Goal: Contribute content: Contribute content

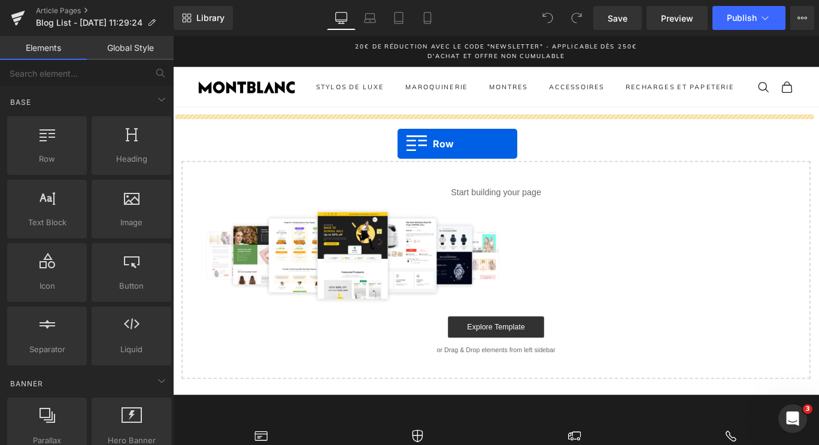
drag, startPoint x: 228, startPoint y: 190, endPoint x: 426, endPoint y: 156, distance: 201.7
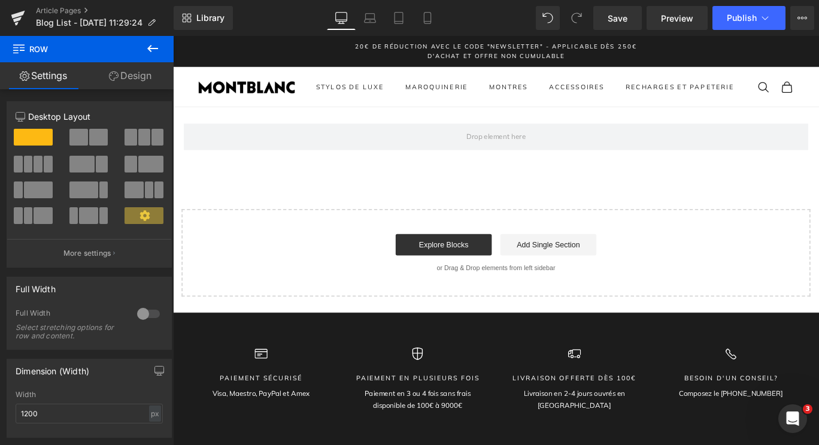
click at [163, 47] on button at bounding box center [153, 49] width 42 height 26
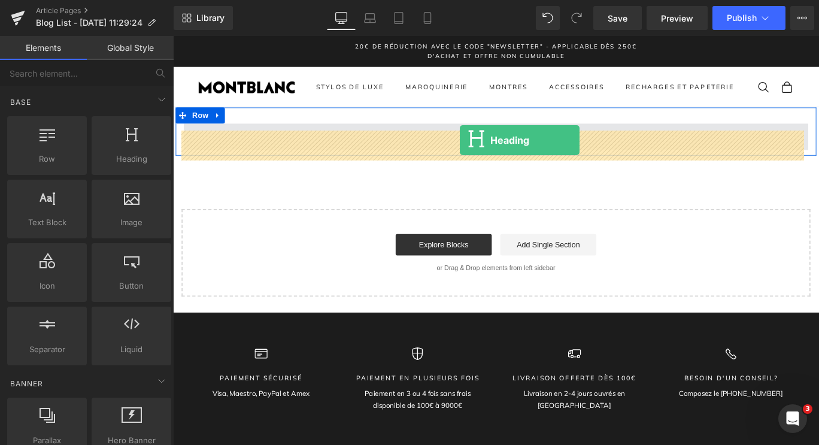
drag, startPoint x: 300, startPoint y: 182, endPoint x: 495, endPoint y: 153, distance: 196.8
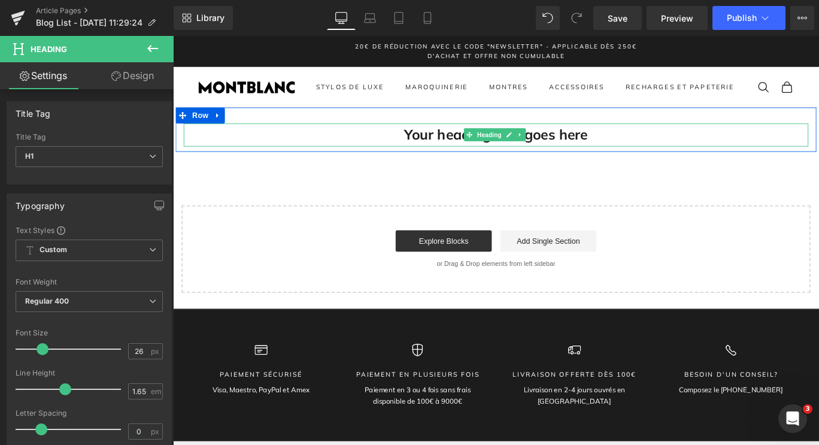
click at [446, 149] on h1 "Your heading text goes here" at bounding box center [535, 147] width 701 height 26
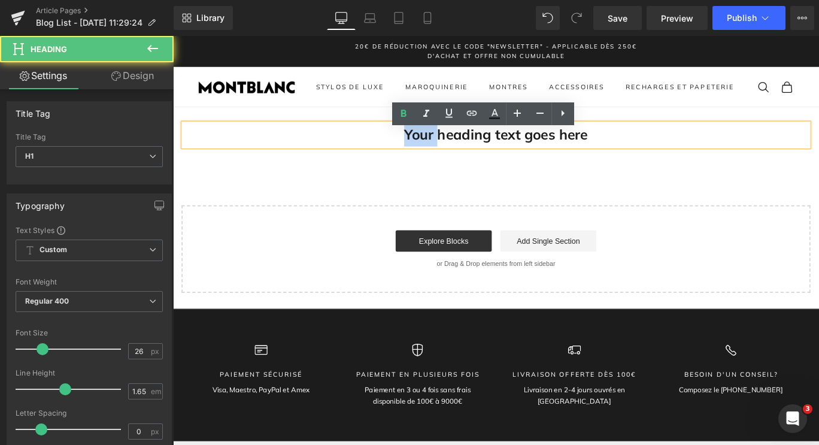
click at [446, 149] on h1 "Your heading text goes here" at bounding box center [535, 147] width 701 height 26
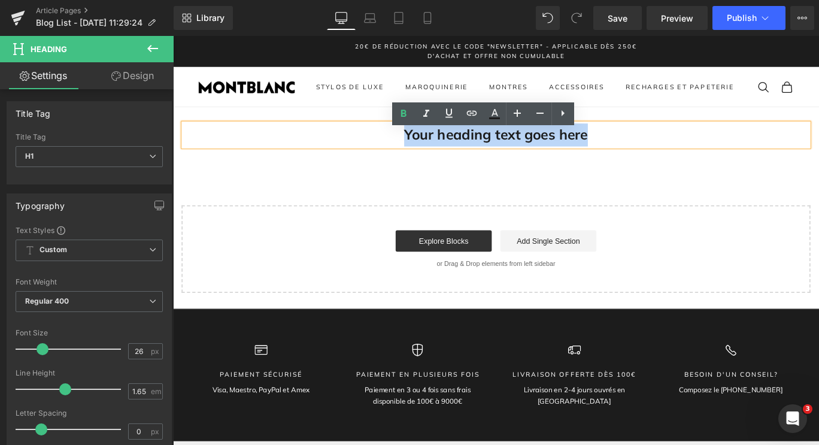
drag, startPoint x: 671, startPoint y: 152, endPoint x: 423, endPoint y: 154, distance: 247.9
click at [423, 154] on h1 "Your heading text goes here" at bounding box center [535, 147] width 701 height 26
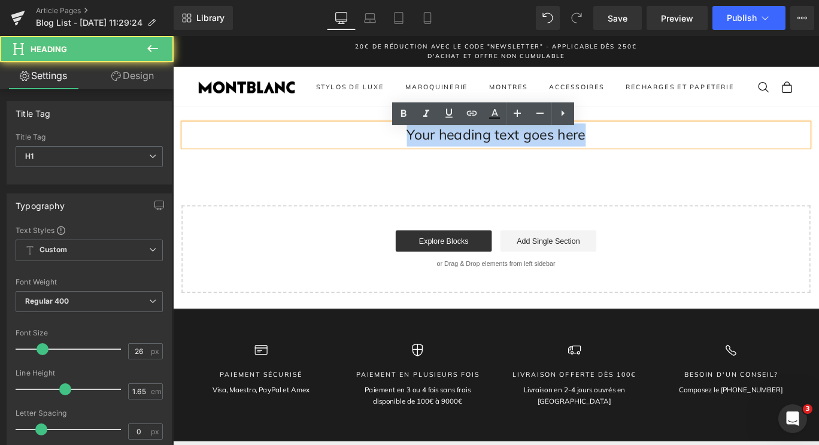
drag, startPoint x: 629, startPoint y: 159, endPoint x: 414, endPoint y: 178, distance: 215.8
click at [414, 178] on div "Your heading text goes here Heading Row Select your layout" at bounding box center [535, 220] width 725 height 208
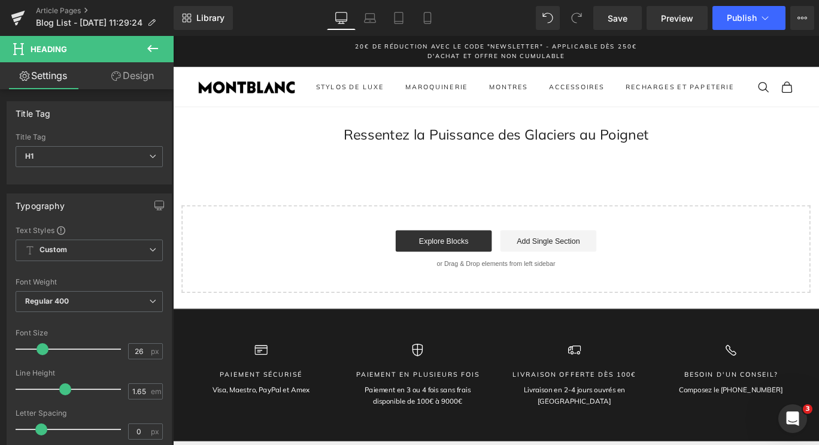
click at [155, 50] on icon at bounding box center [153, 48] width 14 height 14
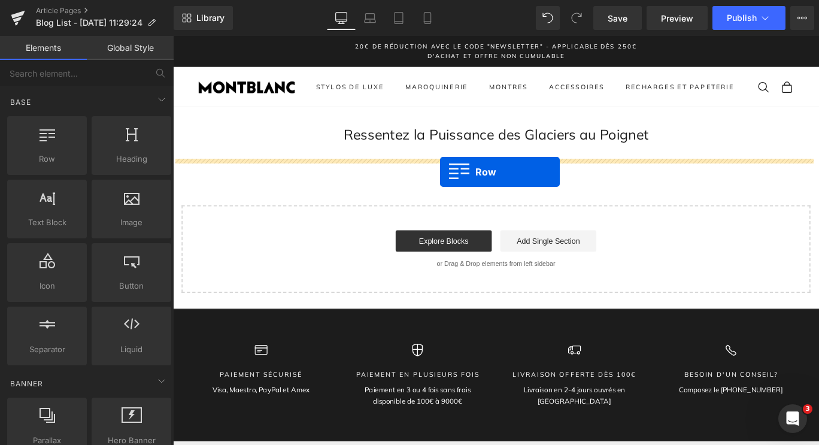
drag, startPoint x: 207, startPoint y: 183, endPoint x: 473, endPoint y: 189, distance: 266.0
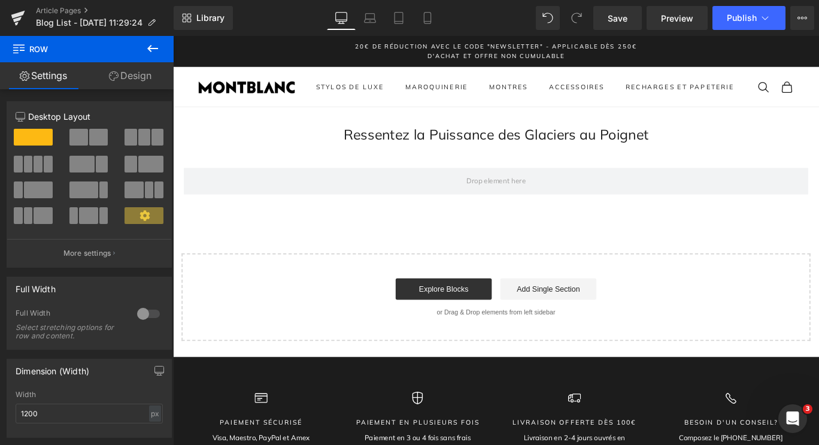
click at [163, 46] on button at bounding box center [153, 49] width 42 height 26
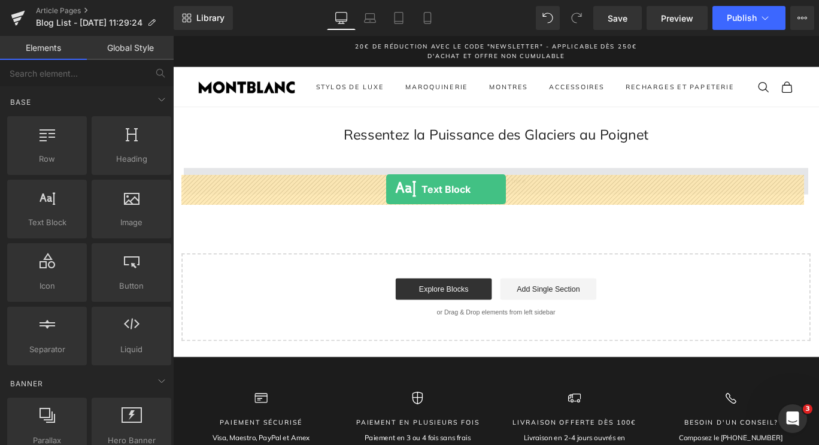
drag, startPoint x: 240, startPoint y: 243, endPoint x: 412, endPoint y: 208, distance: 175.9
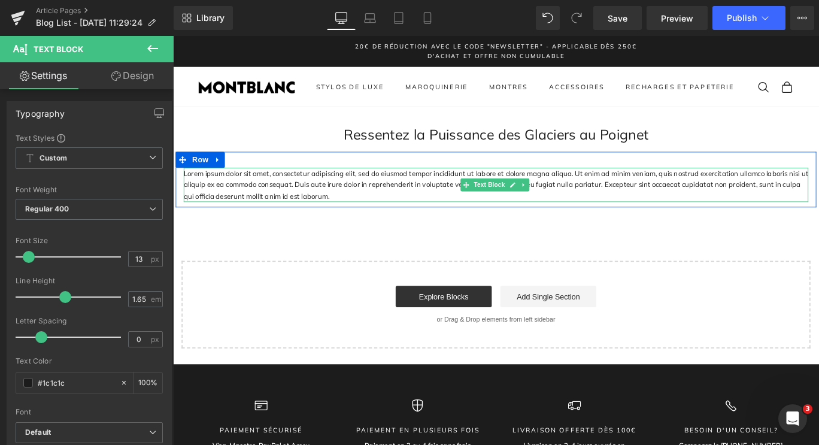
click at [479, 210] on p "Lorem ipsum dolor sit amet, consectetur adipiscing elit, sed do eiusmod tempor …" at bounding box center [535, 203] width 701 height 38
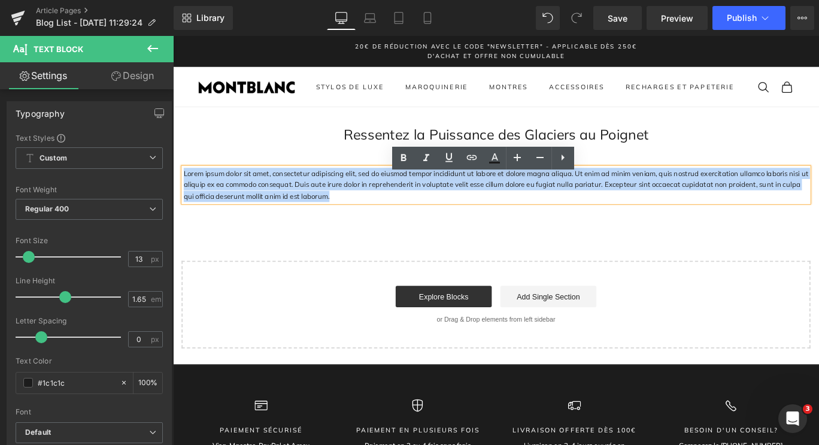
drag, startPoint x: 347, startPoint y: 227, endPoint x: 181, endPoint y: 184, distance: 171.8
click at [181, 184] on div "Lorem ipsum dolor sit amet, consectetur adipiscing elit, sed do eiusmod tempor …" at bounding box center [535, 197] width 719 height 62
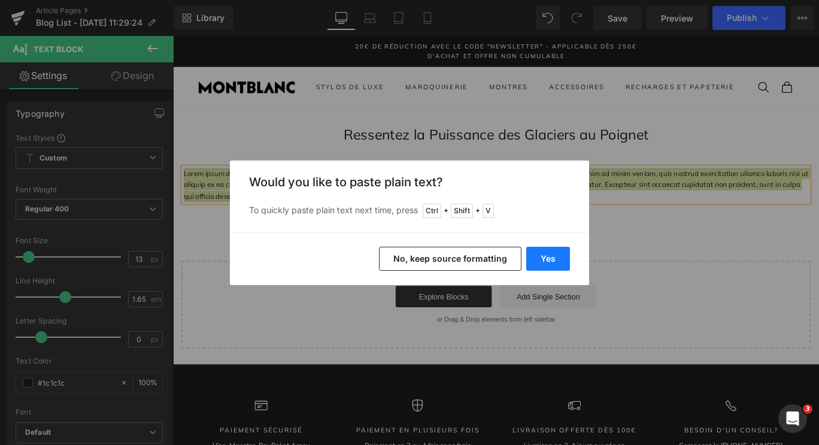
drag, startPoint x: 561, startPoint y: 258, endPoint x: 434, endPoint y: 248, distance: 126.7
click at [561, 258] on button "Yes" at bounding box center [548, 259] width 44 height 24
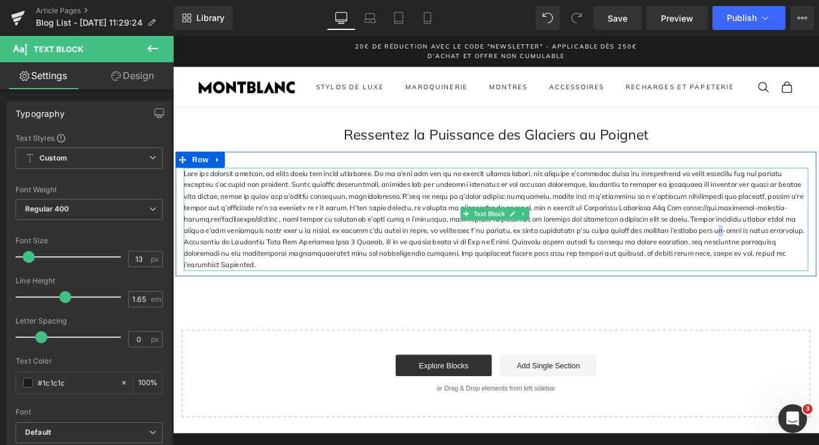
click at [632, 259] on p at bounding box center [535, 242] width 701 height 116
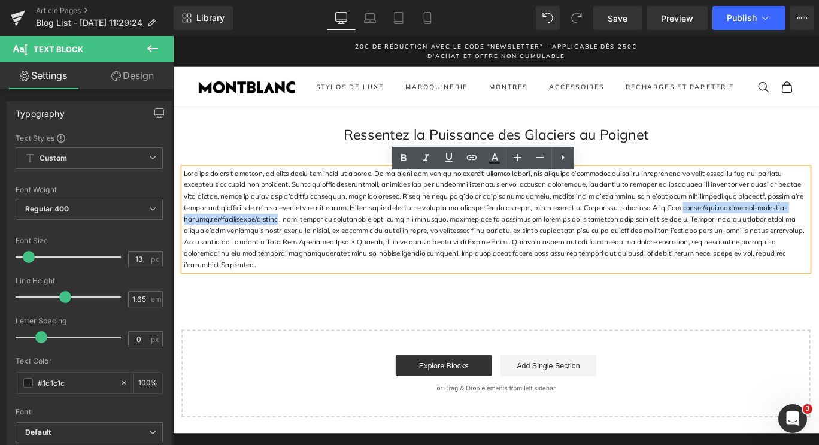
drag, startPoint x: 634, startPoint y: 237, endPoint x: 852, endPoint y: 238, distance: 218.6
click at [819, 238] on p at bounding box center [535, 242] width 701 height 116
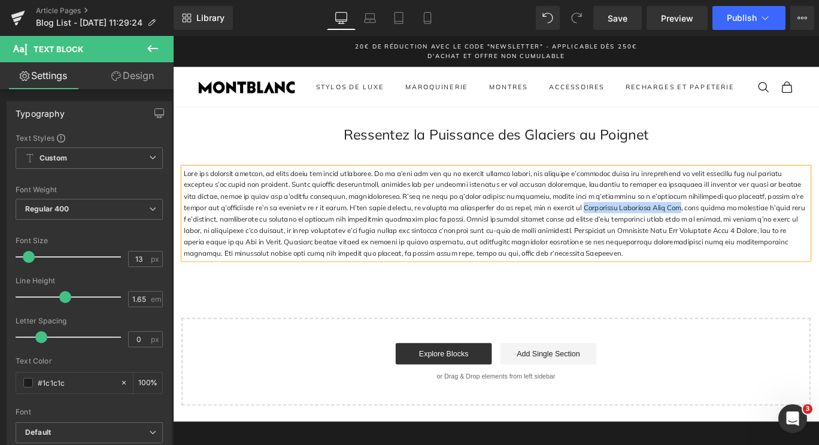
drag, startPoint x: 527, startPoint y: 237, endPoint x: 630, endPoint y: 237, distance: 103.0
click at [630, 237] on p at bounding box center [535, 235] width 701 height 103
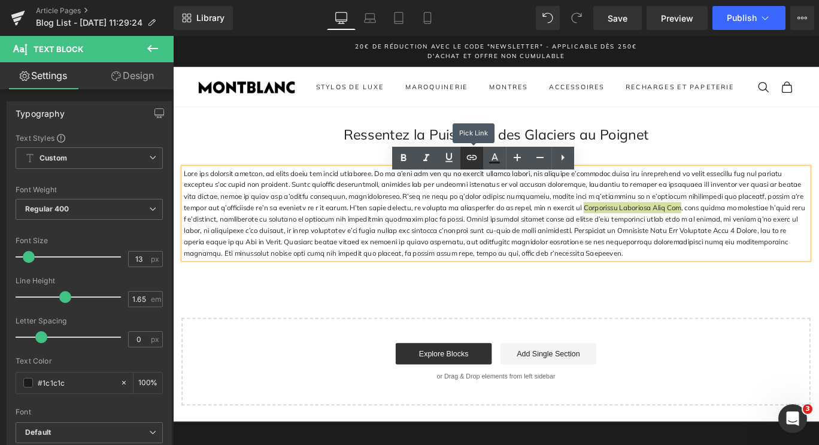
click at [468, 158] on icon at bounding box center [472, 157] width 14 height 14
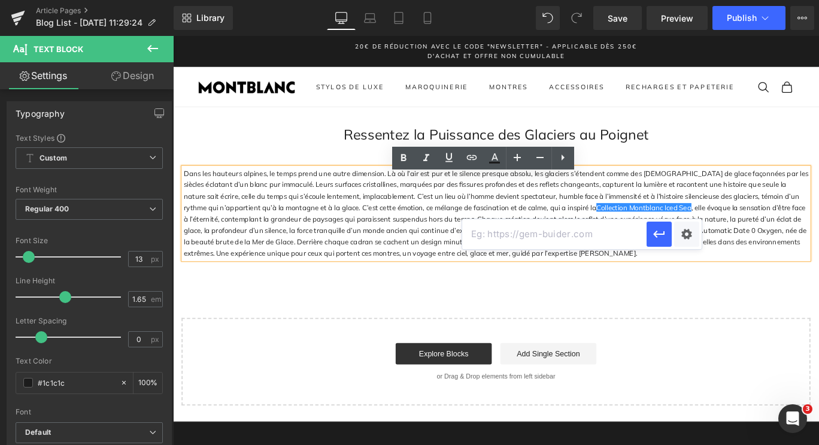
click at [505, 231] on input "text" at bounding box center [554, 234] width 184 height 30
paste input "[URL][DOMAIN_NAME]"
type input "[URL][DOMAIN_NAME]"
click at [655, 235] on icon "button" at bounding box center [658, 234] width 11 height 7
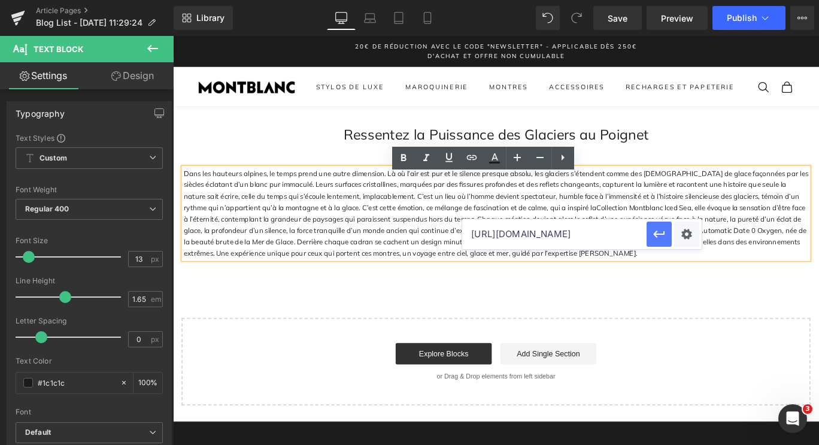
scroll to position [0, 0]
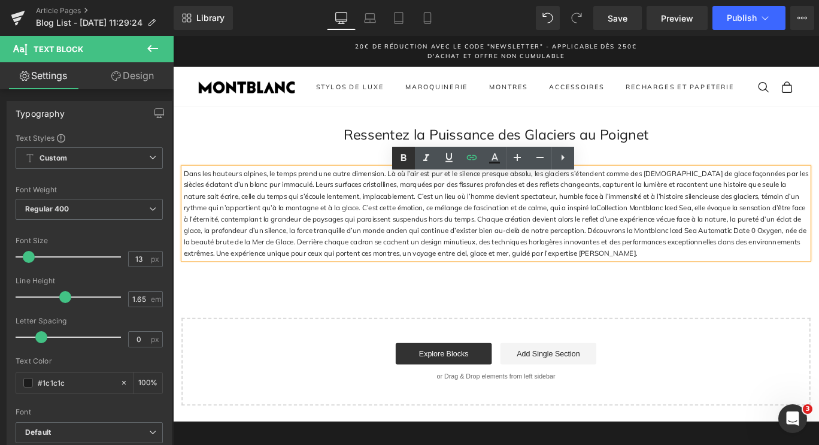
click at [403, 153] on icon at bounding box center [403, 158] width 14 height 14
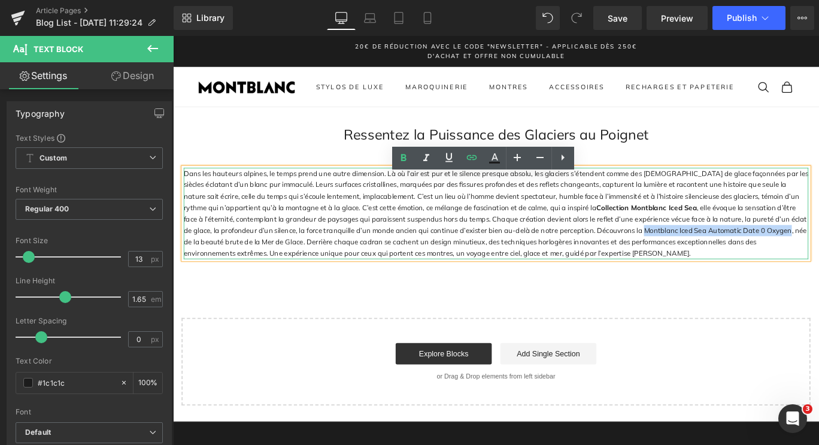
drag, startPoint x: 556, startPoint y: 262, endPoint x: 713, endPoint y: 261, distance: 156.9
click at [713, 261] on p "Dans les hauteurs alpines, le temps prend une autre dimension. Là où l’air est …" at bounding box center [535, 235] width 701 height 103
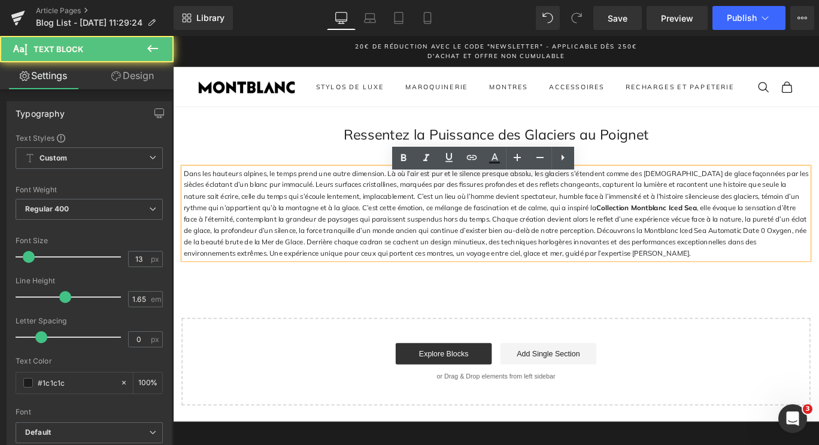
click at [765, 274] on p "Dans les hauteurs alpines, le temps prend une autre dimension. Là où l’air est …" at bounding box center [535, 235] width 701 height 103
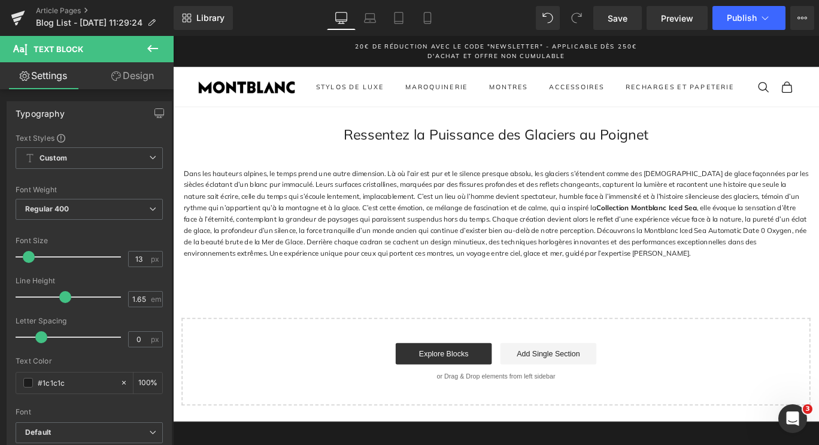
click at [155, 44] on icon at bounding box center [153, 48] width 14 height 14
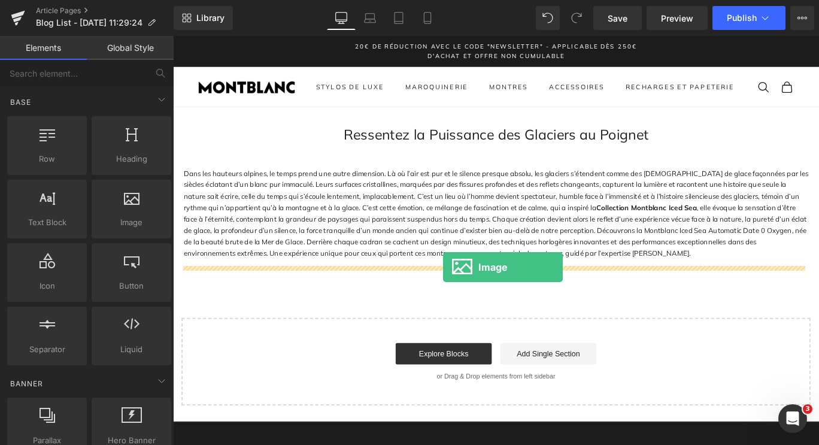
drag, startPoint x: 234, startPoint y: 266, endPoint x: 476, endPoint y: 295, distance: 243.7
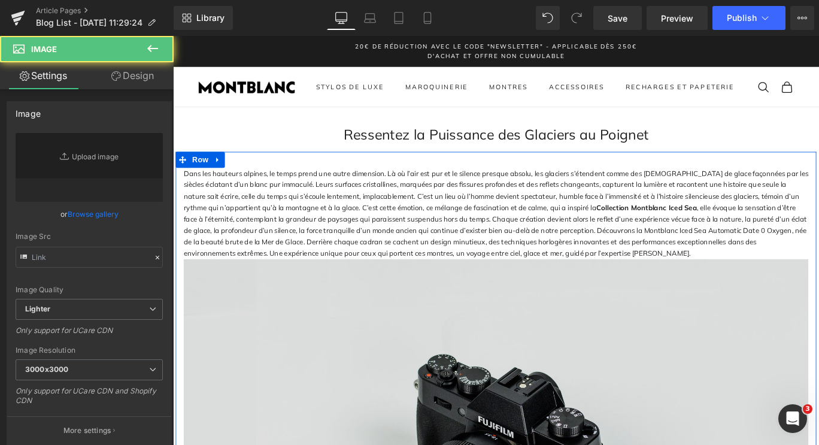
type input "//[DOMAIN_NAME][URL]"
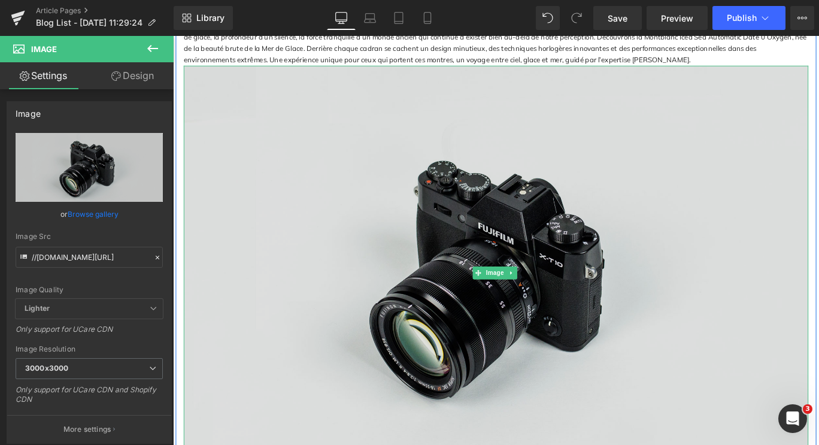
scroll to position [240, 0]
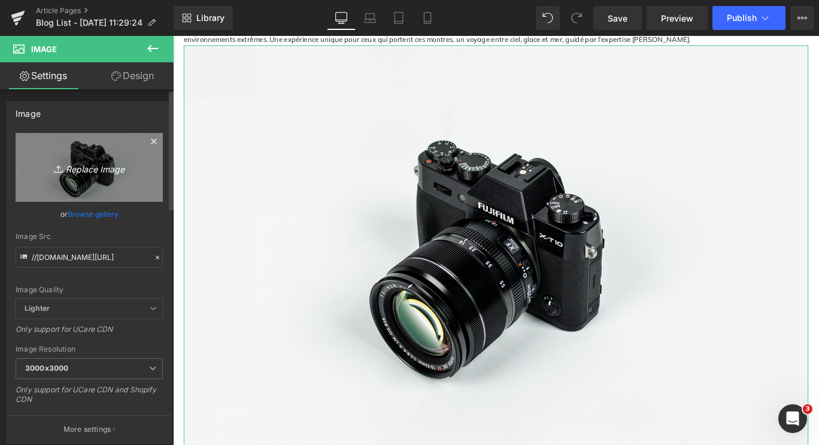
click at [113, 153] on link "Replace Image" at bounding box center [89, 167] width 147 height 69
type input "C:\fakepath\Image1.jpg"
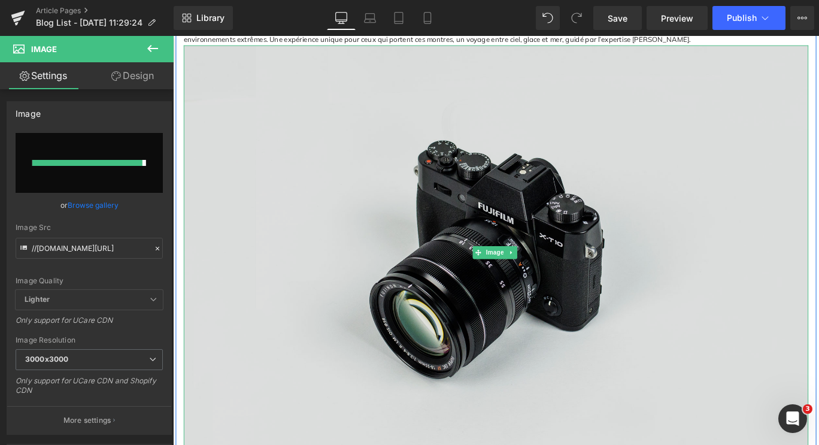
type input "[URL][DOMAIN_NAME]"
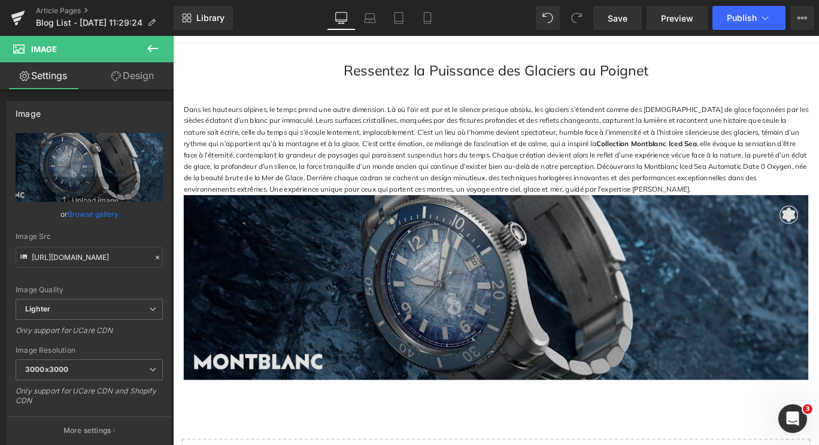
scroll to position [60, 0]
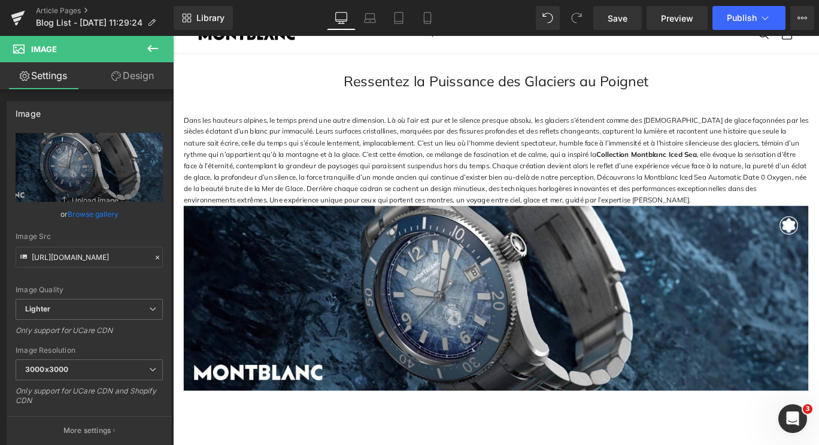
click at [529, 227] on p "Dans les hauteurs alpines, le temps prend une autre dimension. Là où l’air est …" at bounding box center [535, 175] width 701 height 103
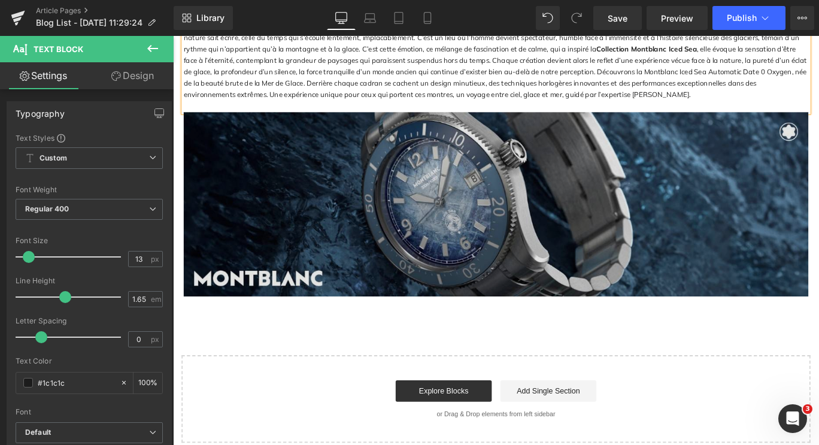
scroll to position [180, 0]
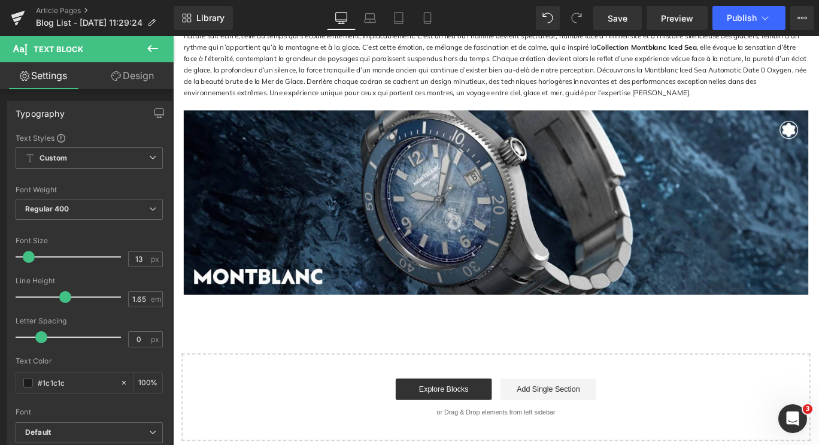
click at [147, 54] on icon at bounding box center [153, 48] width 14 height 14
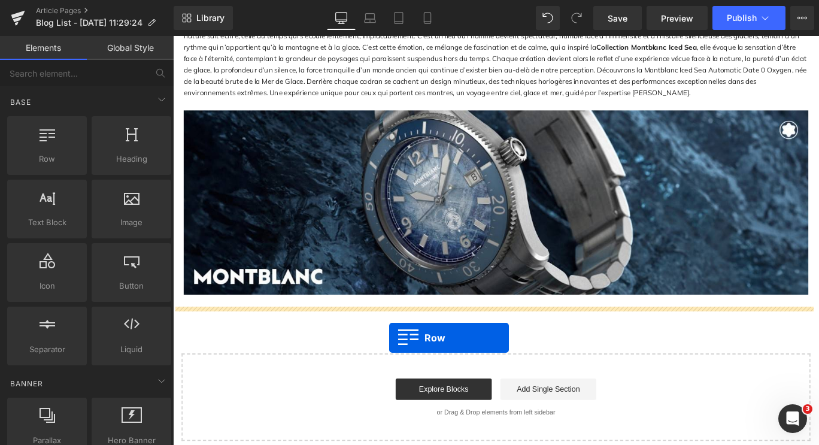
drag, startPoint x: 233, startPoint y: 256, endPoint x: 416, endPoint y: 374, distance: 217.4
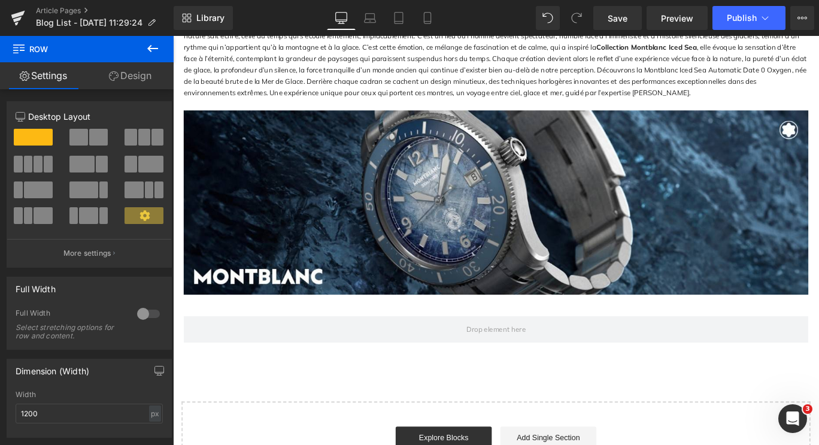
click at [152, 40] on button at bounding box center [153, 49] width 42 height 26
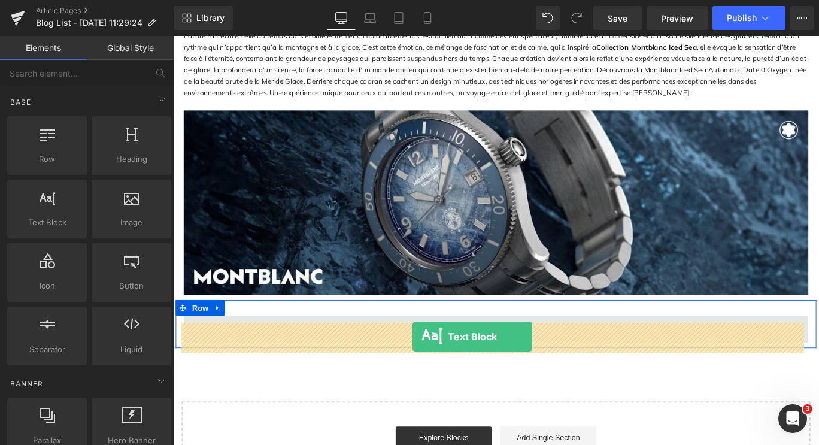
drag, startPoint x: 208, startPoint y: 253, endPoint x: 442, endPoint y: 373, distance: 263.3
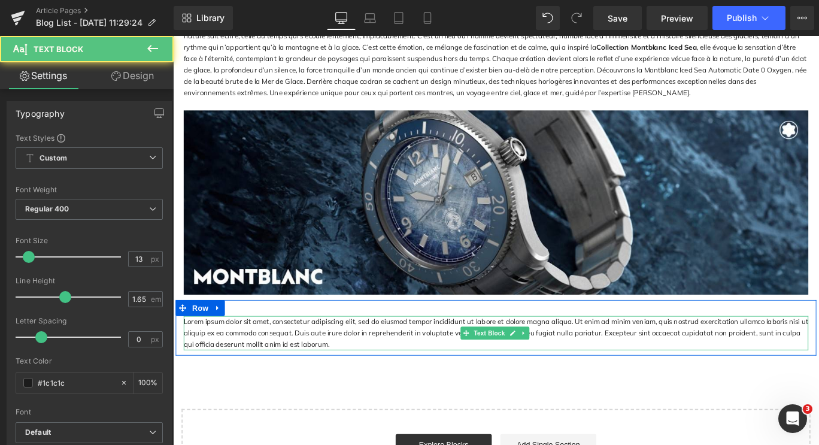
click at [336, 389] on p "Lorem ipsum dolor sit amet, consectetur adipiscing elit, sed do eiusmod tempor …" at bounding box center [535, 369] width 701 height 38
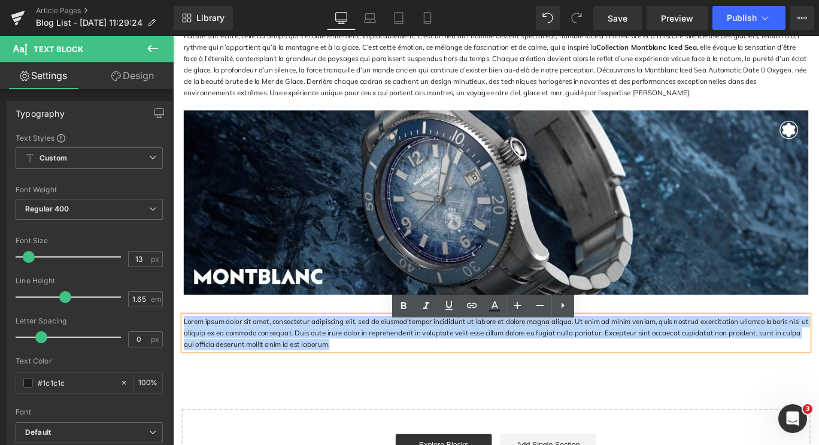
drag, startPoint x: 336, startPoint y: 389, endPoint x: 346, endPoint y: 361, distance: 29.7
click at [176, 361] on div "Lorem ipsum dolor sit amet, consectetur adipiscing elit, sed do eiusmod tempor …" at bounding box center [535, 369] width 719 height 38
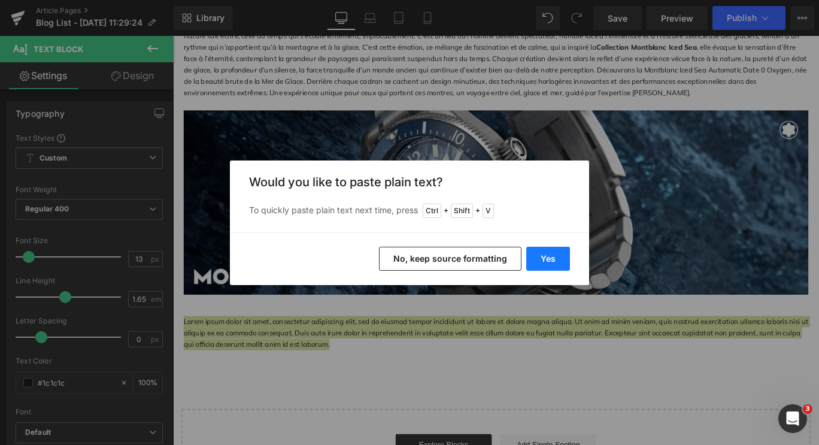
click at [534, 255] on button "Yes" at bounding box center [548, 259] width 44 height 24
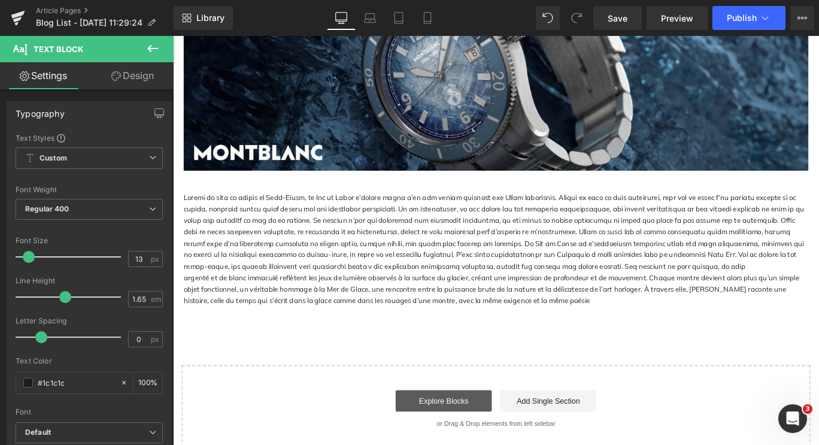
scroll to position [419, 0]
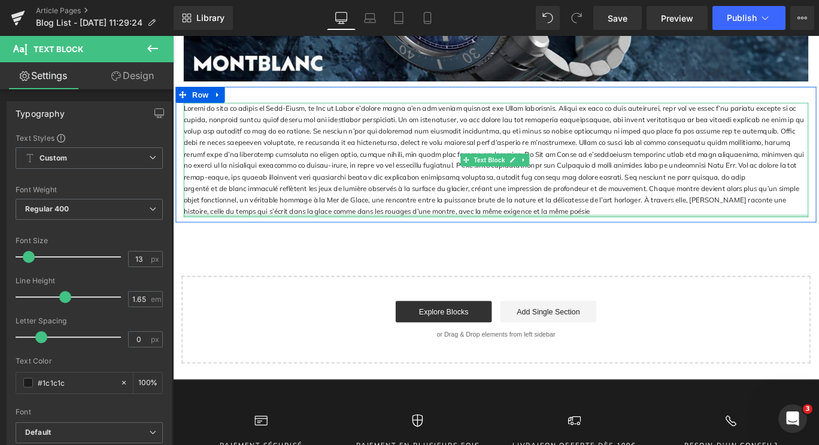
click at [581, 239] on div at bounding box center [535, 237] width 701 height 3
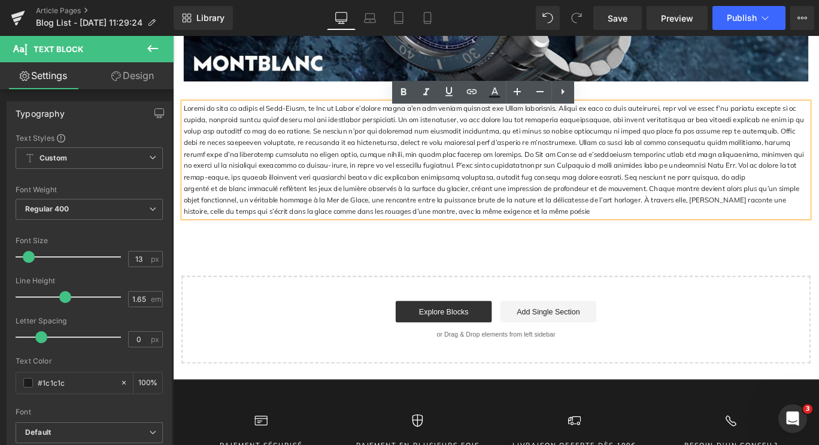
click at [741, 259] on div "Ressentez la Puissance des Glaciers au Poignet Heading Row Dans les hauteurs al…" at bounding box center [535, 50] width 725 height 706
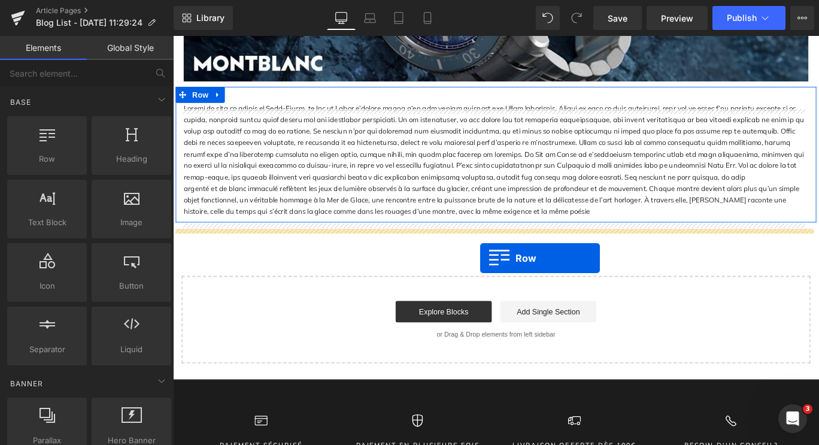
drag, startPoint x: 209, startPoint y: 180, endPoint x: 517, endPoint y: 285, distance: 325.7
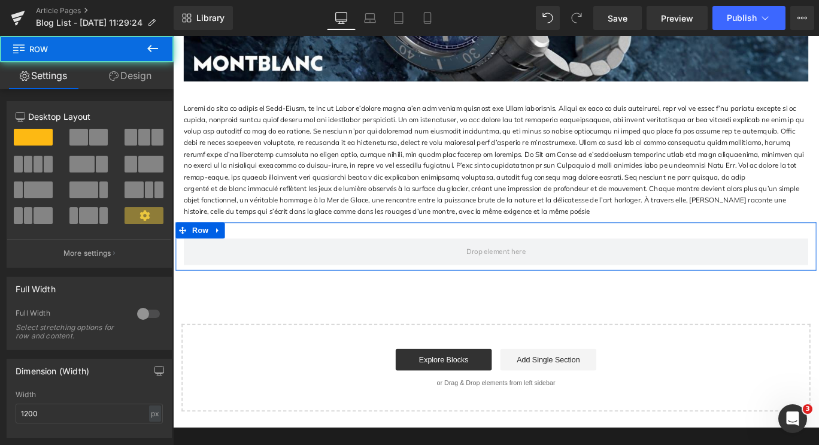
click at [730, 299] on div "Row" at bounding box center [535, 272] width 719 height 54
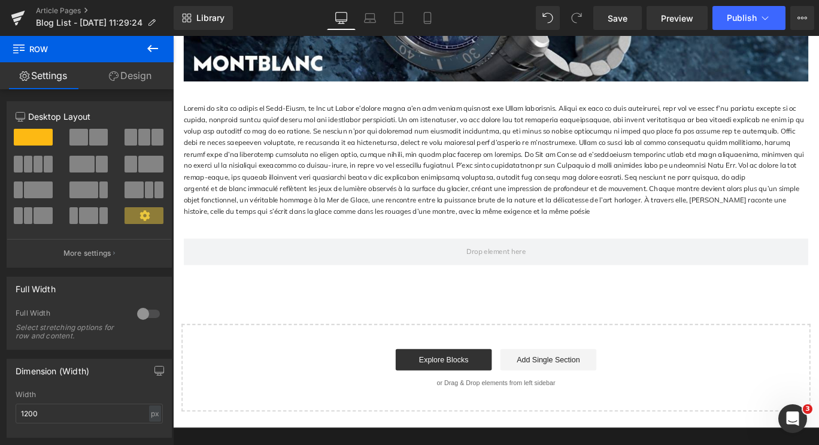
click at [143, 49] on button at bounding box center [153, 49] width 42 height 26
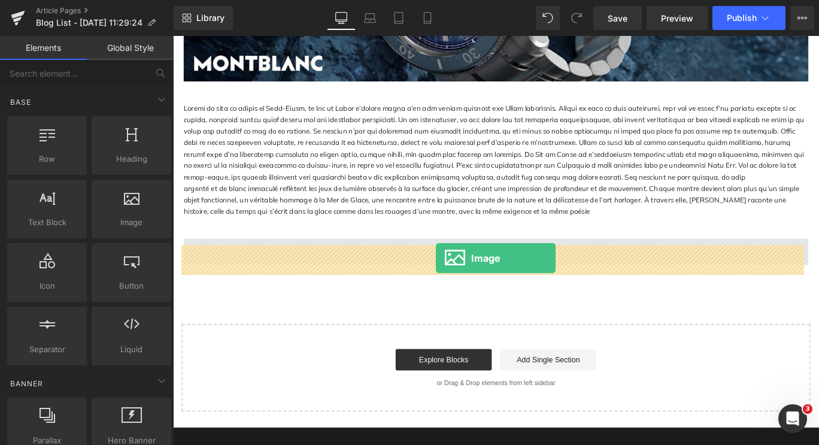
drag, startPoint x: 283, startPoint y: 251, endPoint x: 468, endPoint y: 285, distance: 188.2
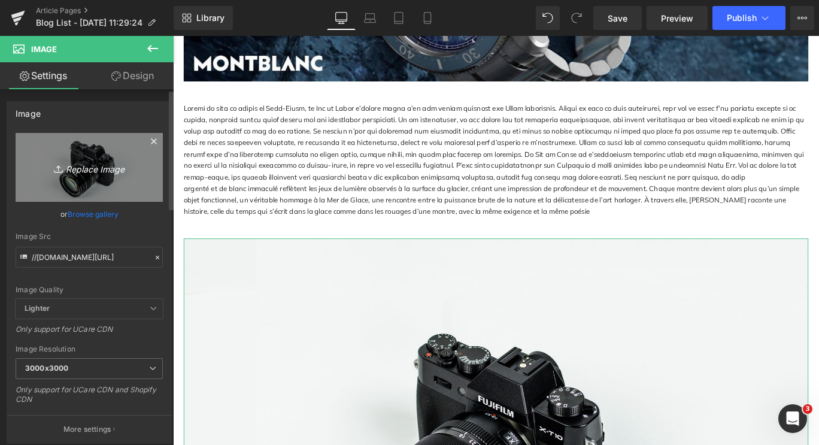
click at [85, 169] on icon "Replace Image" at bounding box center [89, 167] width 96 height 15
type input "C:\fakepath\Image2.jpg"
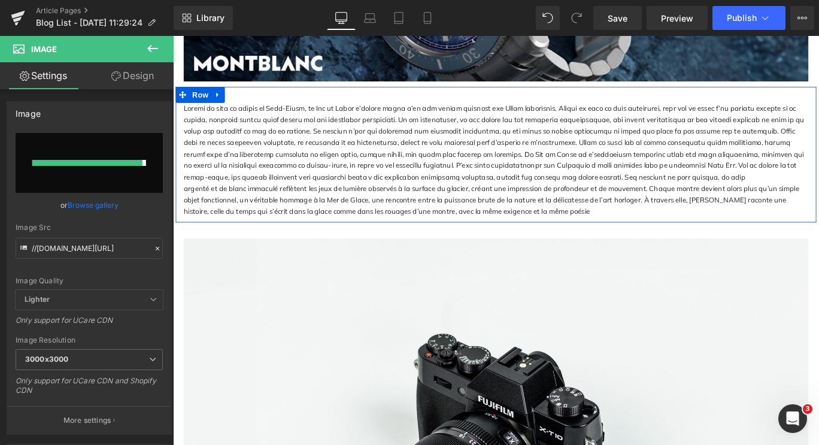
type input "[URL][DOMAIN_NAME]"
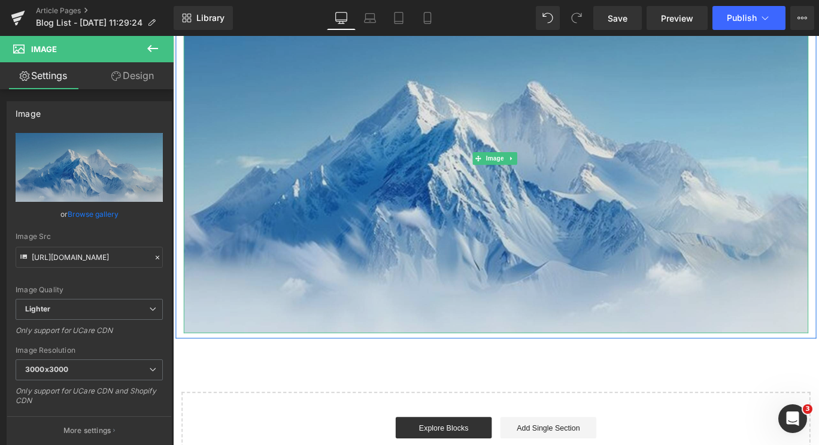
scroll to position [779, 0]
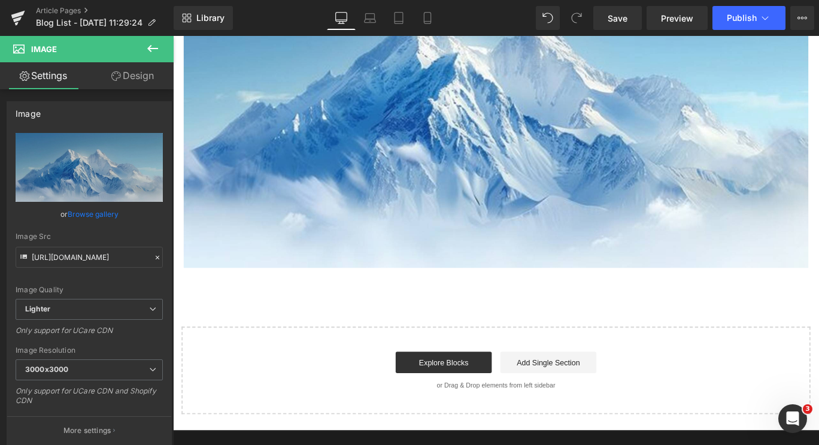
click at [154, 44] on icon at bounding box center [153, 48] width 14 height 14
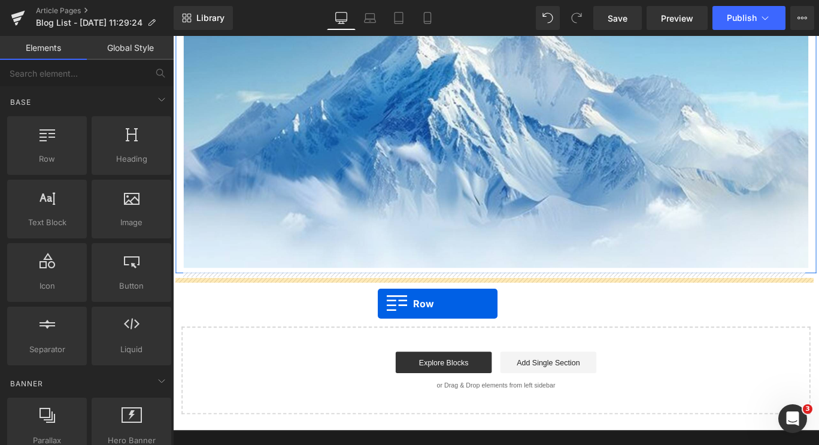
drag, startPoint x: 242, startPoint y: 189, endPoint x: 403, endPoint y: 336, distance: 217.9
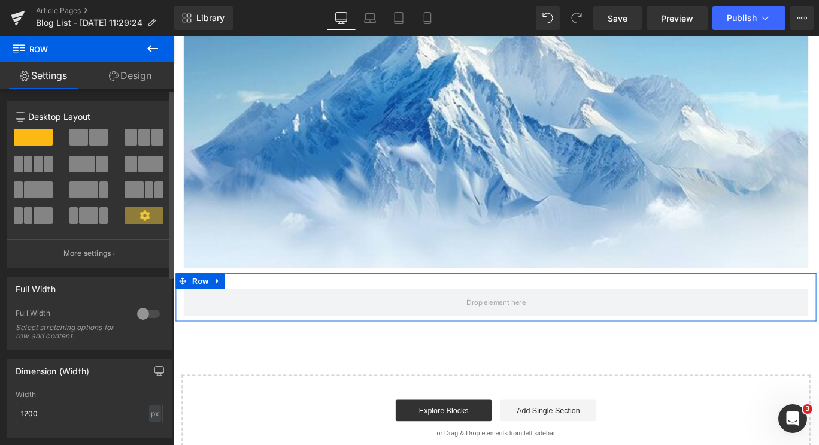
click at [82, 140] on span at bounding box center [78, 137] width 19 height 17
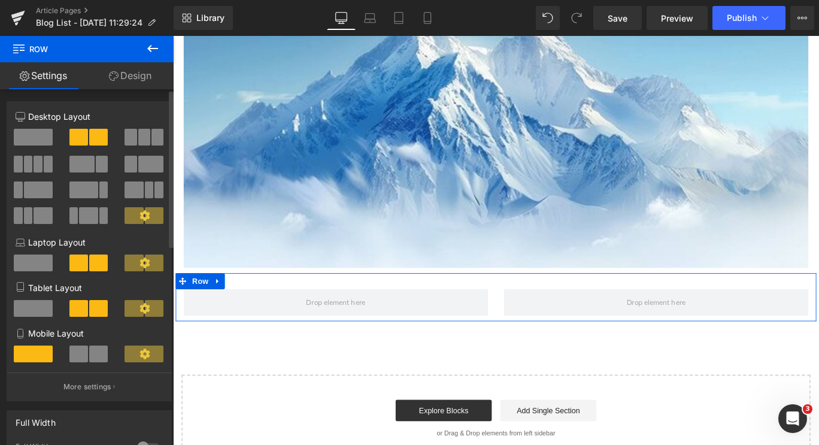
click at [85, 186] on span at bounding box center [83, 189] width 29 height 17
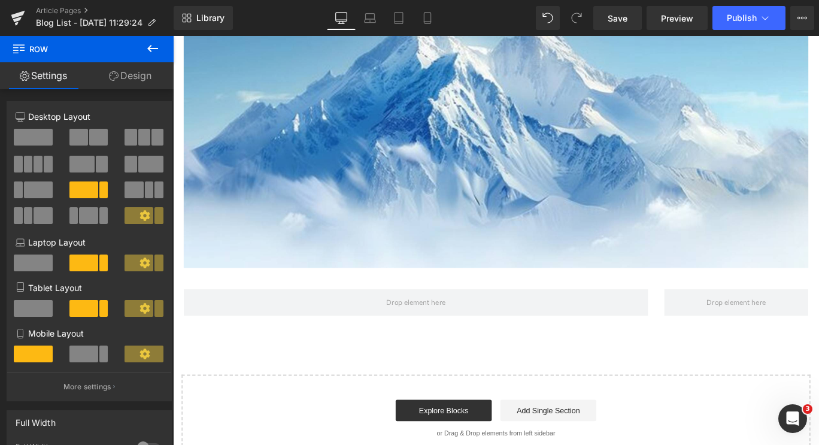
click at [138, 43] on button at bounding box center [153, 49] width 42 height 26
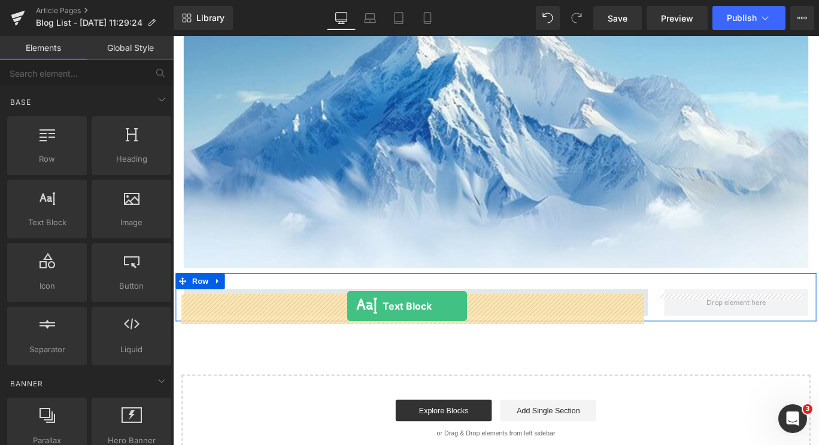
drag, startPoint x: 229, startPoint y: 247, endPoint x: 368, endPoint y: 339, distance: 167.3
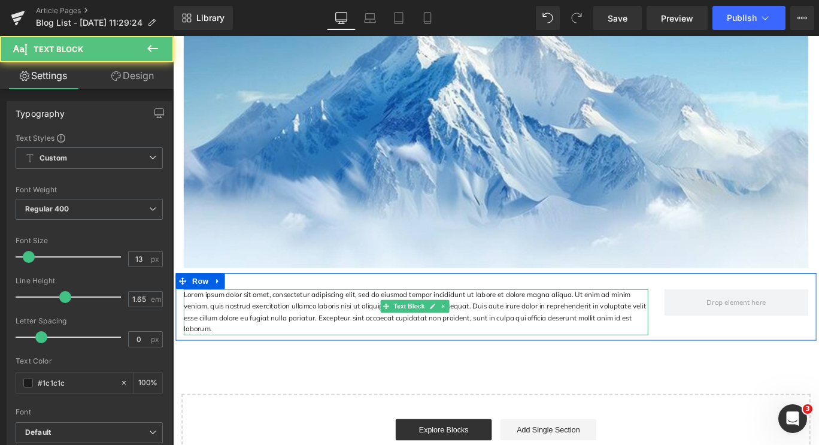
click at [434, 346] on span "Text Block" at bounding box center [439, 339] width 40 height 14
click at [554, 348] on p "Lorem ipsum dolor sit amet, consectetur adipiscing elit, sed do eiusmod tempor …" at bounding box center [445, 346] width 521 height 52
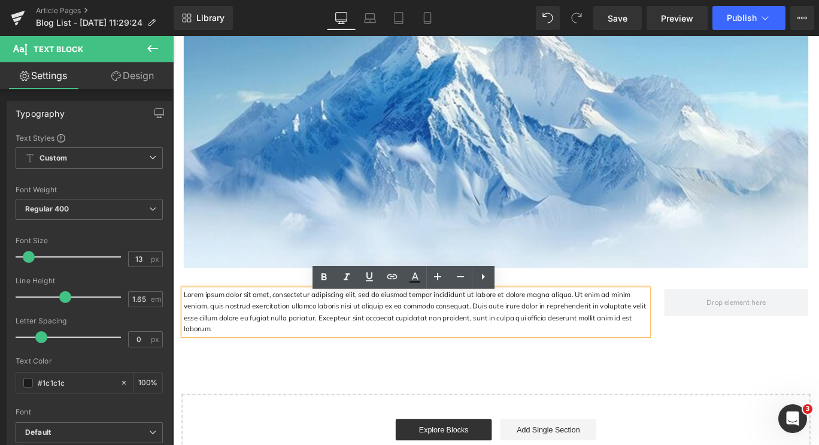
drag, startPoint x: 667, startPoint y: 359, endPoint x: 185, endPoint y: 322, distance: 482.9
click at [185, 322] on div "Lorem ipsum dolor sit amet, consectetur adipiscing elit, sed do eiusmod tempor …" at bounding box center [445, 346] width 521 height 52
drag, startPoint x: 662, startPoint y: 359, endPoint x: 180, endPoint y: 331, distance: 482.9
click at [185, 331] on div "Lorem ipsum dolor sit amet, consectetur adipiscing elit, sed do eiusmod tempor …" at bounding box center [445, 346] width 521 height 52
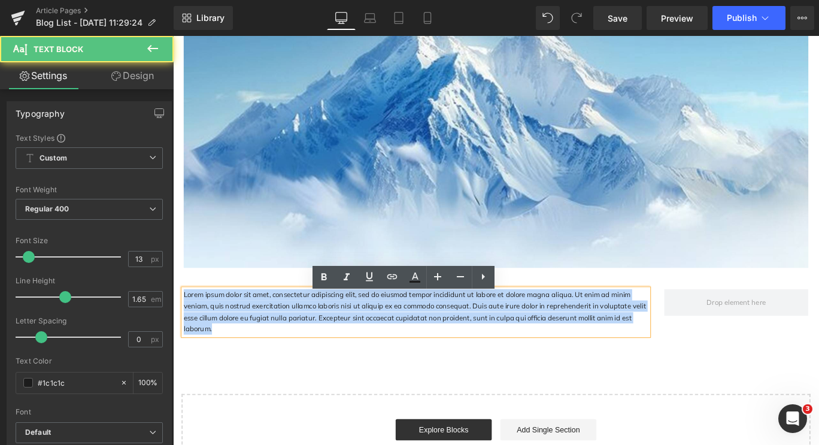
drag, startPoint x: 671, startPoint y: 355, endPoint x: 337, endPoint y: 307, distance: 337.5
click at [173, 324] on html "Passer au contenu 20€ de réduction avec le code "NEWSLETTER" - applicable dès 2…" at bounding box center [535, 184] width 725 height 1855
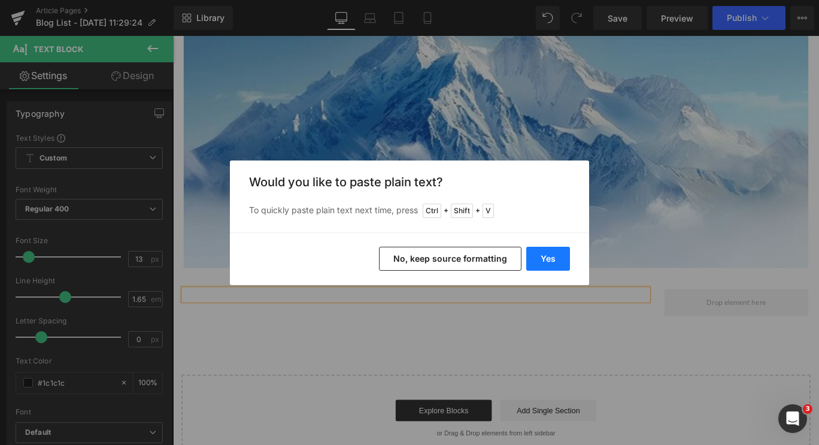
click at [542, 257] on button "Yes" at bounding box center [548, 259] width 44 height 24
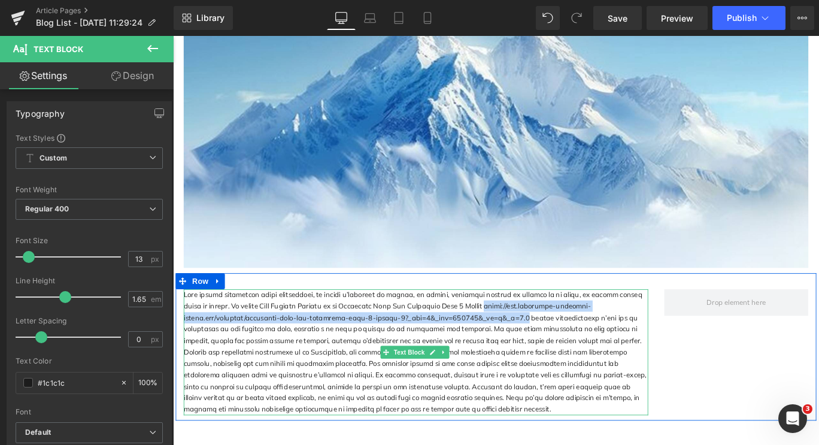
drag, startPoint x: 474, startPoint y: 345, endPoint x: 560, endPoint y: 362, distance: 87.9
click at [560, 362] on p at bounding box center [445, 390] width 521 height 141
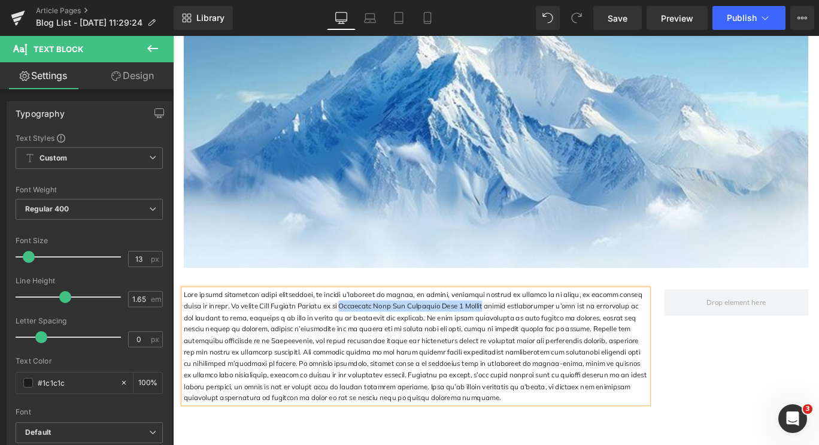
drag, startPoint x: 314, startPoint y: 344, endPoint x: 473, endPoint y: 343, distance: 158.7
click at [473, 343] on p at bounding box center [445, 384] width 521 height 128
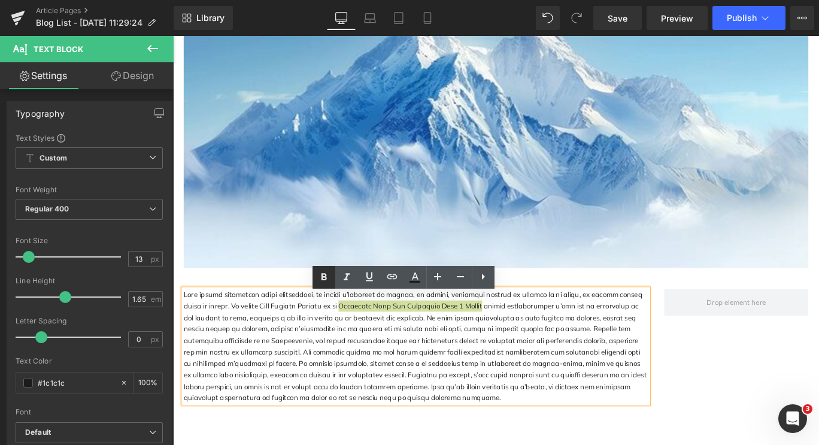
click at [323, 280] on icon at bounding box center [324, 276] width 5 height 7
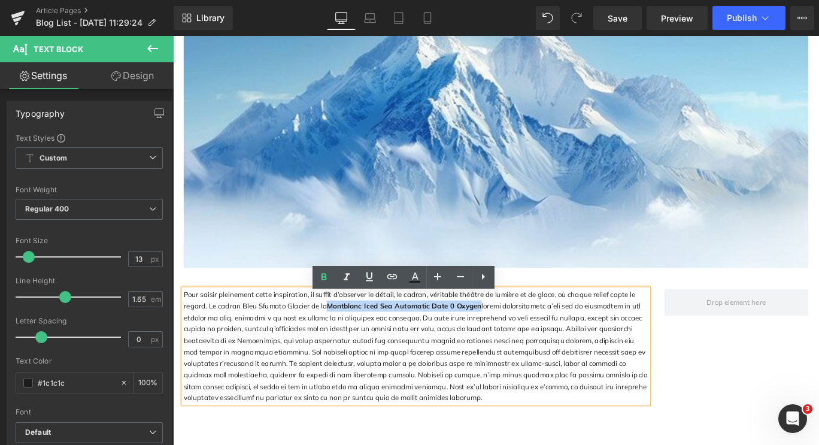
drag, startPoint x: 480, startPoint y: 344, endPoint x: 316, endPoint y: 344, distance: 163.5
click at [346, 343] on strong "Montblanc Iced Sea Automatic Date 0 Oxygen" at bounding box center [433, 339] width 174 height 10
click at [385, 280] on icon at bounding box center [392, 276] width 14 height 14
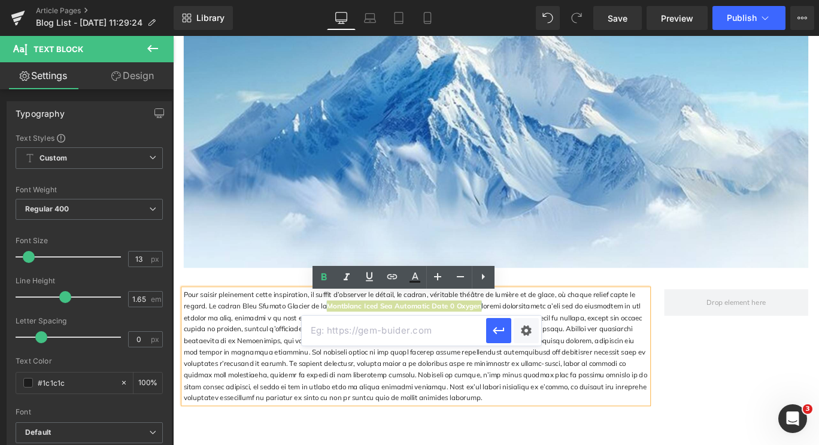
click at [414, 326] on input "text" at bounding box center [394, 331] width 184 height 30
paste input "[URL][DOMAIN_NAME]"
type input "[URL][DOMAIN_NAME]"
click at [499, 329] on icon "button" at bounding box center [499, 330] width 14 height 14
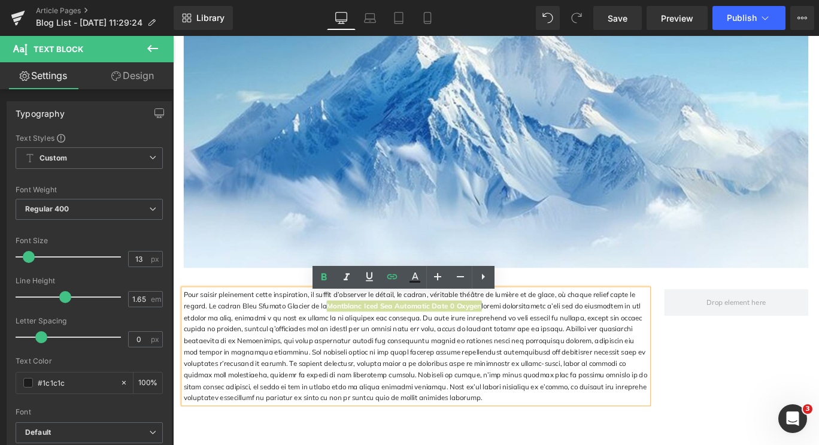
scroll to position [0, 0]
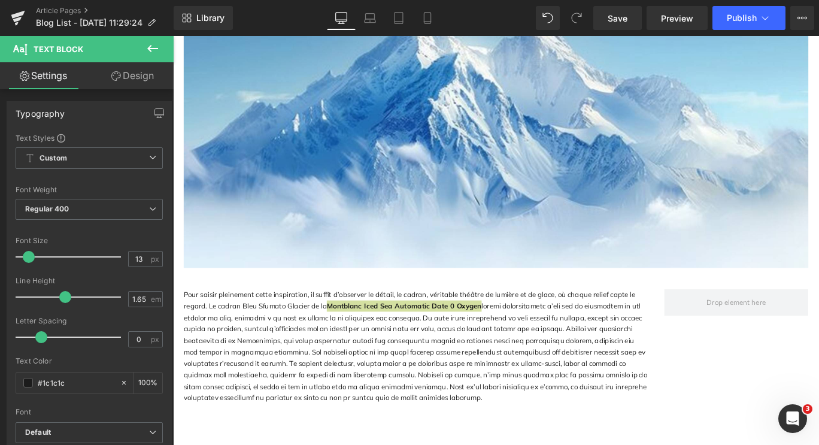
click at [150, 41] on button at bounding box center [153, 49] width 42 height 26
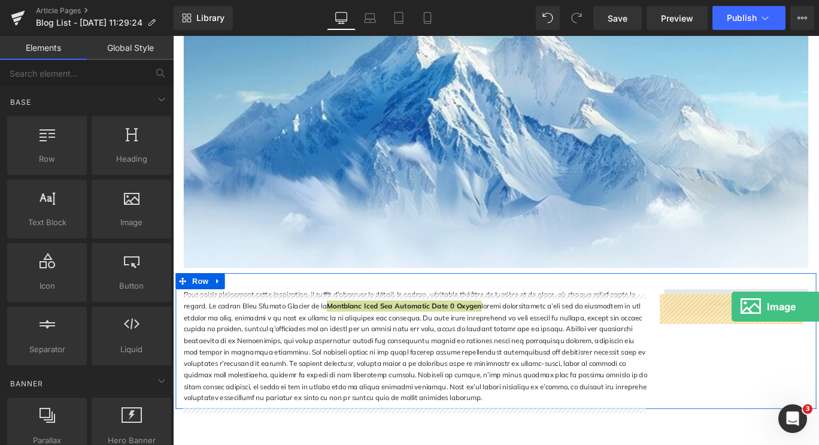
drag, startPoint x: 301, startPoint y: 249, endPoint x: 799, endPoint y: 340, distance: 506.4
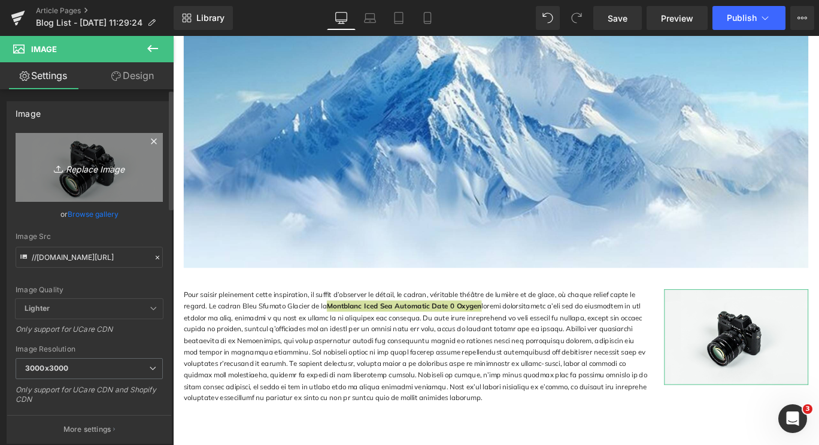
click at [105, 169] on icon "Replace Image" at bounding box center [89, 167] width 96 height 15
type input "C:\fakepath\Image3.png"
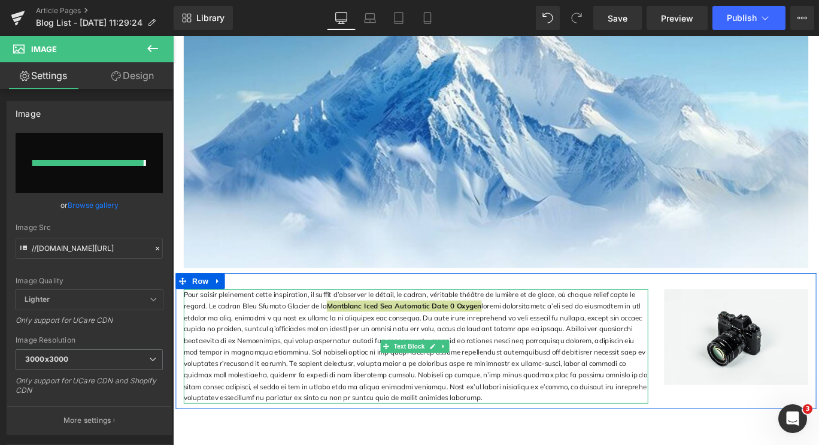
type input "[URL][DOMAIN_NAME]"
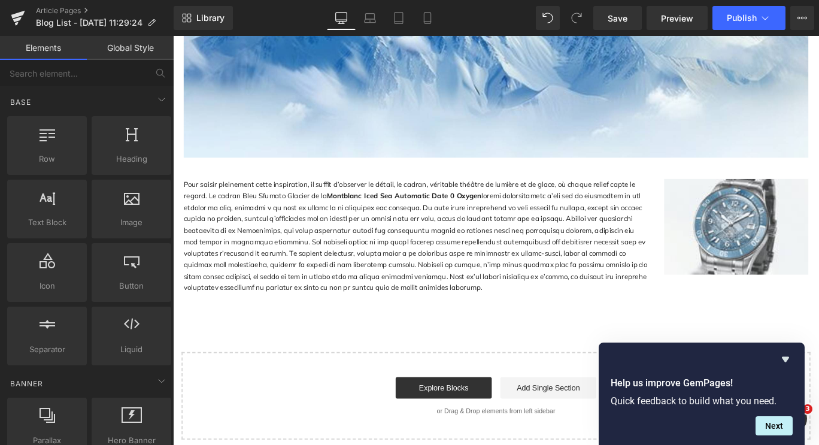
scroll to position [958, 0]
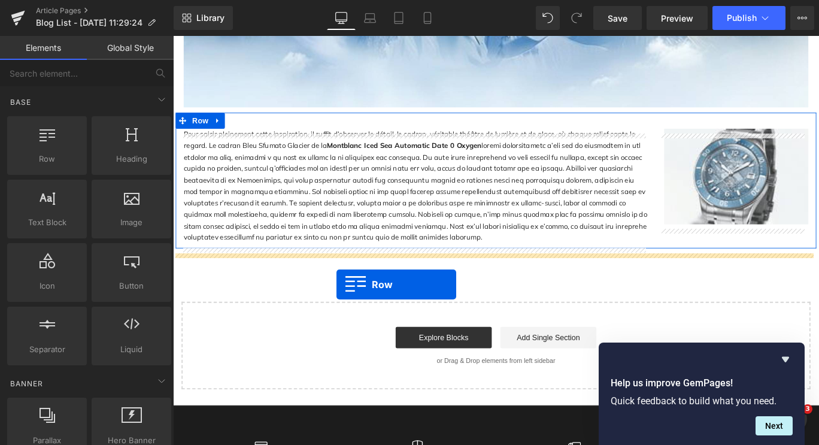
drag, startPoint x: 204, startPoint y: 181, endPoint x: 356, endPoint y: 314, distance: 202.4
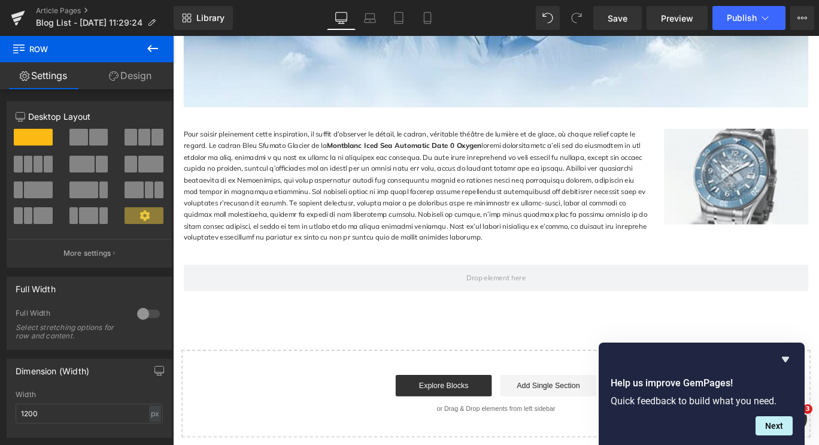
click at [146, 47] on icon at bounding box center [153, 48] width 14 height 14
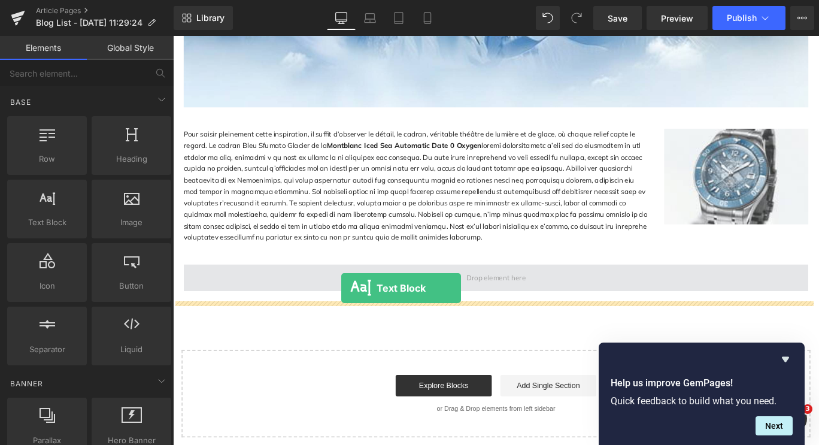
drag, startPoint x: 227, startPoint y: 251, endPoint x: 362, endPoint y: 319, distance: 150.8
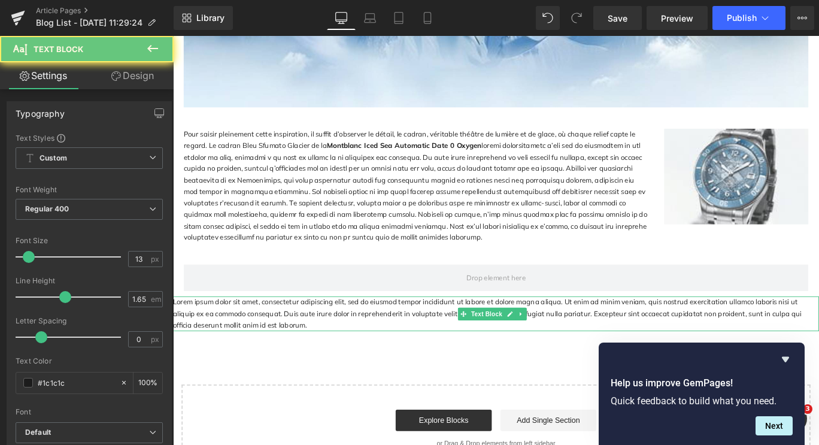
click at [362, 338] on p "Lorem ipsum dolor sit amet, consectetur adipiscing elit, sed do eiusmod tempor …" at bounding box center [535, 347] width 725 height 38
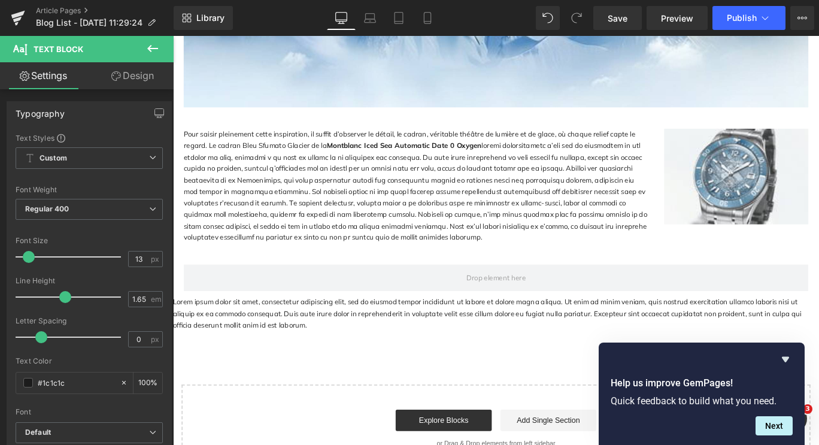
click at [147, 47] on icon at bounding box center [153, 48] width 14 height 14
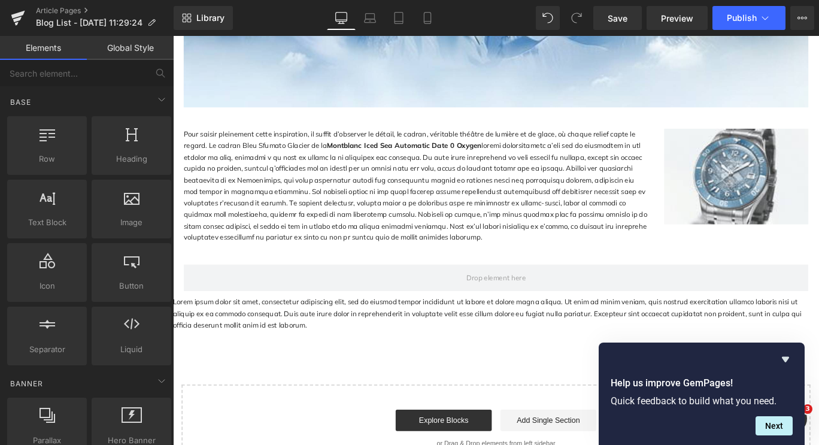
click at [356, 355] on p "Lorem ipsum dolor sit amet, consectetur adipiscing elit, sed do eiusmod tempor …" at bounding box center [535, 347] width 725 height 38
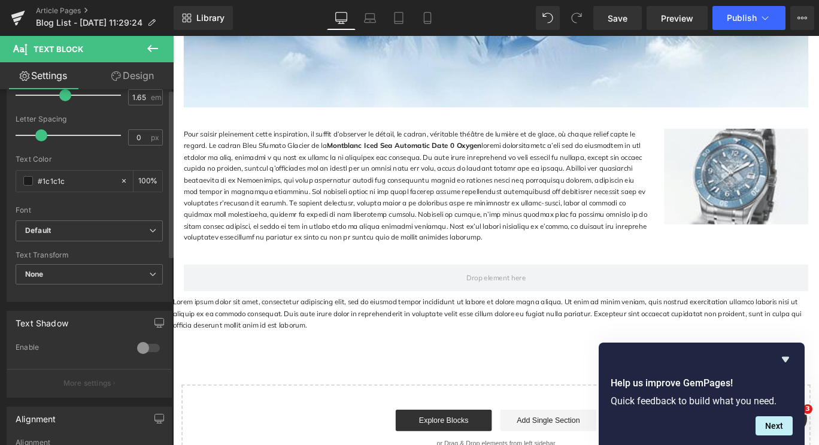
scroll to position [0, 0]
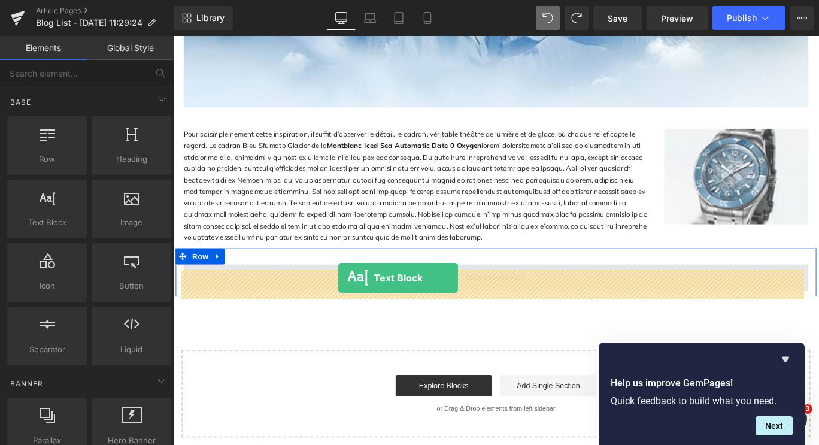
drag, startPoint x: 227, startPoint y: 240, endPoint x: 358, endPoint y: 307, distance: 147.6
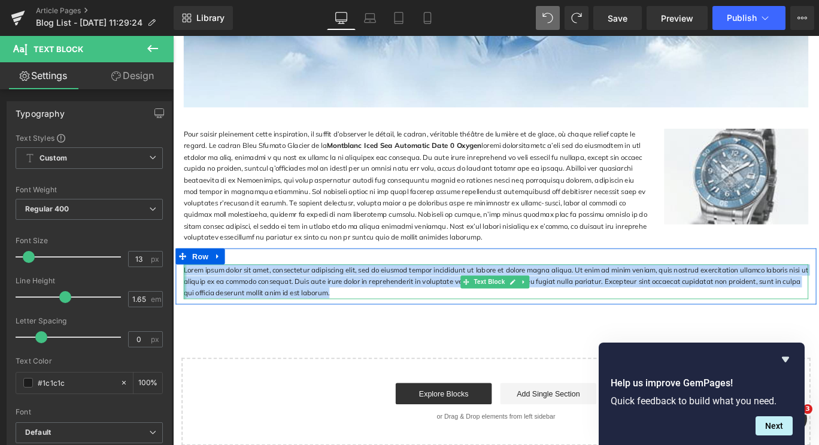
drag, startPoint x: 344, startPoint y: 327, endPoint x: 182, endPoint y: 299, distance: 164.1
click at [185, 299] on div "Lorem ipsum dolor sit amet, consectetur adipiscing elit, sed do eiusmod tempor …" at bounding box center [535, 311] width 701 height 38
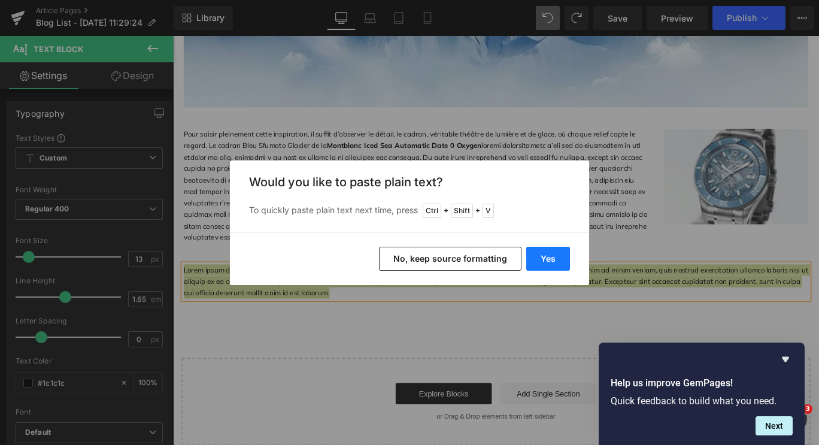
click at [541, 253] on button "Yes" at bounding box center [548, 259] width 44 height 24
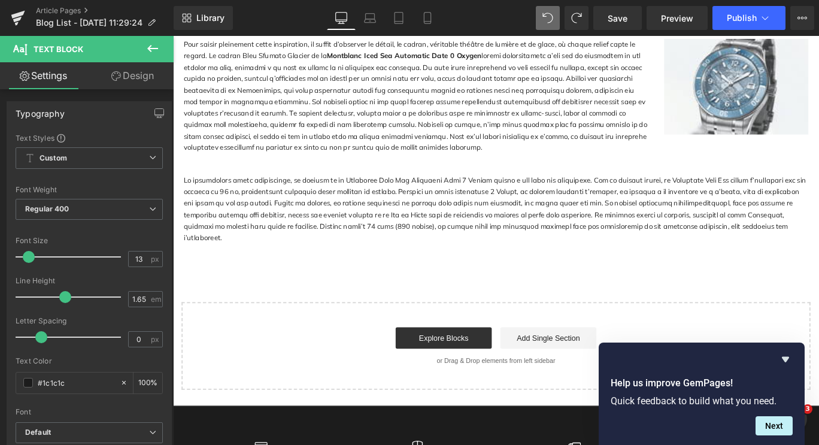
scroll to position [1078, 0]
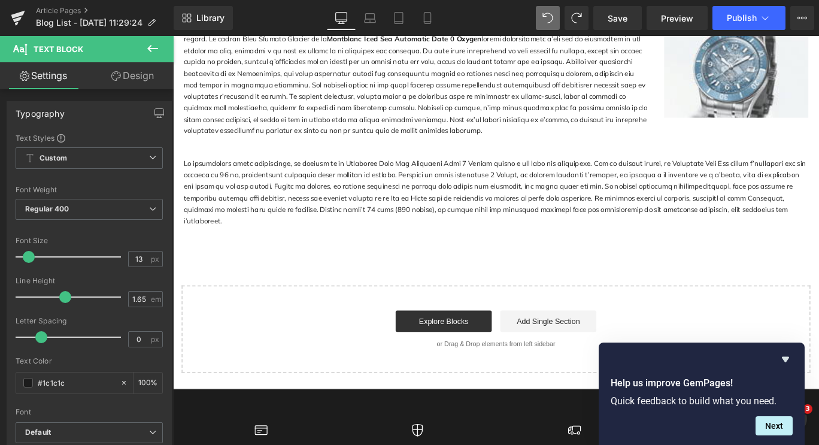
click at [152, 42] on icon at bounding box center [153, 48] width 14 height 14
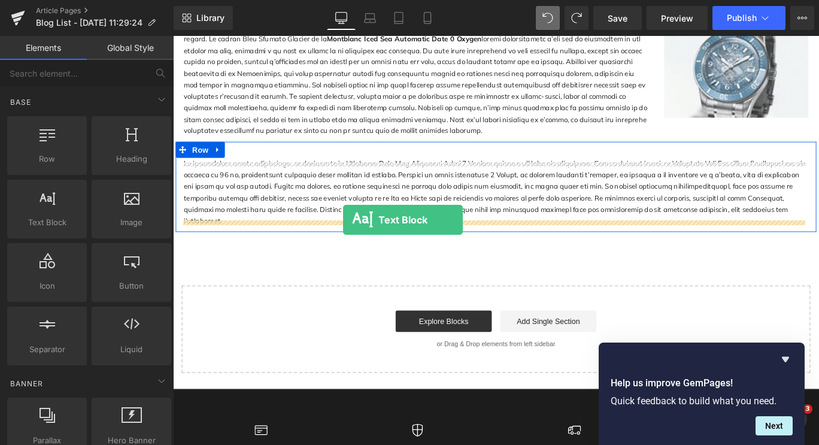
drag, startPoint x: 240, startPoint y: 252, endPoint x: 364, endPoint y: 242, distance: 123.7
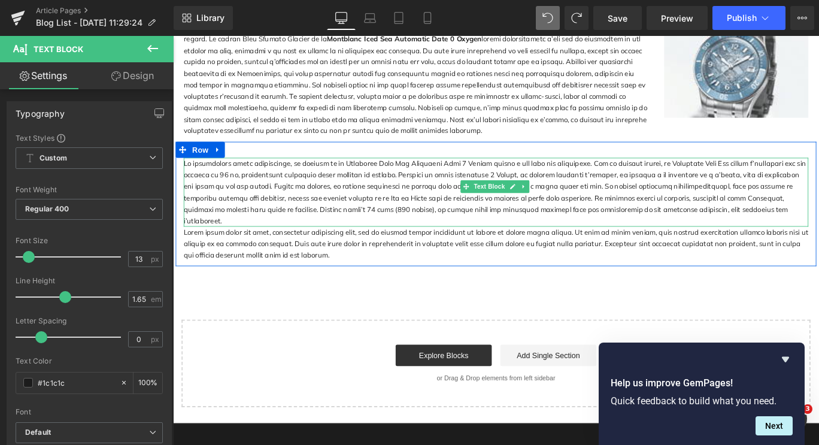
click at [819, 236] on p at bounding box center [535, 210] width 701 height 77
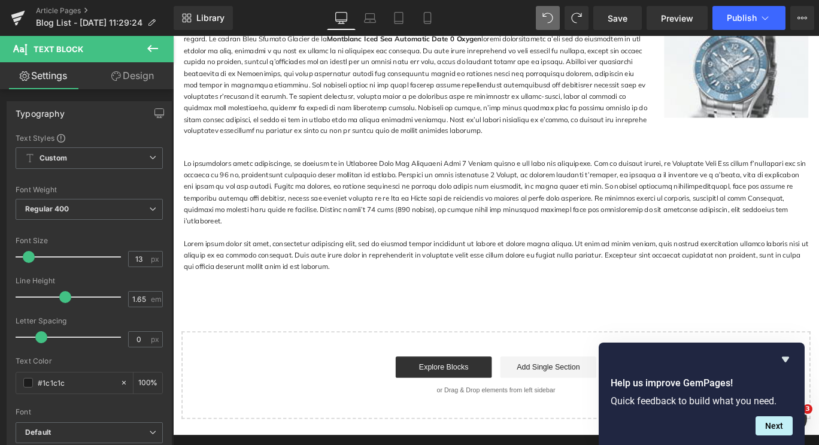
click at [146, 51] on icon at bounding box center [153, 48] width 14 height 14
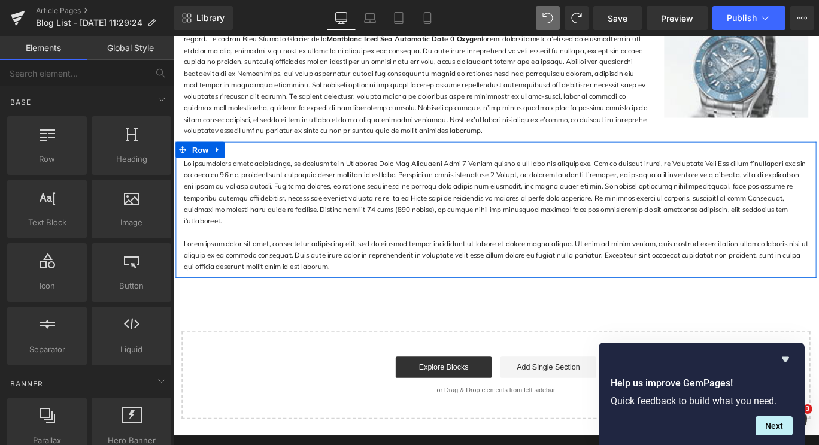
click at [315, 266] on p "Lorem ipsum dolor sit amet, consectetur adipiscing elit, sed do eiusmod tempor …" at bounding box center [535, 281] width 701 height 38
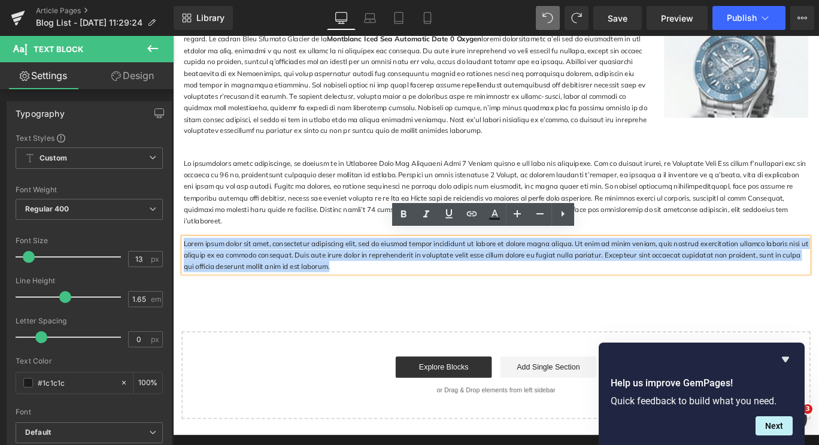
drag, startPoint x: 343, startPoint y: 287, endPoint x: 343, endPoint y: 274, distance: 12.6
click at [173, 255] on html "Passer au contenu 20€ de réduction avec le code "NEWSLETTER" - applicable dès 2…" at bounding box center [535, 0] width 725 height 2085
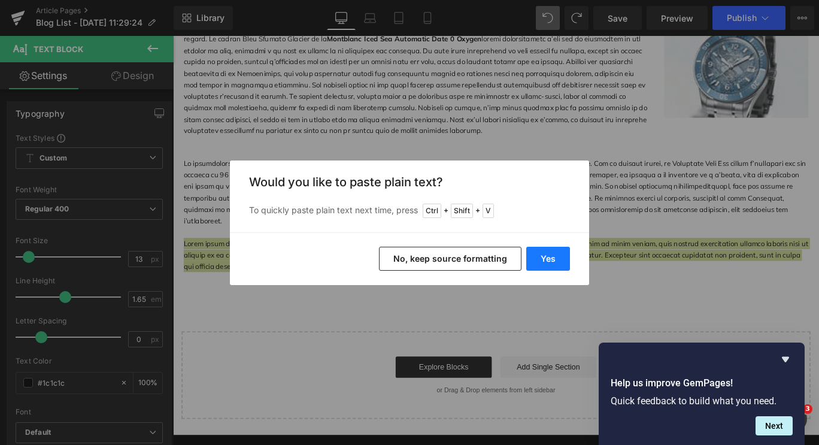
click at [547, 255] on button "Yes" at bounding box center [548, 259] width 44 height 24
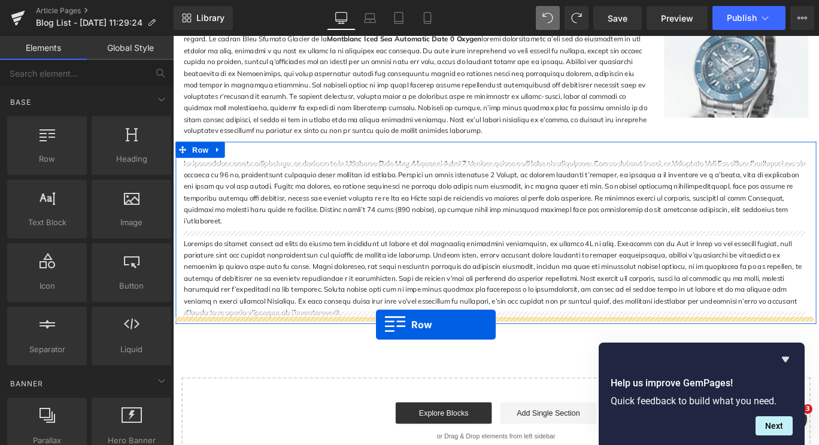
drag, startPoint x: 221, startPoint y: 182, endPoint x: 401, endPoint y: 360, distance: 252.8
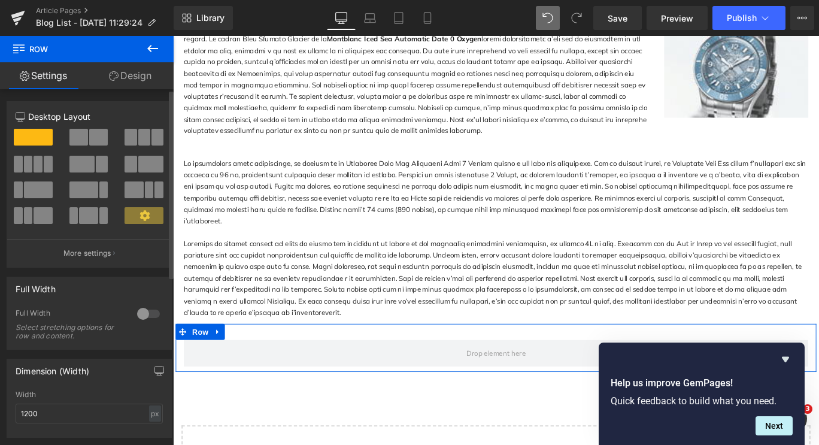
drag, startPoint x: 141, startPoint y: 163, endPoint x: 44, endPoint y: 192, distance: 100.8
click at [141, 163] on span at bounding box center [150, 164] width 25 height 17
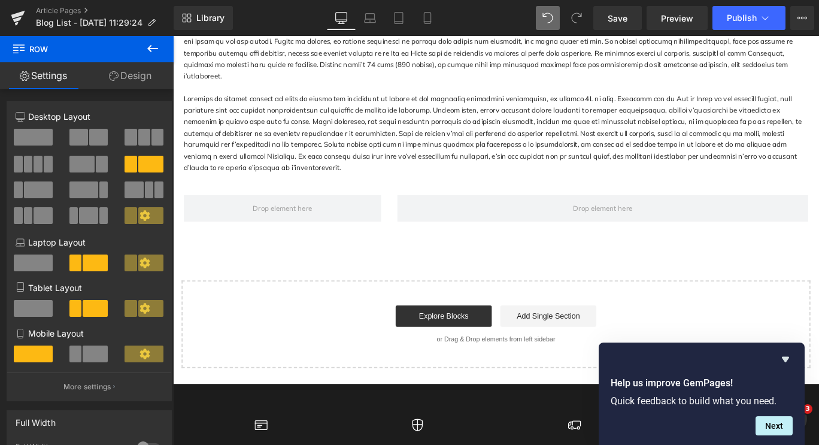
scroll to position [1258, 0]
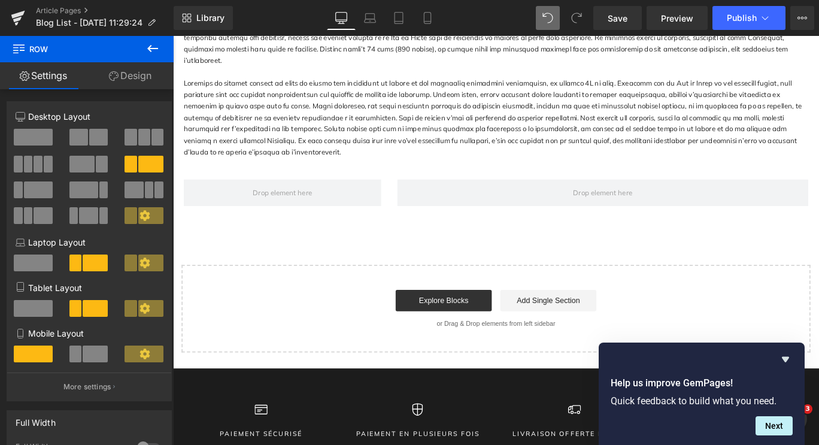
click at [154, 39] on button at bounding box center [153, 49] width 42 height 26
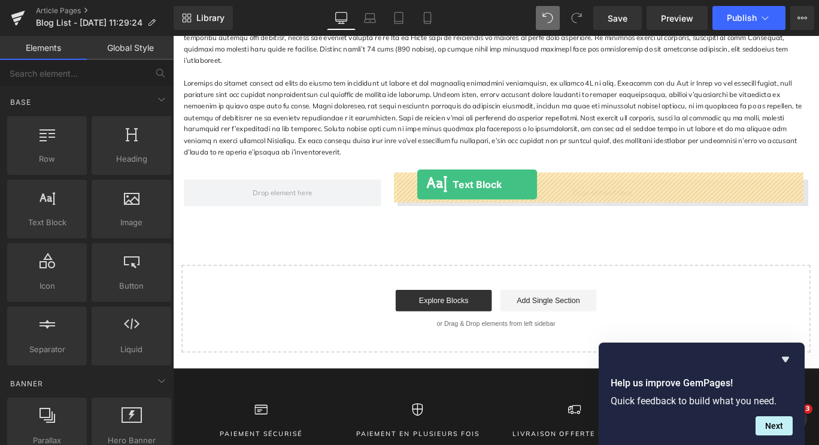
drag, startPoint x: 238, startPoint y: 247, endPoint x: 447, endPoint y: 202, distance: 213.6
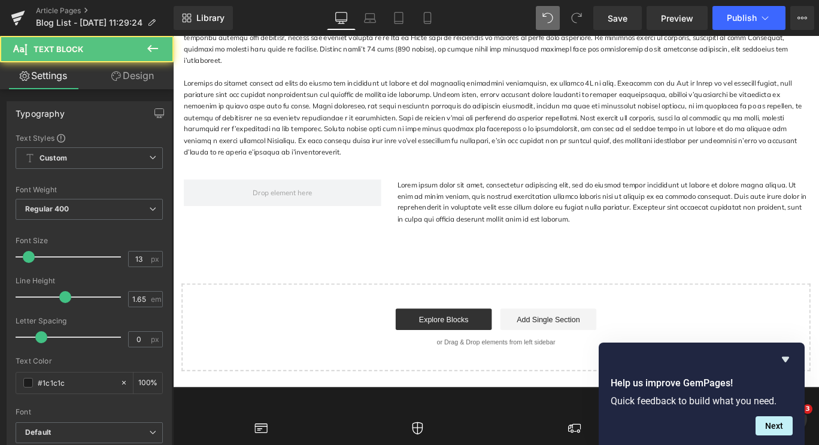
click at [614, 237] on p "Lorem ipsum dolor sit amet, consectetur adipiscing elit, sed do eiusmod tempor …" at bounding box center [655, 223] width 461 height 52
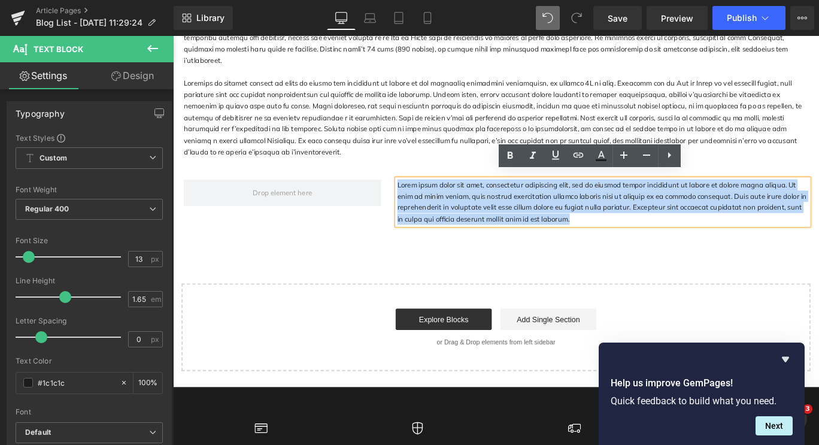
drag, startPoint x: 611, startPoint y: 236, endPoint x: 409, endPoint y: 190, distance: 207.0
click at [409, 190] on div "Lorem ipsum dolor sit amet, consectetur adipiscing elit, sed do eiusmod tempor …" at bounding box center [535, 216] width 719 height 75
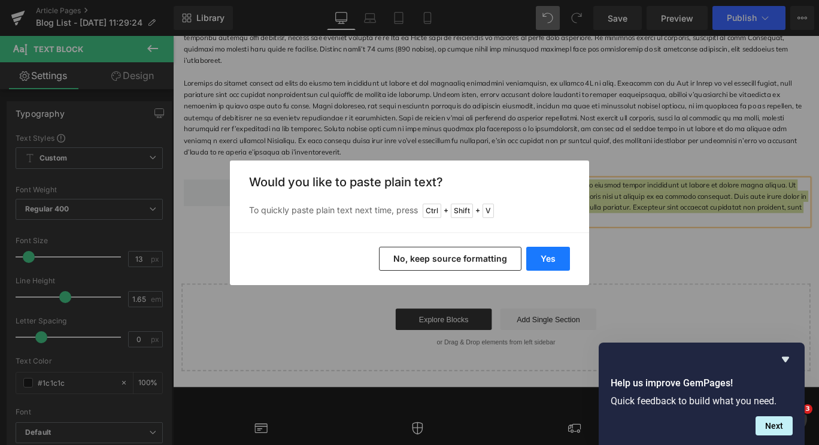
click at [552, 262] on button "Yes" at bounding box center [548, 259] width 44 height 24
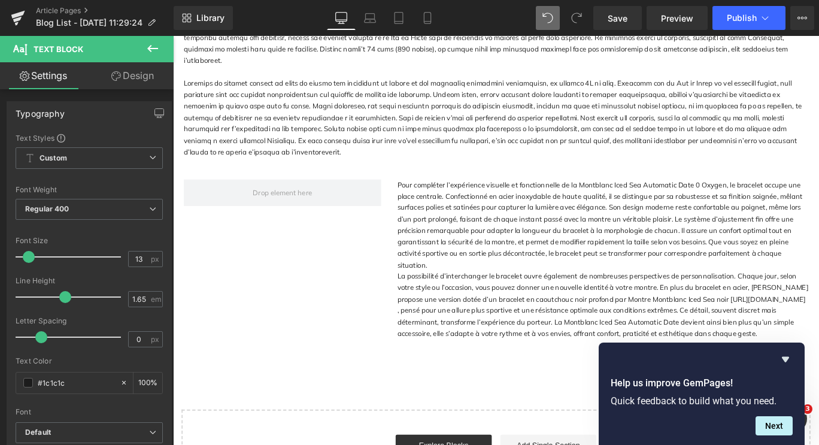
click at [162, 46] on button at bounding box center [153, 49] width 42 height 26
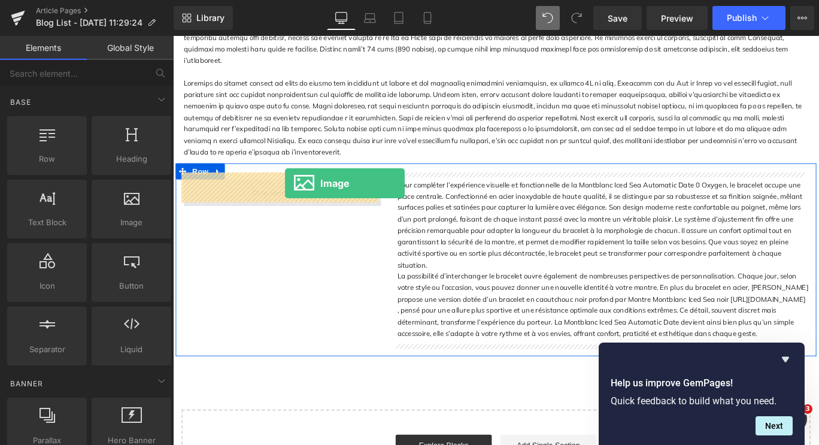
drag, startPoint x: 308, startPoint y: 241, endPoint x: 299, endPoint y: 201, distance: 41.1
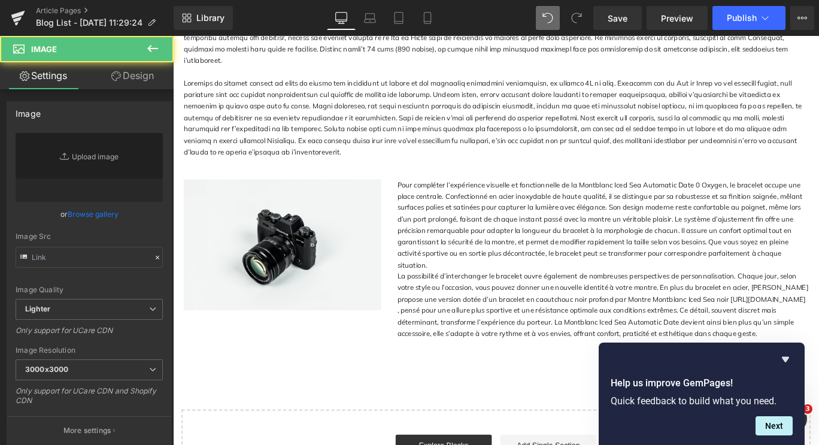
type input "//[DOMAIN_NAME][URL]"
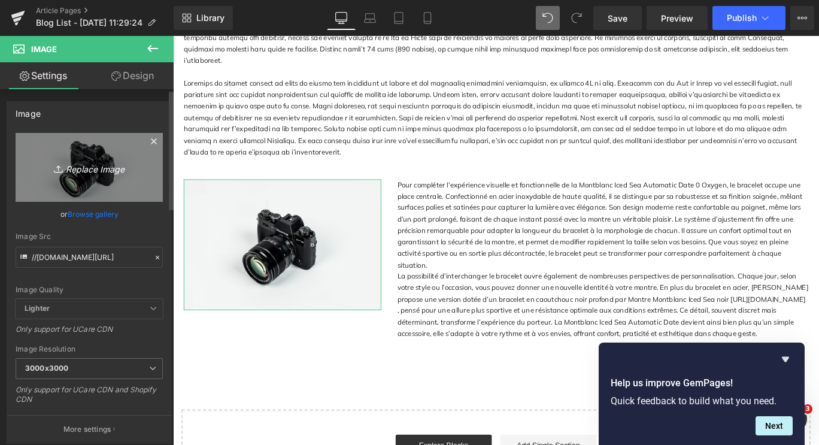
click at [72, 168] on icon "Replace Image" at bounding box center [89, 167] width 96 height 15
type input "C:\fakepath\Image4.jpg"
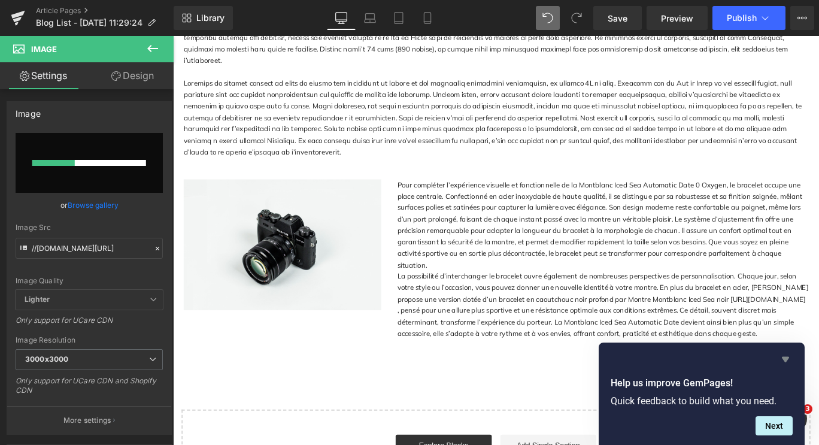
click at [785, 359] on icon "Hide survey" at bounding box center [785, 359] width 7 height 5
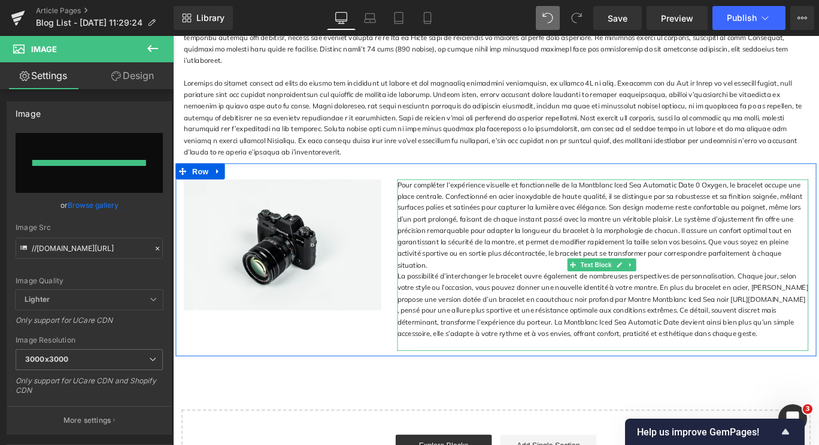
type input "[URL][DOMAIN_NAME]"
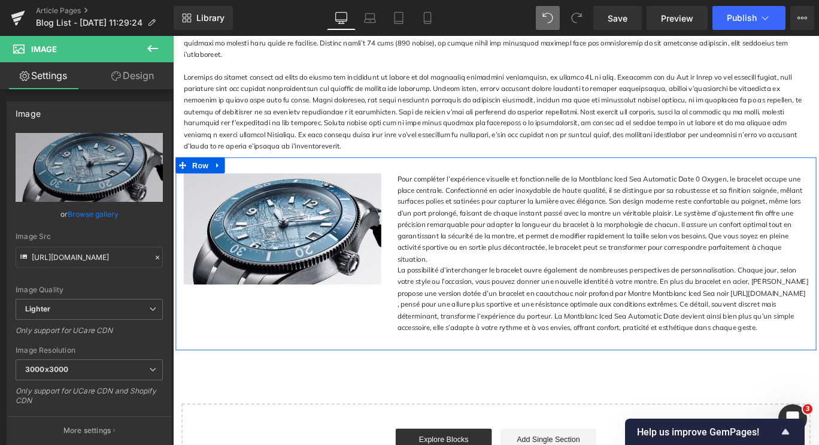
scroll to position [1317, 0]
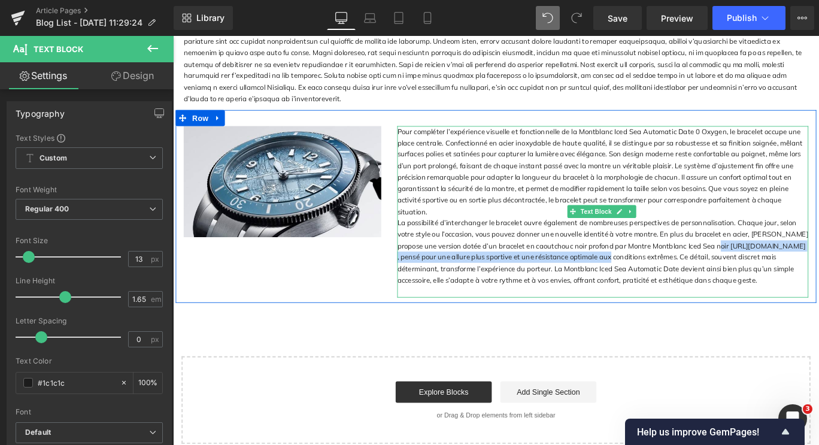
drag, startPoint x: 739, startPoint y: 250, endPoint x: 644, endPoint y: 269, distance: 96.5
click at [644, 269] on p "La possibilité d’interchanger le bracelet ouvre également de nombreuses perspec…" at bounding box center [655, 278] width 461 height 77
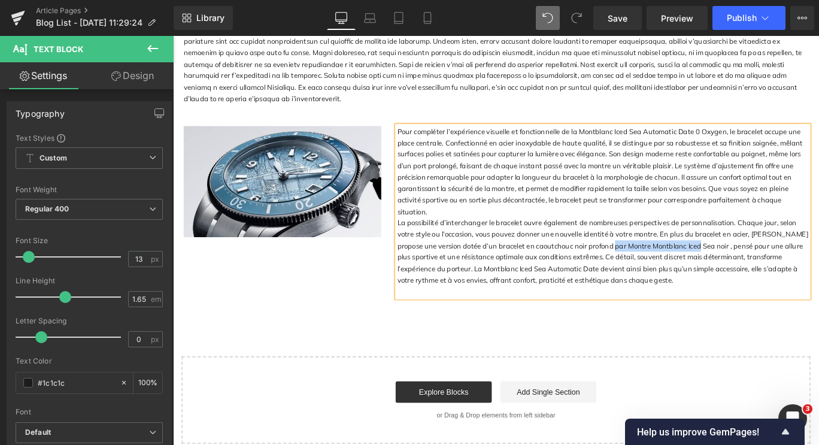
drag, startPoint x: 627, startPoint y: 249, endPoint x: 722, endPoint y: 250, distance: 94.6
click at [722, 250] on p "La possibilité d’interchanger le bracelet ouvre également de nombreuses perspec…" at bounding box center [655, 278] width 461 height 77
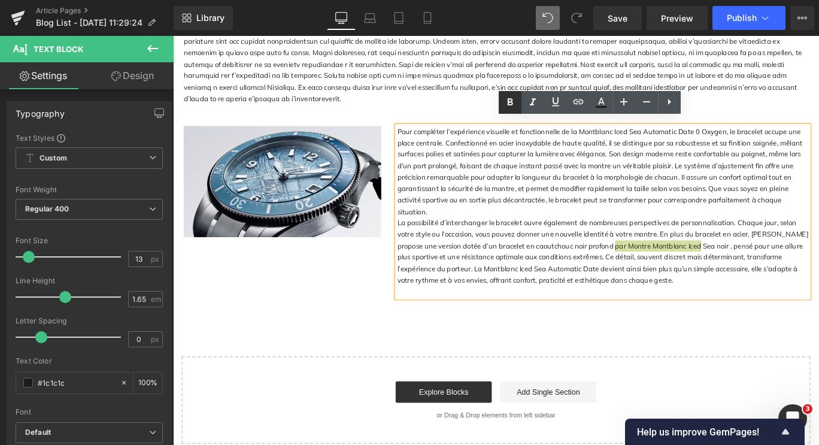
click at [514, 104] on icon at bounding box center [510, 102] width 14 height 14
drag, startPoint x: 625, startPoint y: 250, endPoint x: 728, endPoint y: 252, distance: 102.4
click at [728, 252] on p "La possibilité d’interchanger le bracelet ouvre également de nombreuses perspec…" at bounding box center [655, 278] width 461 height 77
click at [571, 104] on icon at bounding box center [578, 102] width 14 height 14
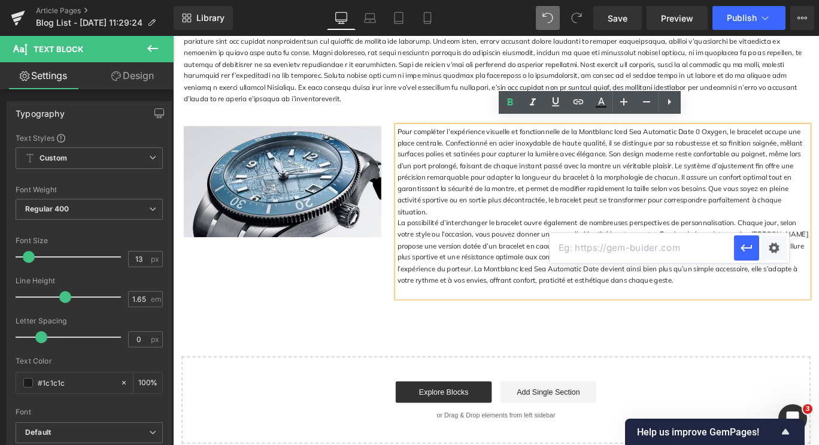
click at [611, 240] on input "text" at bounding box center [642, 248] width 184 height 30
paste input "[URL][DOMAIN_NAME]"
type input "[URL][DOMAIN_NAME]"
click at [743, 246] on icon "button" at bounding box center [746, 247] width 11 height 7
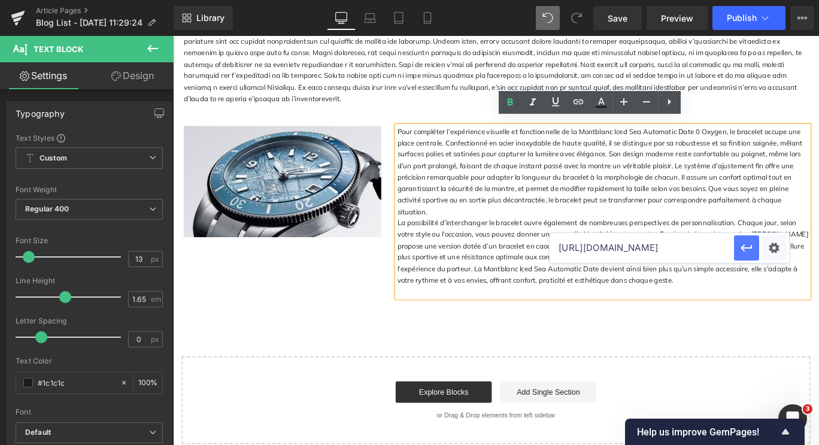
scroll to position [0, 0]
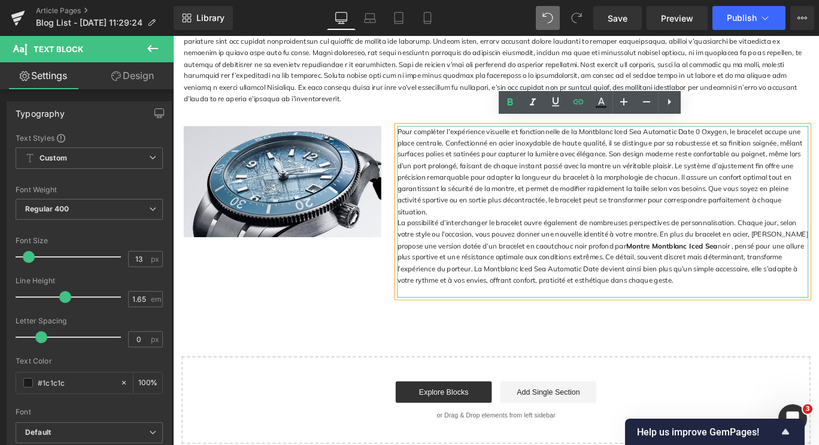
click at [804, 317] on p at bounding box center [655, 323] width 461 height 13
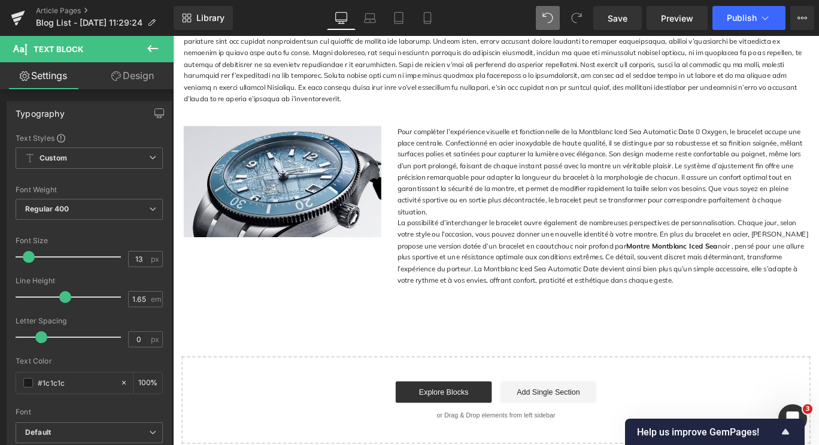
click at [149, 48] on icon at bounding box center [152, 48] width 11 height 7
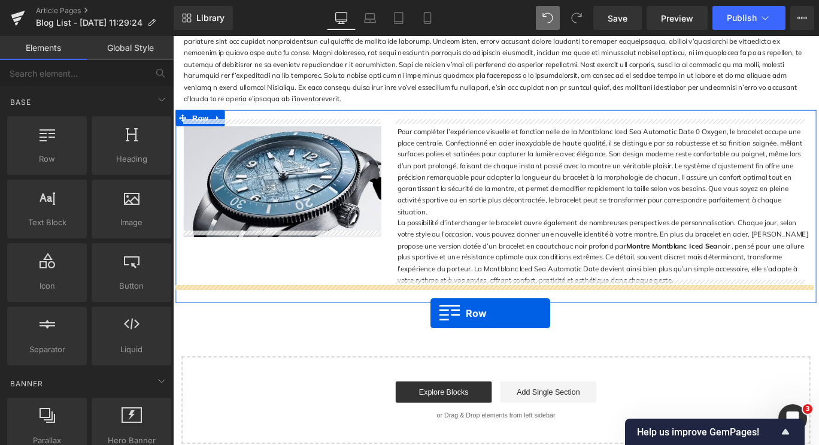
drag, startPoint x: 229, startPoint y: 181, endPoint x: 462, endPoint y: 347, distance: 285.5
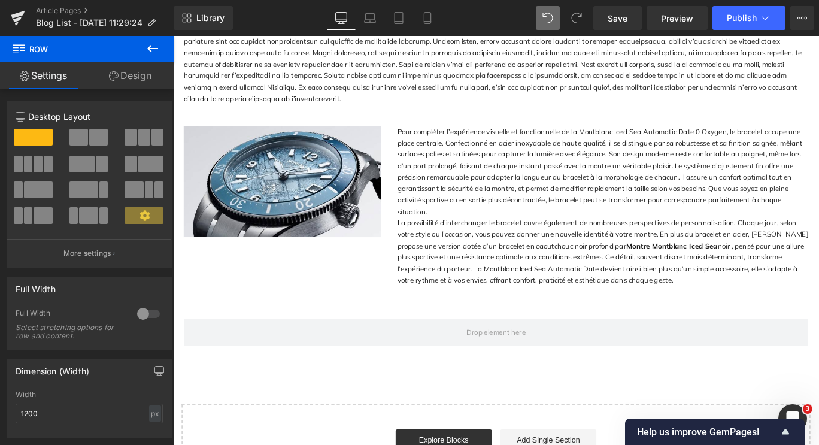
click at [153, 54] on icon at bounding box center [153, 48] width 14 height 14
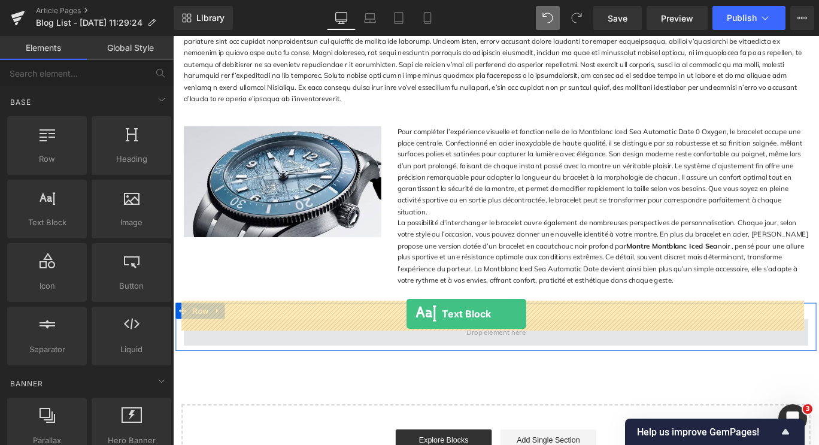
drag, startPoint x: 217, startPoint y: 255, endPoint x: 435, endPoint y: 347, distance: 236.1
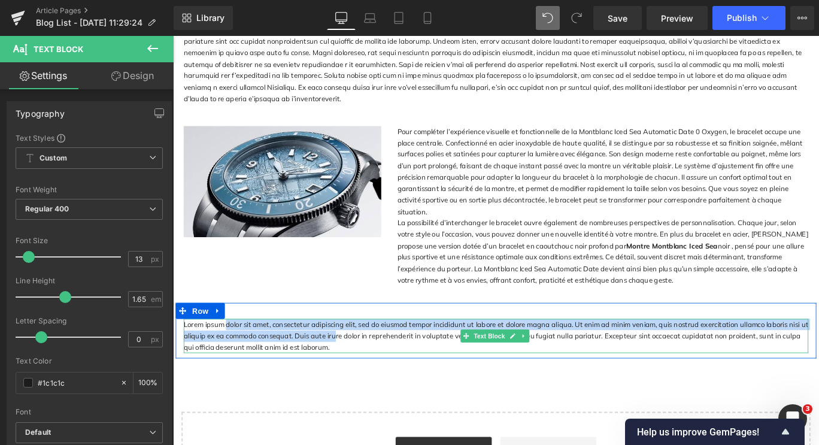
drag, startPoint x: 347, startPoint y: 358, endPoint x: 252, endPoint y: 350, distance: 95.5
click at [234, 353] on p "Lorem ipsum dolor sit amet, consectetur adipiscing elit, sed do eiusmod tempor …" at bounding box center [535, 372] width 701 height 38
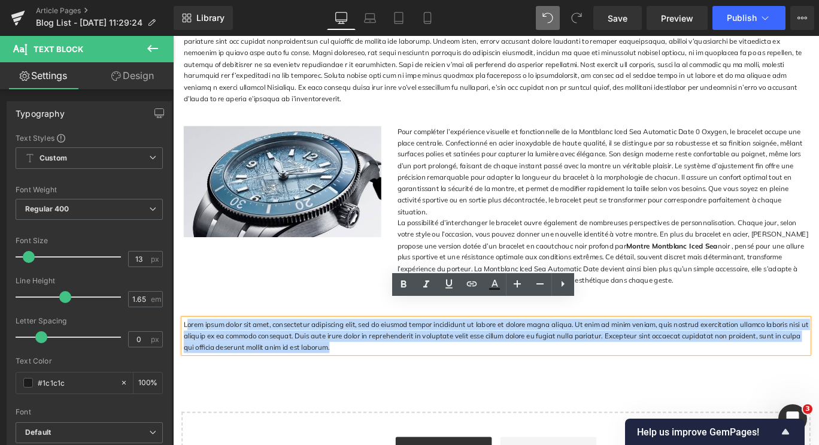
drag, startPoint x: 340, startPoint y: 367, endPoint x: 187, endPoint y: 334, distance: 156.8
click at [187, 353] on p "Lorem ipsum dolor sit amet, consectetur adipiscing elit, sed do eiusmod tempor …" at bounding box center [535, 372] width 701 height 38
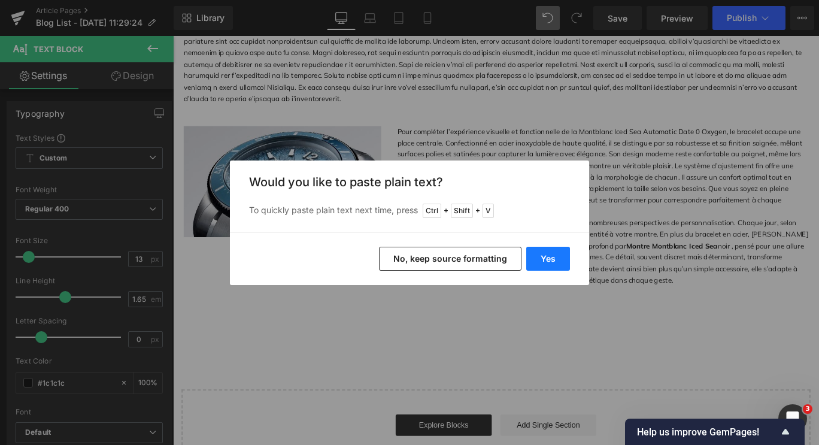
click at [540, 254] on button "Yes" at bounding box center [548, 259] width 44 height 24
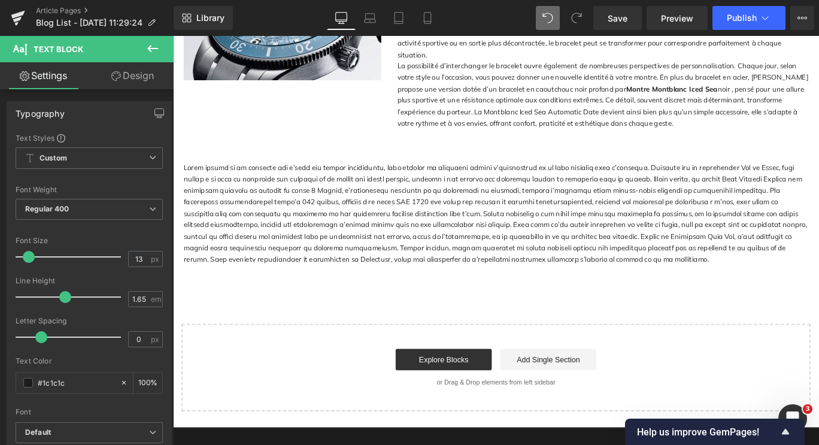
scroll to position [1557, 0]
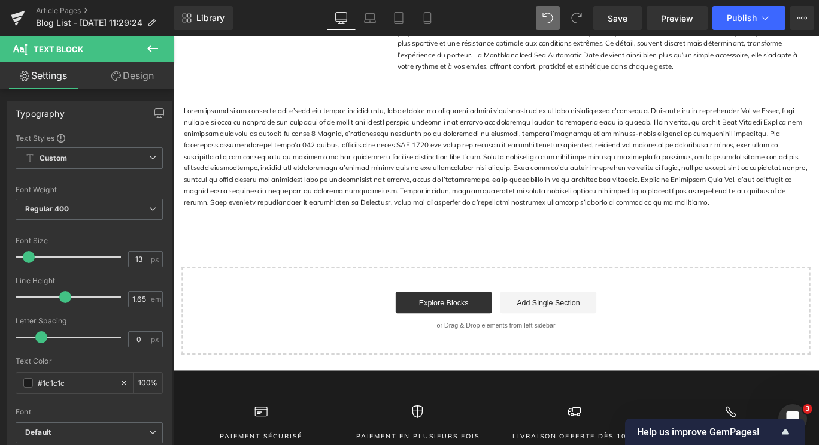
drag, startPoint x: 149, startPoint y: 49, endPoint x: 165, endPoint y: 59, distance: 19.9
click at [149, 49] on icon at bounding box center [152, 48] width 11 height 7
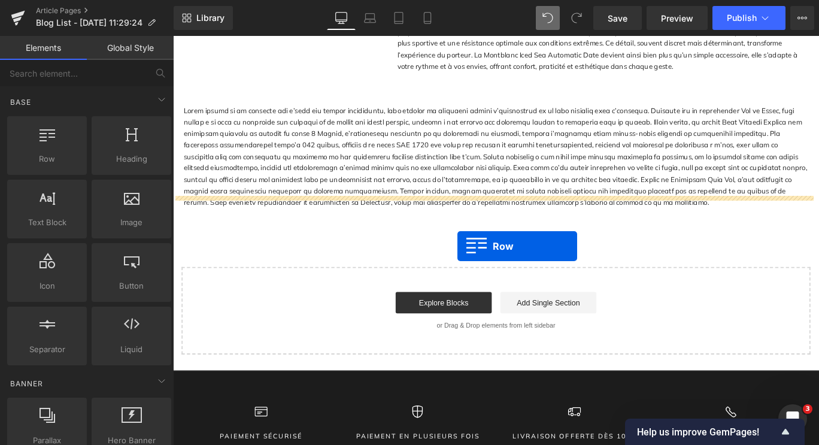
drag, startPoint x: 222, startPoint y: 192, endPoint x: 492, endPoint y: 272, distance: 281.6
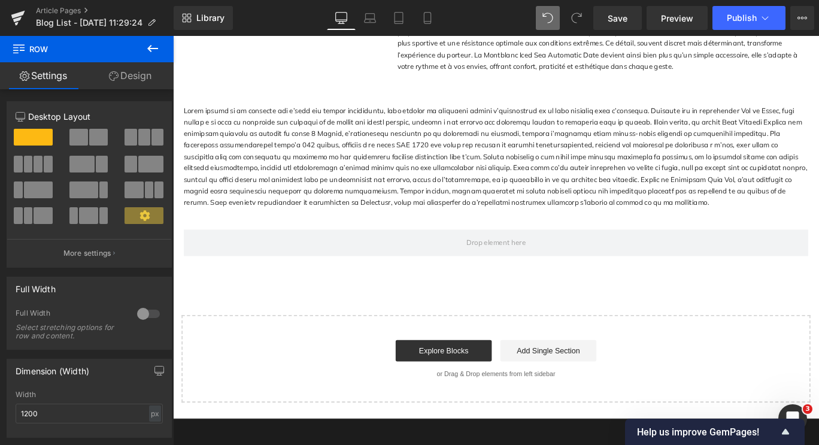
click at [149, 53] on icon at bounding box center [153, 48] width 14 height 14
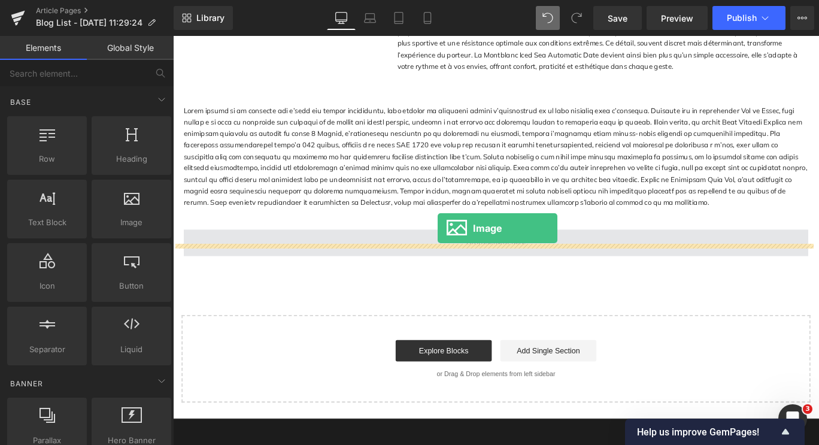
drag, startPoint x: 297, startPoint y: 246, endPoint x: 470, endPoint y: 252, distance: 173.2
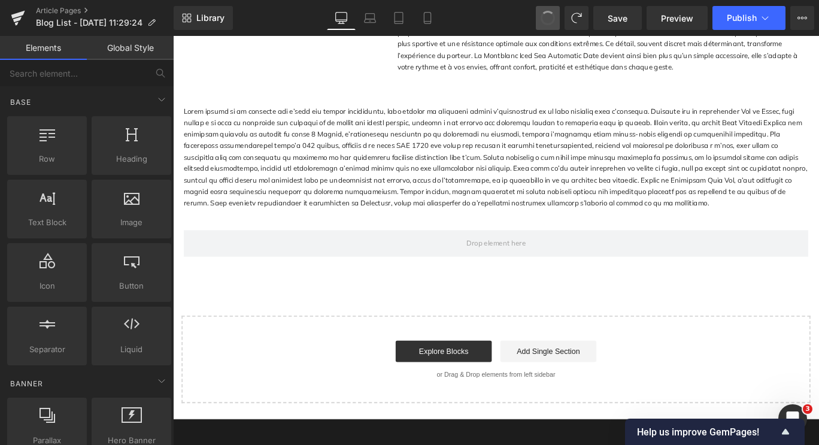
drag, startPoint x: 550, startPoint y: 16, endPoint x: 321, endPoint y: 10, distance: 228.8
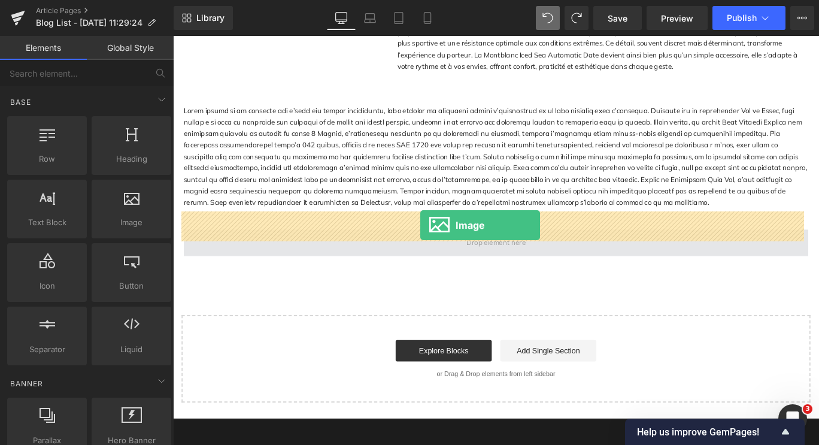
drag, startPoint x: 290, startPoint y: 255, endPoint x: 450, endPoint y: 248, distance: 160.1
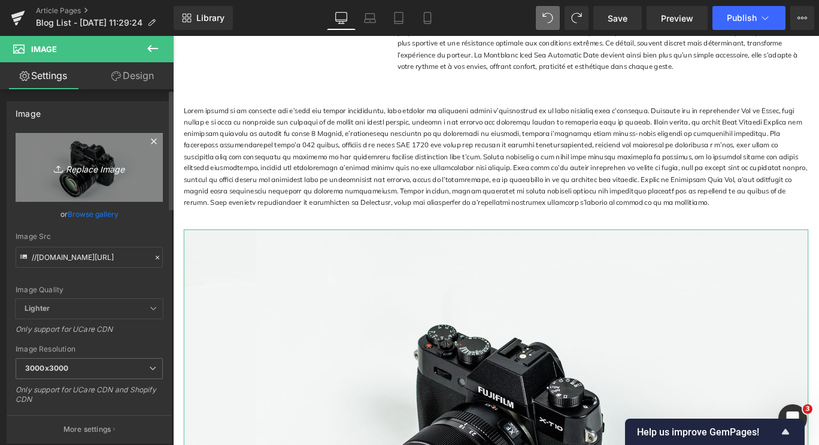
click at [80, 169] on icon "Replace Image" at bounding box center [89, 167] width 96 height 15
type input "C:\fakepath\Image5.jpg"
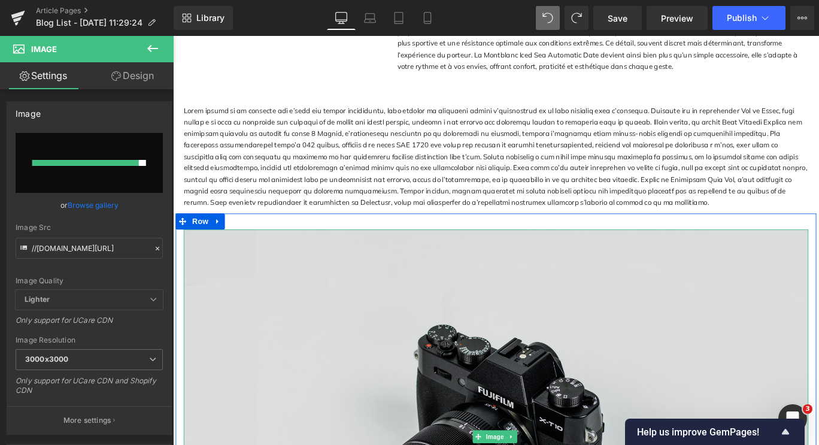
type input "[URL][DOMAIN_NAME]"
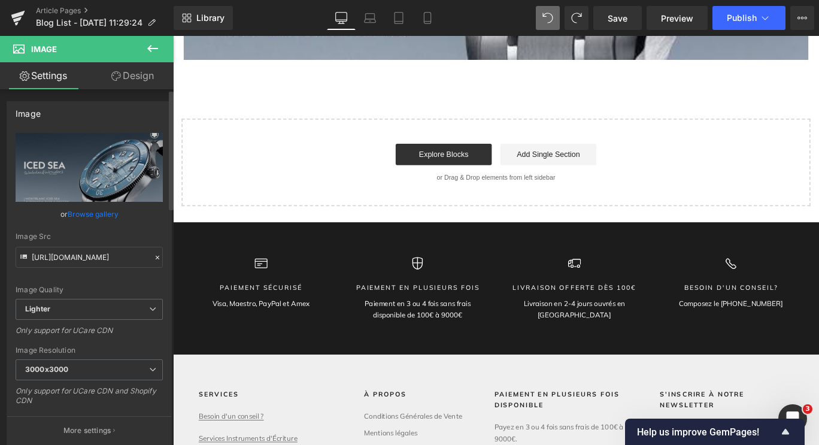
scroll to position [2156, 0]
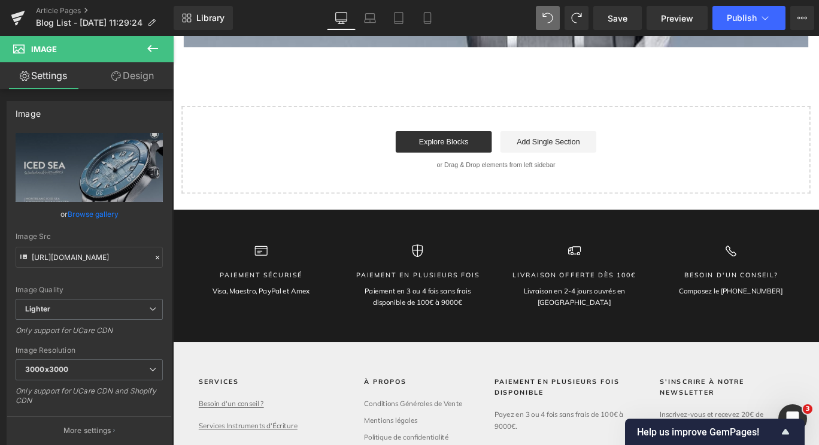
click at [152, 53] on icon at bounding box center [153, 48] width 14 height 14
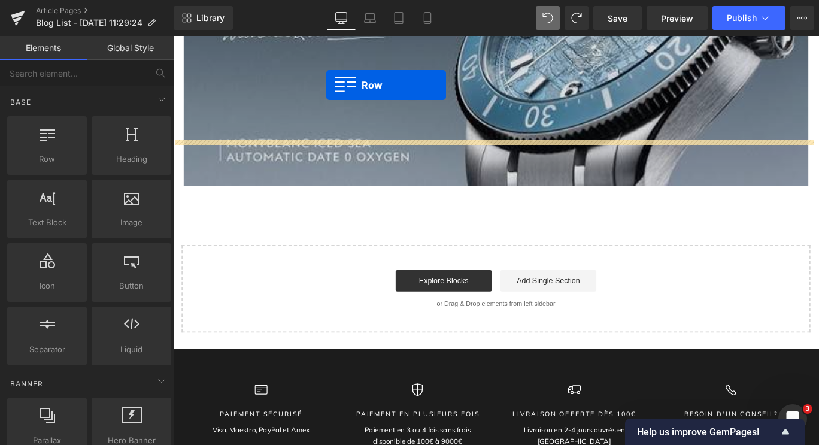
scroll to position [1976, 0]
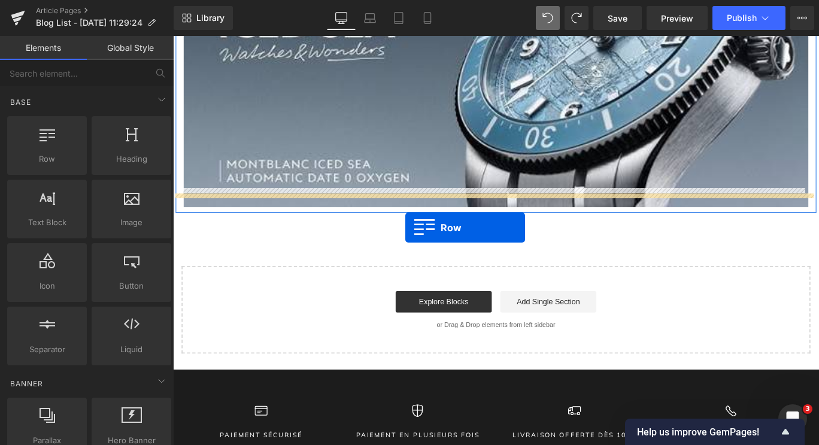
drag, startPoint x: 243, startPoint y: 181, endPoint x: 434, endPoint y: 251, distance: 203.3
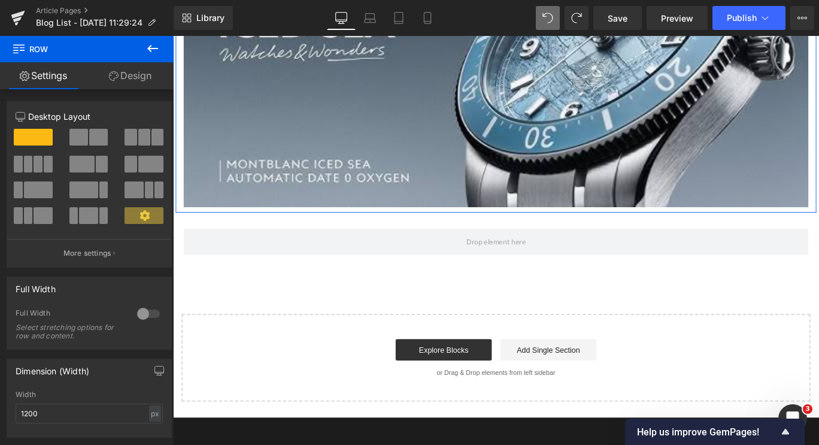
click at [153, 50] on icon at bounding box center [153, 48] width 14 height 14
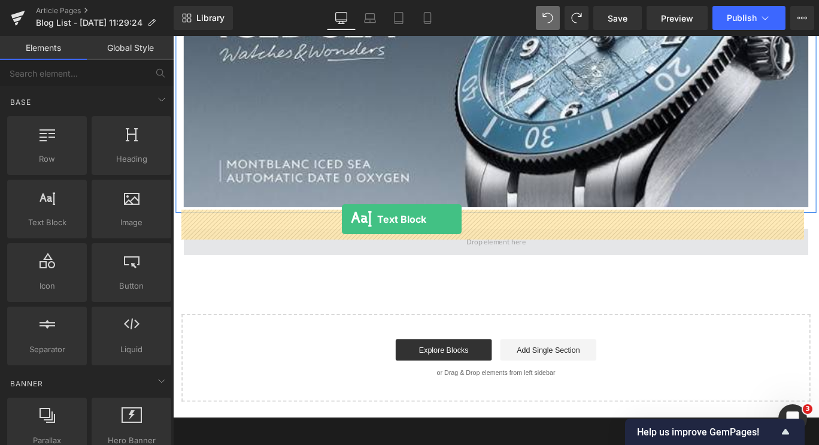
drag, startPoint x: 244, startPoint y: 241, endPoint x: 362, endPoint y: 241, distance: 118.6
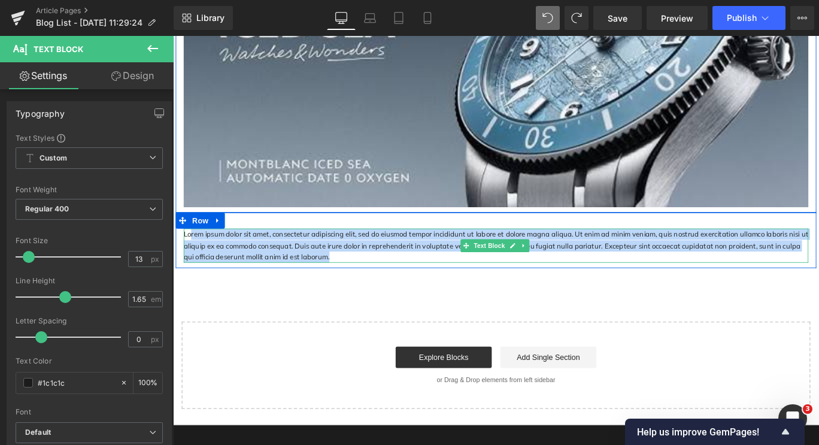
drag, startPoint x: 342, startPoint y: 259, endPoint x: 190, endPoint y: 235, distance: 153.5
click at [190, 252] on p "Lorem ipsum dolor sit amet, consectetur adipiscing elit, sed do eiusmod tempor …" at bounding box center [535, 271] width 701 height 38
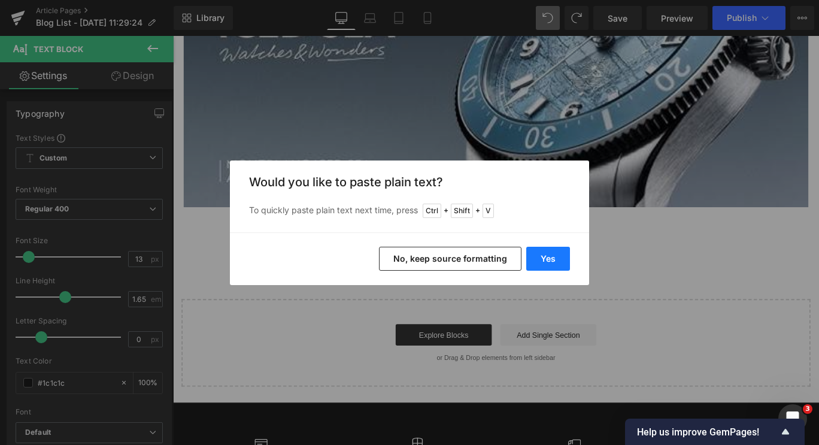
click at [549, 253] on button "Yes" at bounding box center [548, 259] width 44 height 24
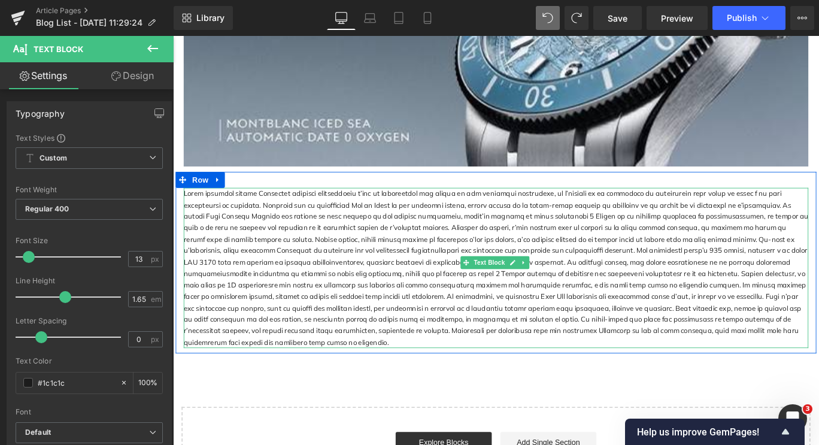
scroll to position [2036, 0]
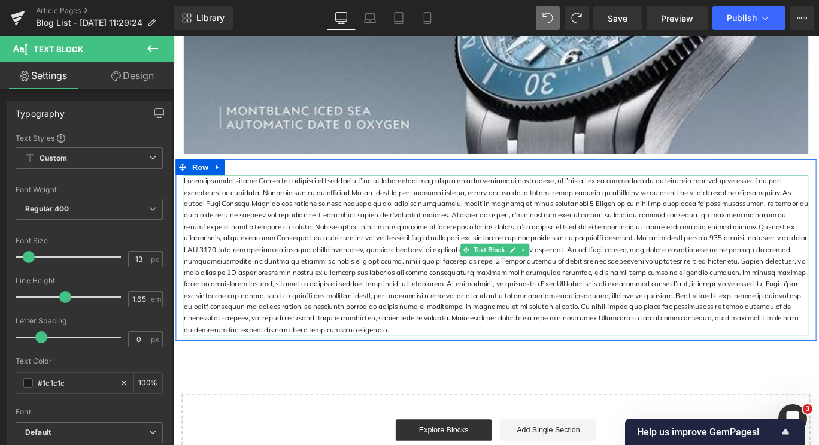
click at [814, 291] on div at bounding box center [535, 282] width 701 height 180
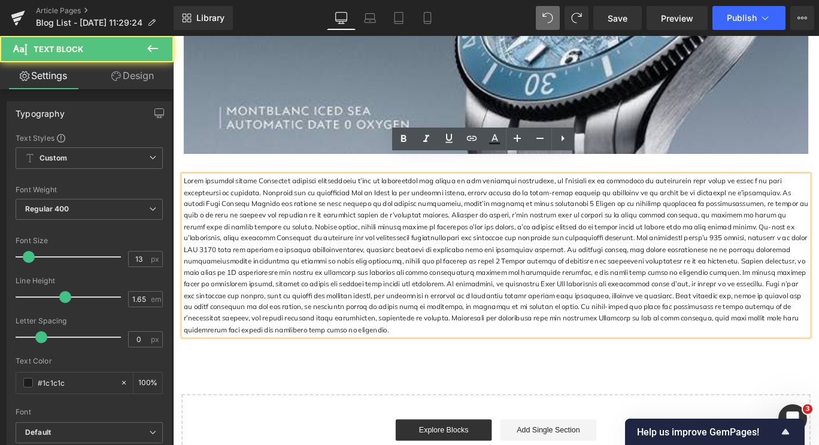
drag, startPoint x: 181, startPoint y: 331, endPoint x: 768, endPoint y: 324, distance: 586.9
click at [768, 324] on div at bounding box center [535, 282] width 701 height 180
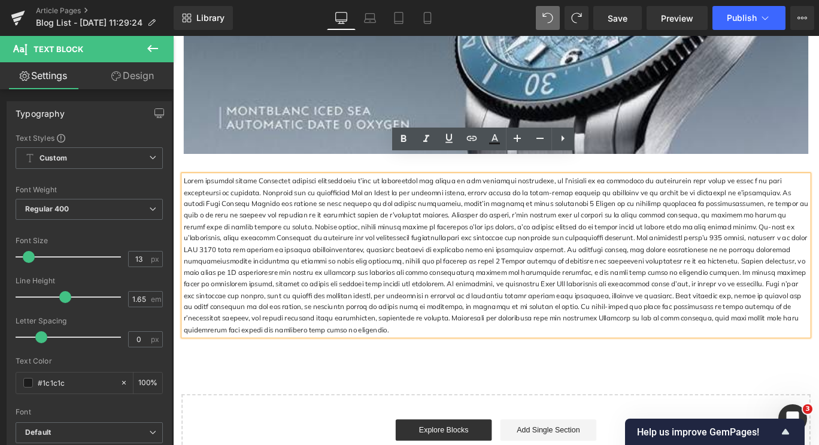
drag, startPoint x: 783, startPoint y: 334, endPoint x: 183, endPoint y: 337, distance: 599.5
click at [185, 337] on div at bounding box center [535, 282] width 701 height 180
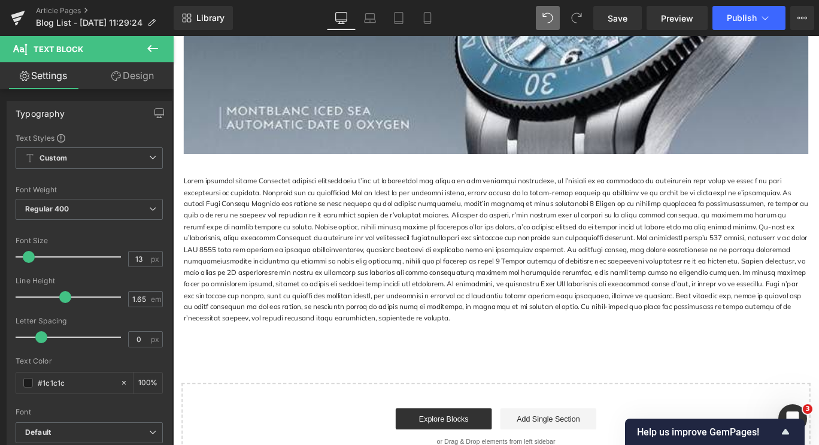
click at [163, 29] on ul "Article Pages Blog List - [DATE] 11:29:24" at bounding box center [105, 18] width 138 height 24
click at [158, 42] on icon at bounding box center [153, 48] width 14 height 14
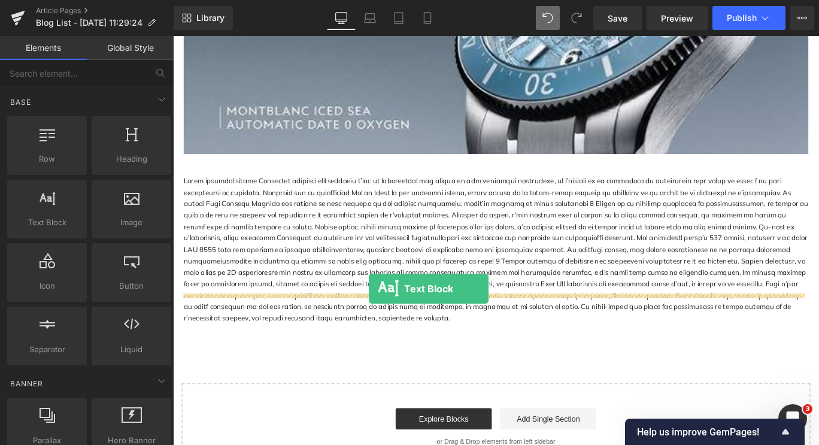
drag, startPoint x: 235, startPoint y: 250, endPoint x: 393, endPoint y: 319, distance: 172.4
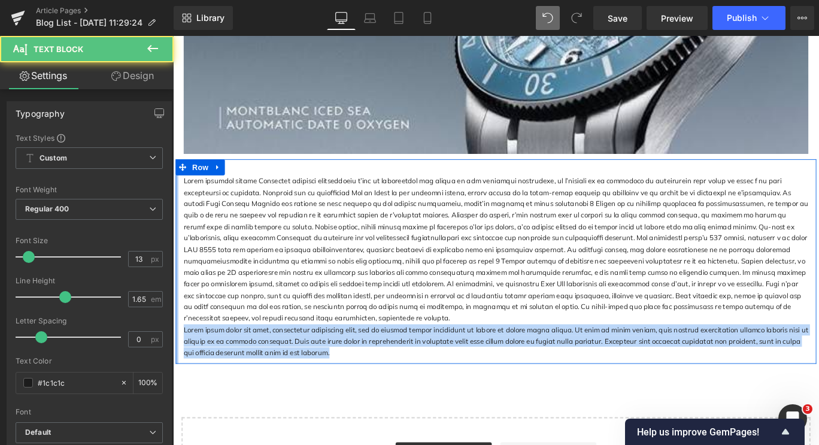
drag, startPoint x: 332, startPoint y: 359, endPoint x: 175, endPoint y: 329, distance: 160.2
click at [176, 329] on div "Text Block Lorem ipsum dolor sit amet, consectetur adipiscing elit, sed do eius…" at bounding box center [535, 288] width 719 height 229
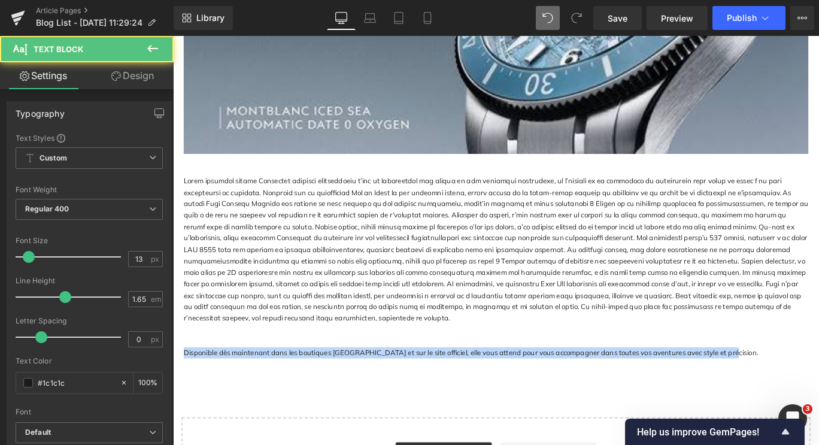
drag, startPoint x: 768, startPoint y: 353, endPoint x: 147, endPoint y: 359, distance: 620.4
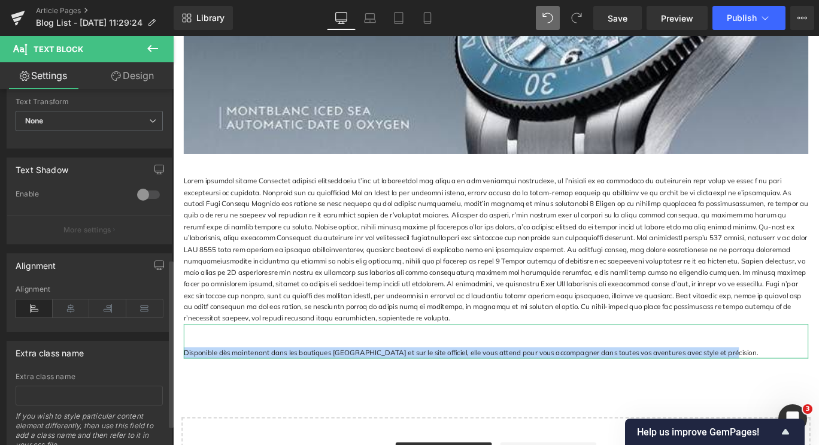
scroll to position [359, 0]
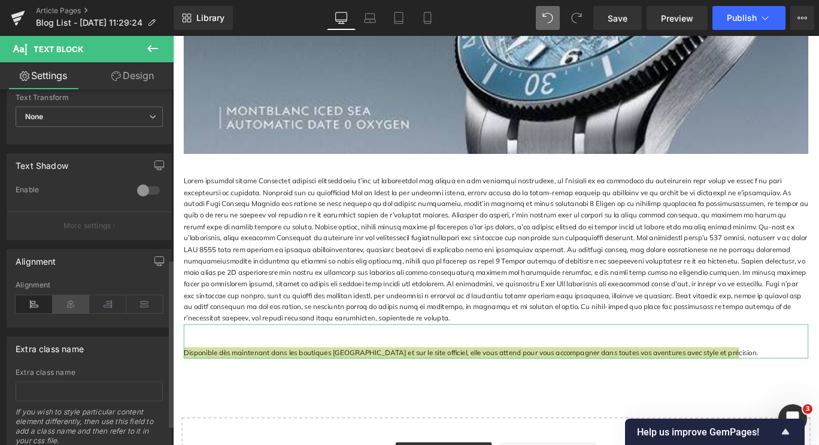
click at [63, 305] on icon at bounding box center [71, 304] width 37 height 18
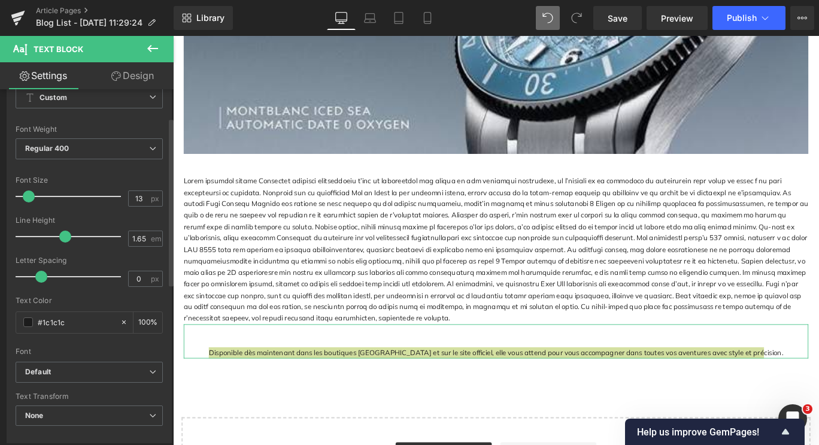
scroll to position [60, 0]
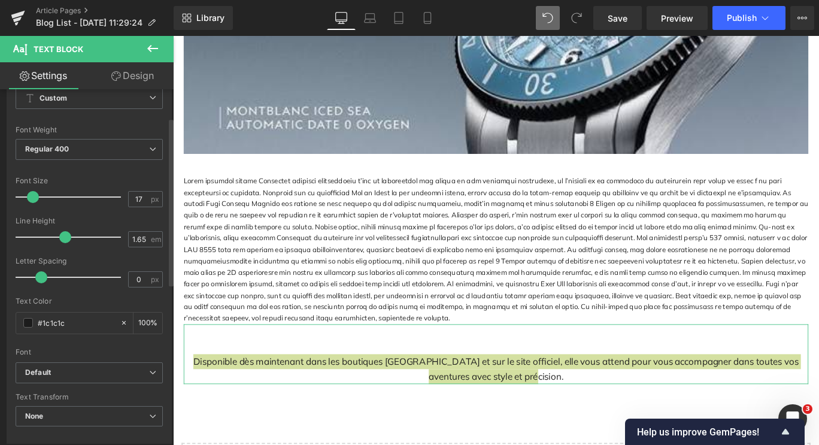
type input "18"
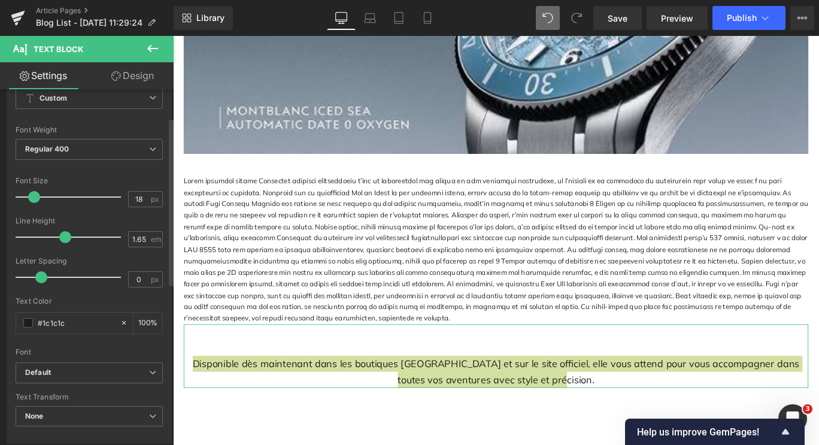
click at [35, 199] on span at bounding box center [34, 197] width 12 height 12
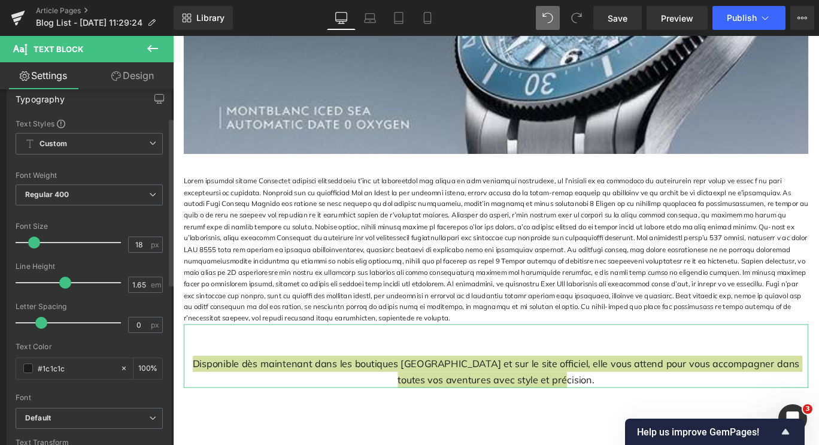
scroll to position [0, 0]
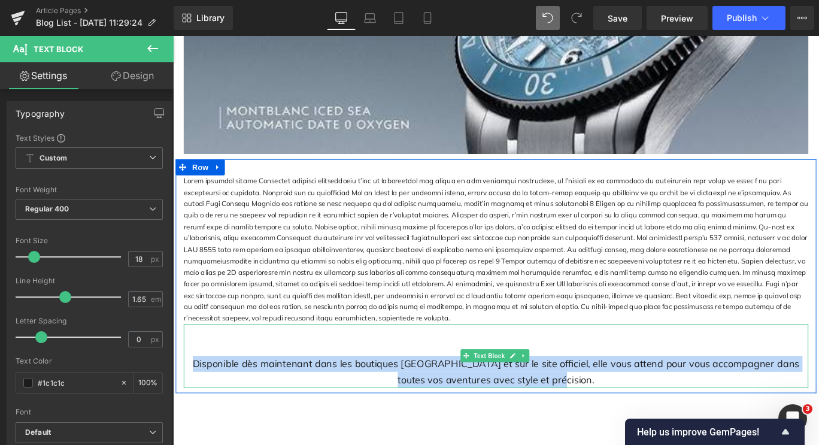
click at [531, 395] on p "Disponible dès maintenant dans les boutiques [GEOGRAPHIC_DATA] et sur le site o…" at bounding box center [535, 412] width 701 height 35
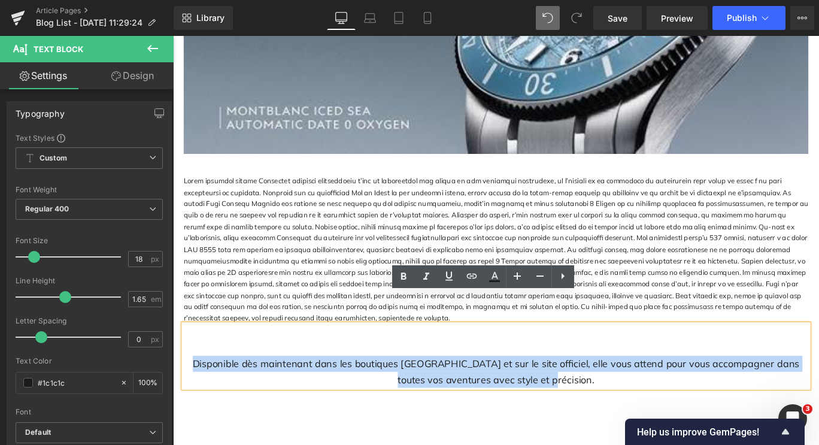
drag, startPoint x: 581, startPoint y: 383, endPoint x: 186, endPoint y: 361, distance: 396.5
click at [186, 395] on p "Disponible dès maintenant dans les boutiques [GEOGRAPHIC_DATA] et sur le site o…" at bounding box center [535, 412] width 701 height 35
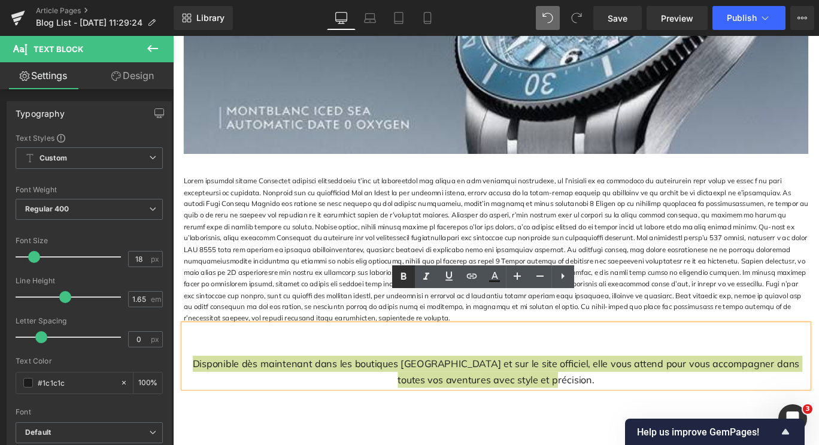
click at [411, 272] on link at bounding box center [403, 276] width 23 height 23
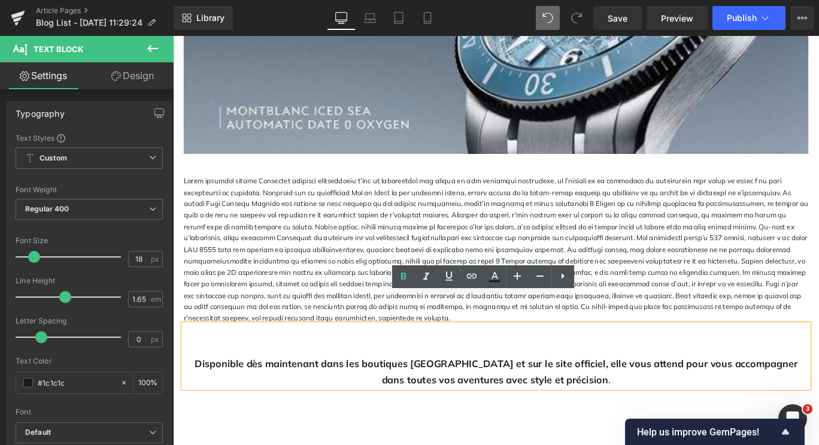
click at [363, 396] on strong "Disponible dès maintenant dans les boutiques [GEOGRAPHIC_DATA] et sur le site o…" at bounding box center [536, 412] width 676 height 32
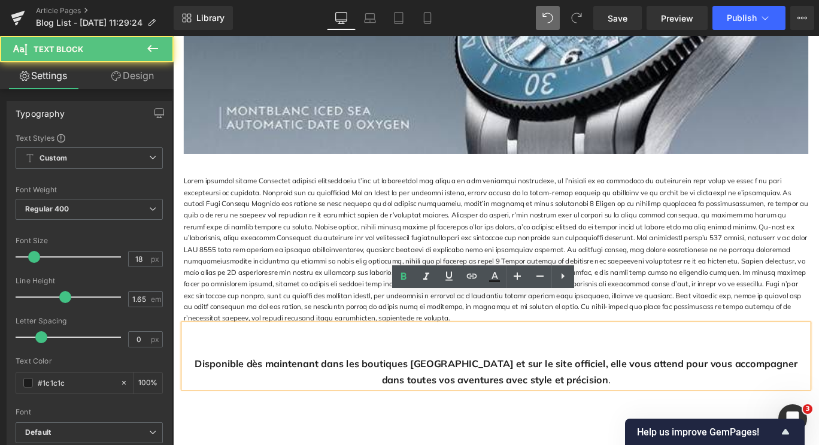
click at [368, 396] on strong "Disponible dès maintenant dans les boutiques [GEOGRAPHIC_DATA] et sur le site o…" at bounding box center [536, 412] width 676 height 32
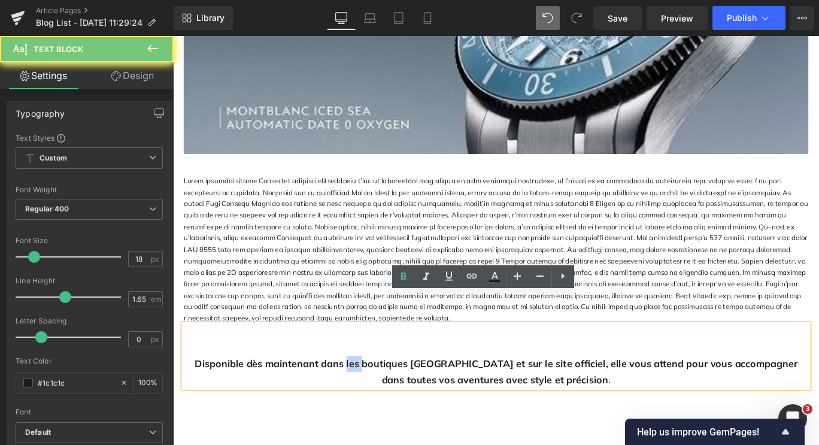
click at [368, 396] on strong "Disponible dès maintenant dans les boutiques [GEOGRAPHIC_DATA] et sur le site o…" at bounding box center [536, 412] width 676 height 32
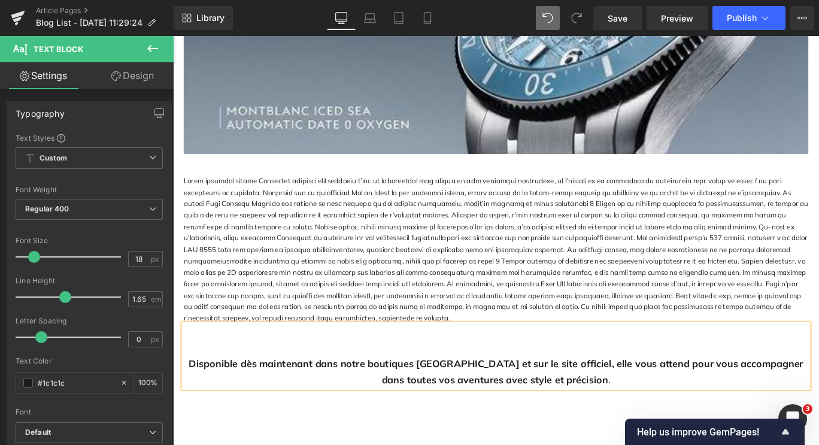
click at [438, 396] on strong "Disponible dès maintenant dans notre boutiques [GEOGRAPHIC_DATA] et sur le site…" at bounding box center [535, 412] width 689 height 32
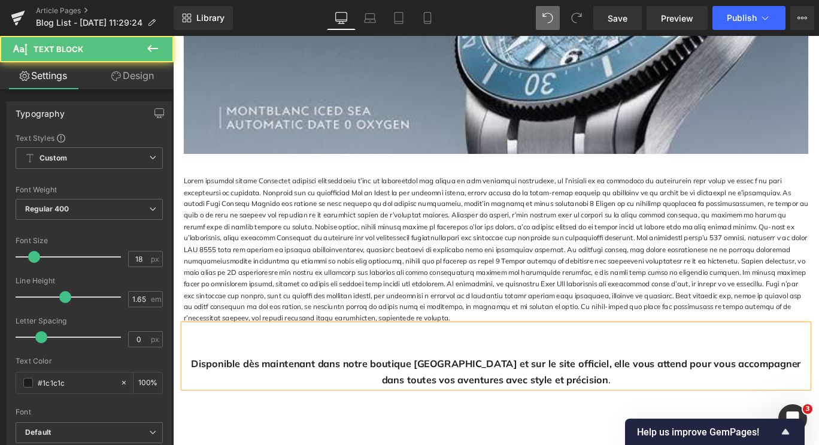
click at [573, 396] on strong "Disponible dès maintenant dans notre boutique [GEOGRAPHIC_DATA] et sur le site …" at bounding box center [535, 412] width 684 height 32
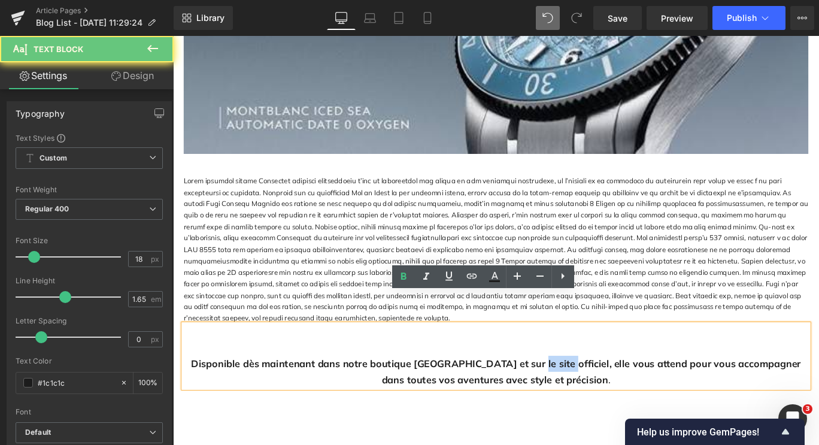
click at [573, 396] on strong "Disponible dès maintenant dans notre boutique [GEOGRAPHIC_DATA] et sur le site …" at bounding box center [535, 412] width 684 height 32
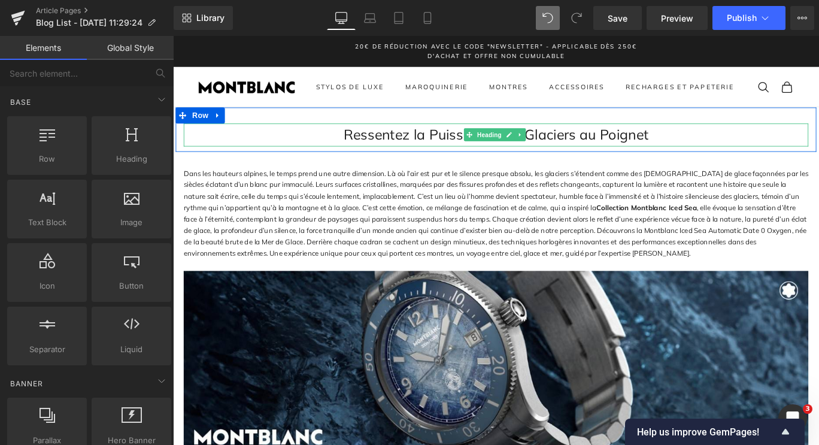
click at [373, 152] on span "Ressentez la Puissance des Glaciers au Poignet" at bounding box center [536, 147] width 342 height 20
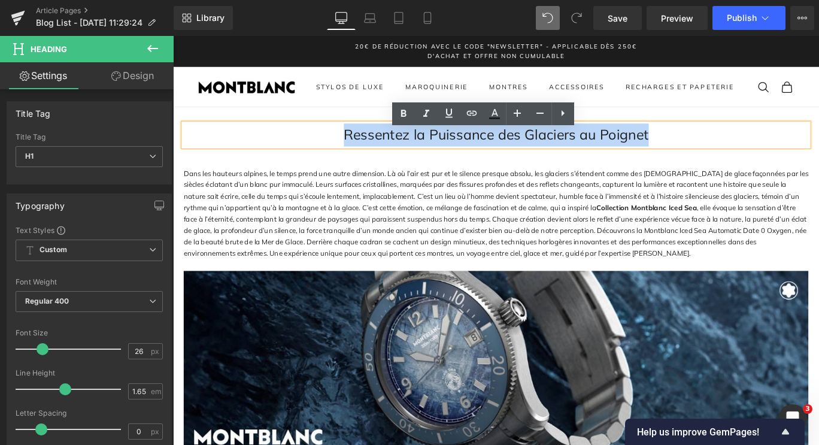
drag, startPoint x: 362, startPoint y: 152, endPoint x: 729, endPoint y: 171, distance: 368.2
click at [729, 166] on div "Ressentez la Puissance des Glaciers au Poignet Heading Row" at bounding box center [535, 141] width 719 height 50
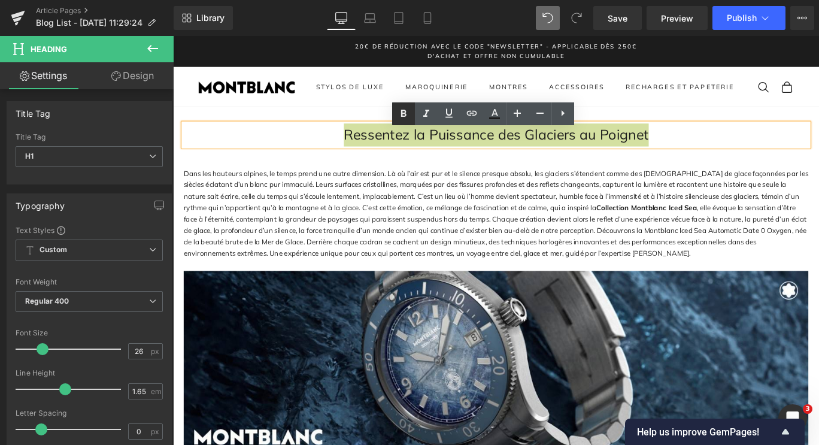
click at [408, 114] on icon at bounding box center [403, 114] width 14 height 14
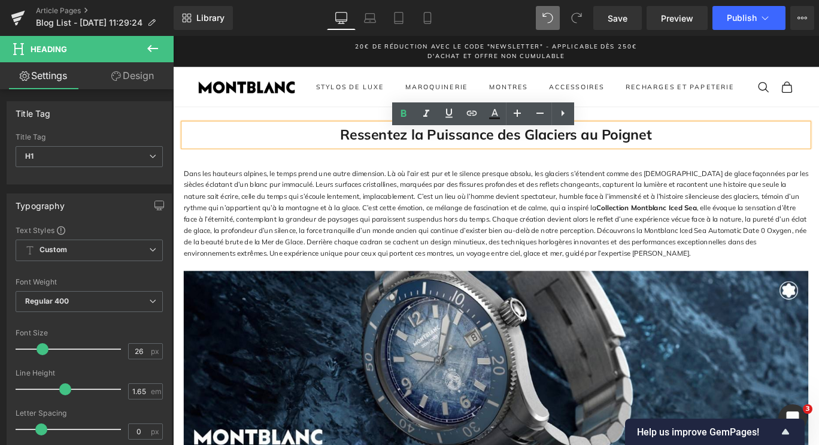
click at [511, 266] on p "Dans les hauteurs alpines, le temps prend une autre dimension. Là où l’air est …" at bounding box center [535, 235] width 701 height 103
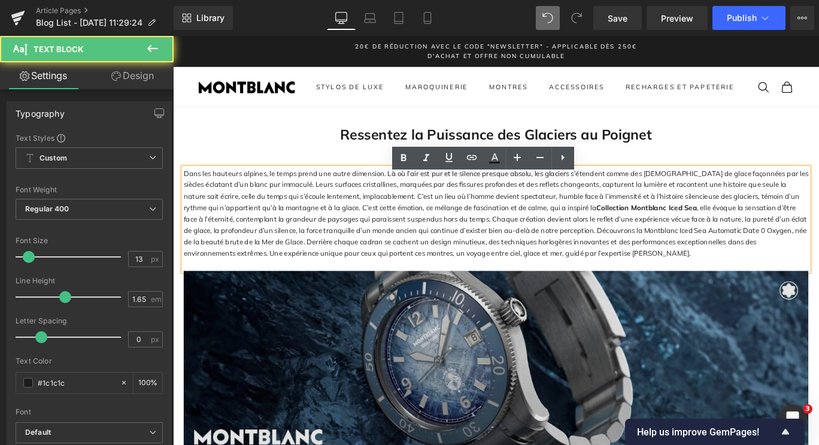
scroll to position [60, 0]
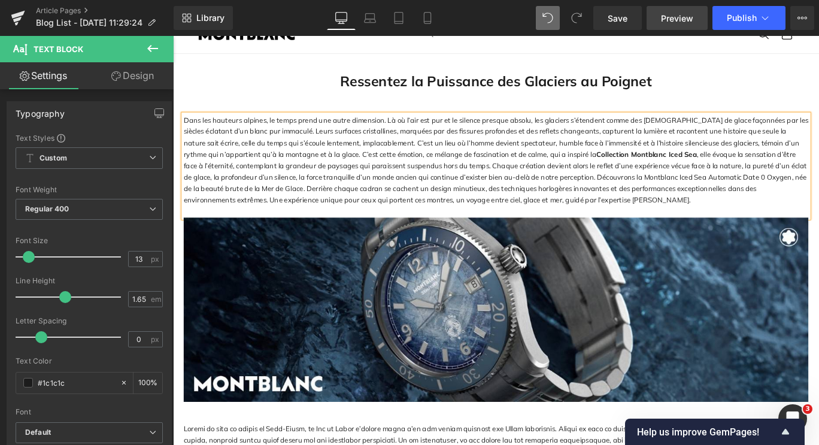
click at [676, 14] on span "Preview" at bounding box center [677, 18] width 32 height 13
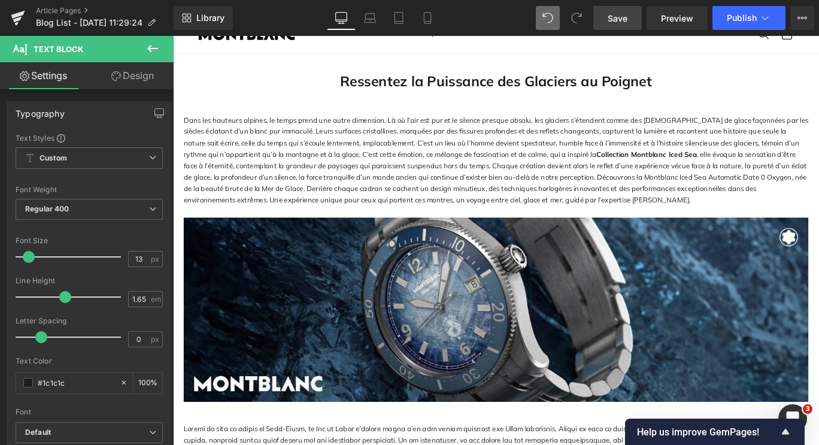
drag, startPoint x: 622, startPoint y: 15, endPoint x: 593, endPoint y: 128, distance: 116.8
click at [622, 15] on span "Save" at bounding box center [618, 18] width 20 height 13
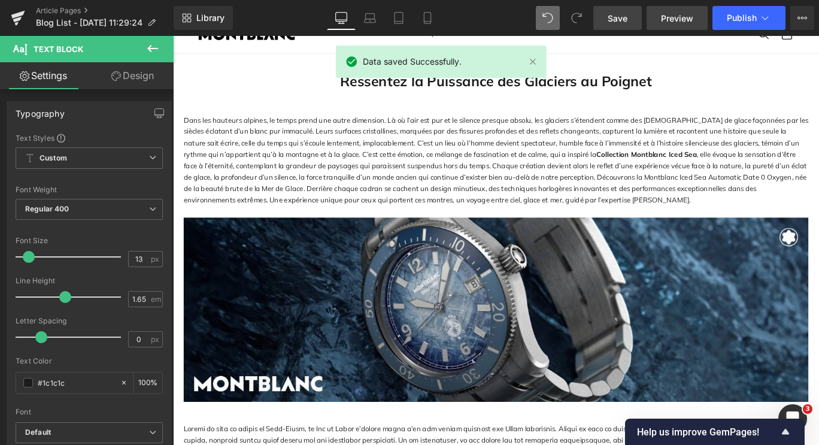
click at [670, 23] on span "Preview" at bounding box center [677, 18] width 32 height 13
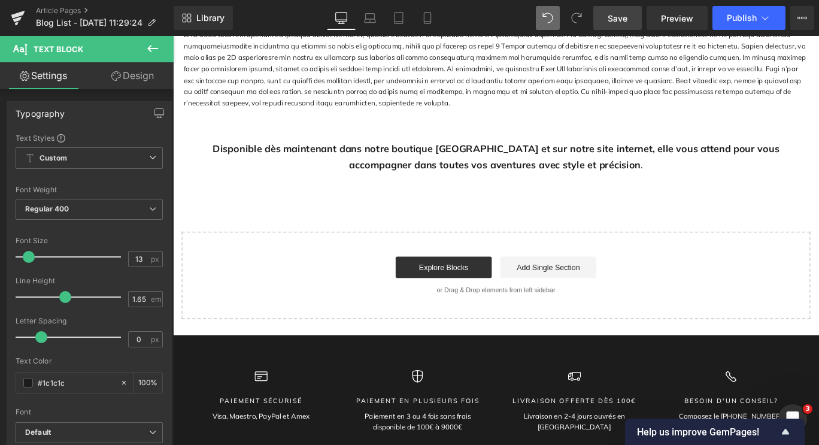
scroll to position [2156, 0]
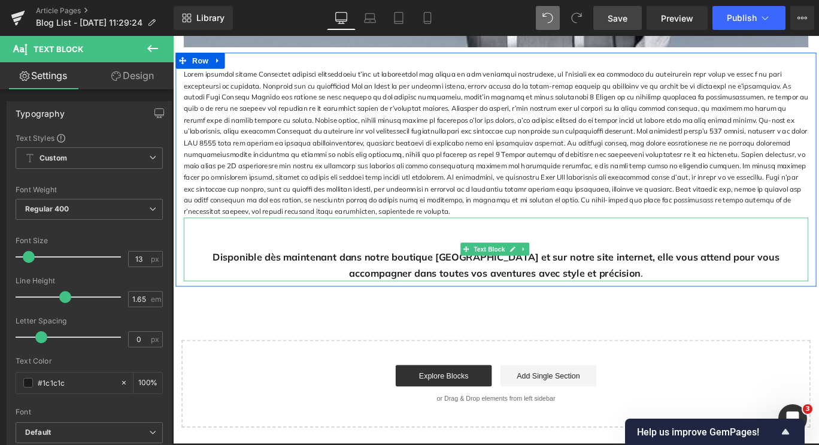
click at [645, 275] on p "Disponible dès maintenant dans notre boutique [GEOGRAPHIC_DATA] et sur notre si…" at bounding box center [535, 292] width 701 height 35
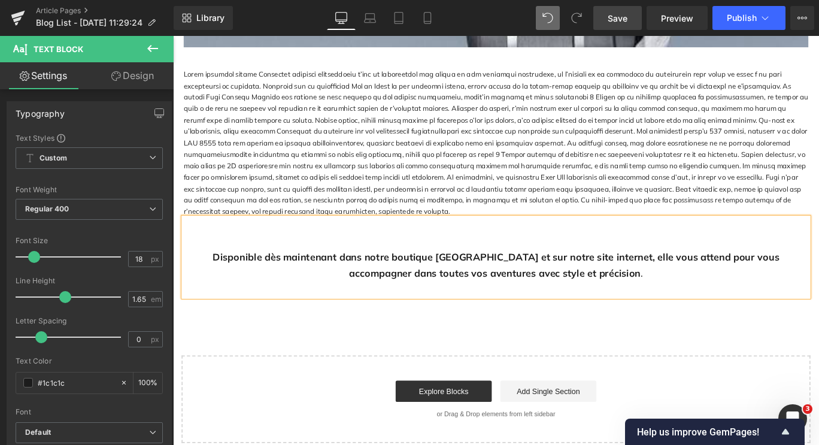
click at [616, 21] on span "Save" at bounding box center [618, 18] width 20 height 13
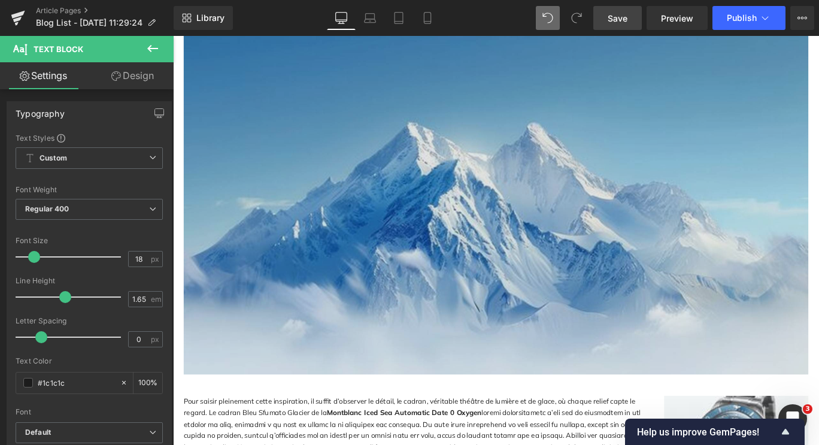
scroll to position [958, 0]
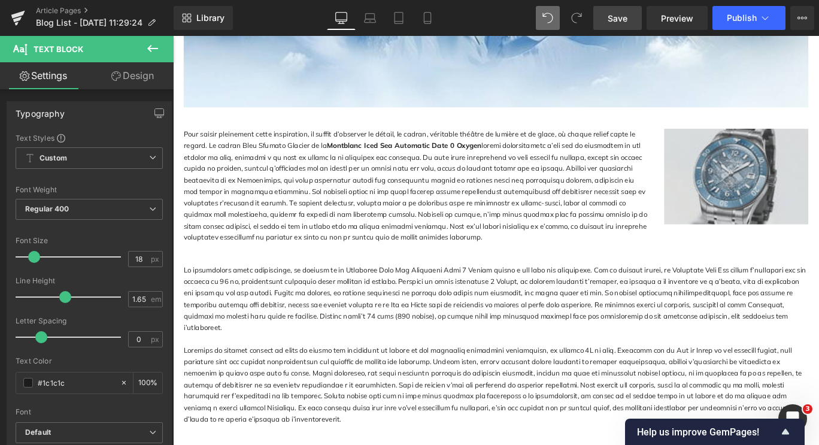
click at [804, 194] on div "Image" at bounding box center [805, 193] width 162 height 107
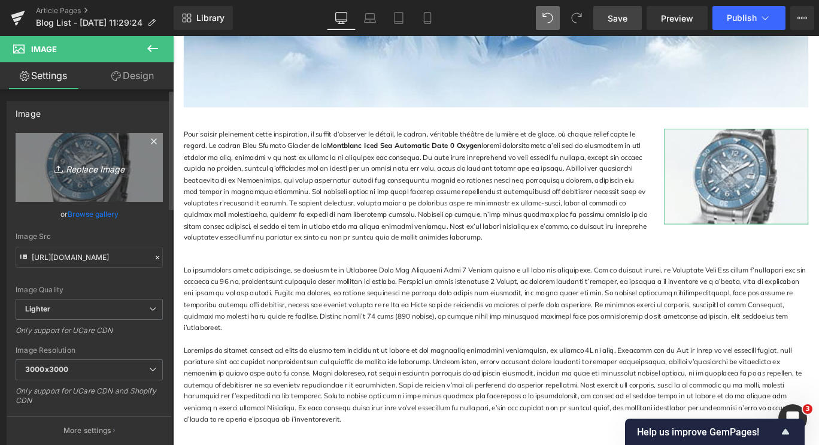
click at [92, 168] on icon "Replace Image" at bounding box center [89, 167] width 96 height 15
type input "C:\fakepath\388f001267dd03bb5369c1f36a7c46b2.jpg"
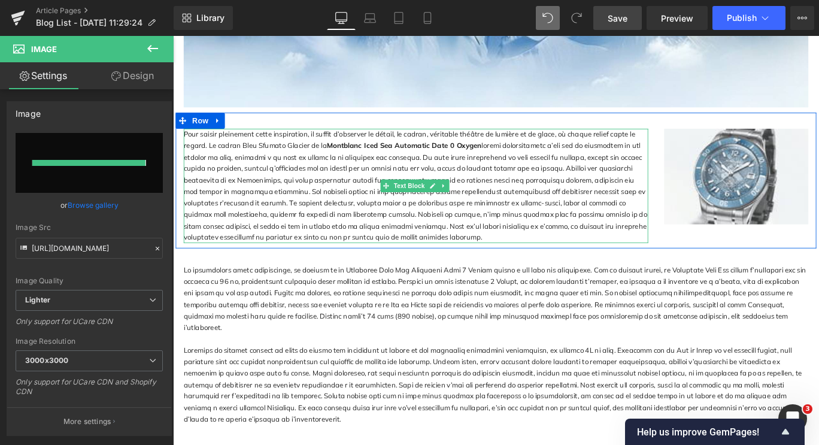
type input "[URL][DOMAIN_NAME]"
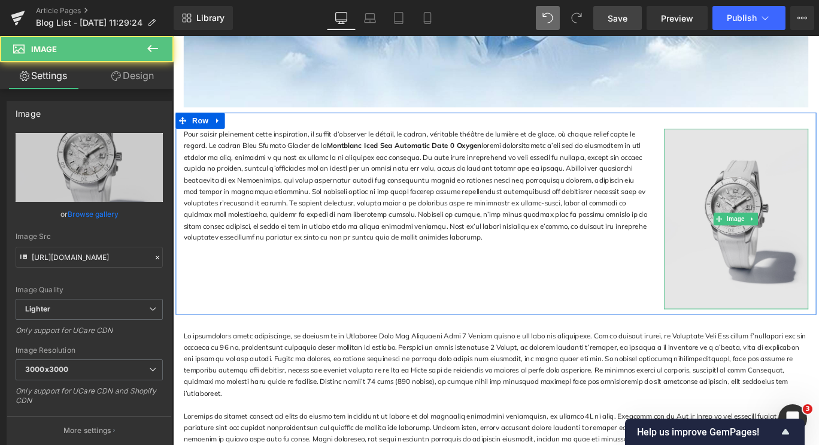
click at [819, 281] on img at bounding box center [805, 241] width 162 height 202
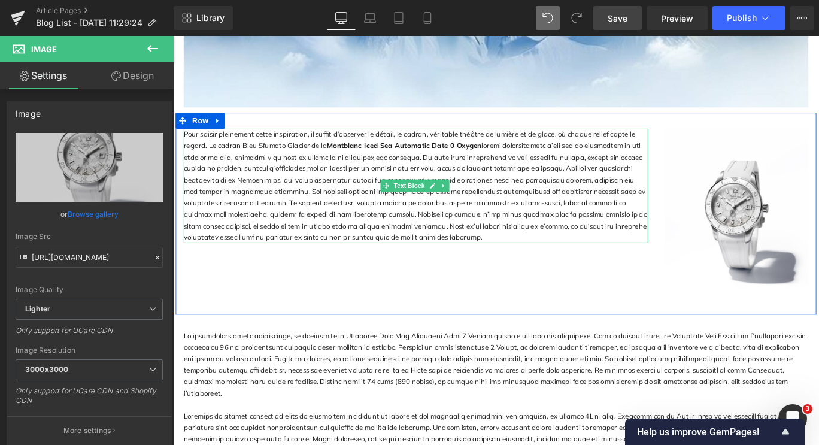
click at [658, 361] on div "Text Block Text Block Row" at bounding box center [535, 451] width 719 height 204
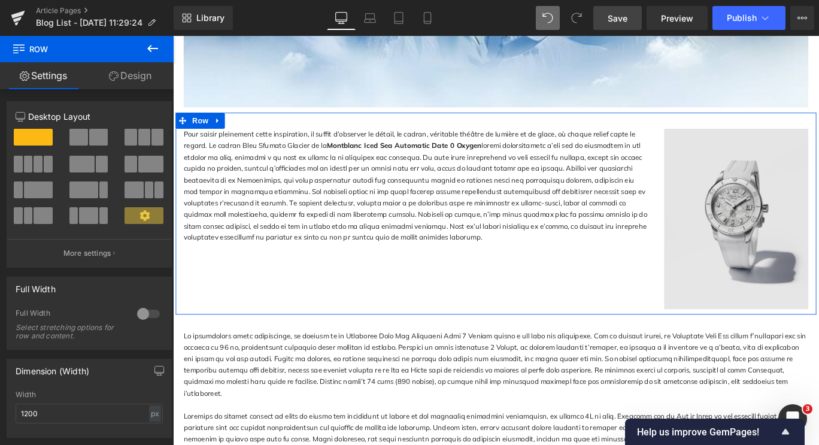
click at [819, 265] on img at bounding box center [805, 241] width 162 height 202
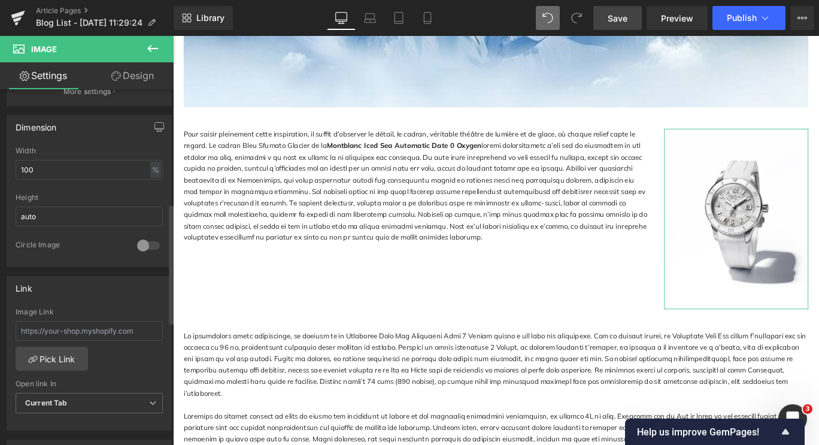
scroll to position [359, 0]
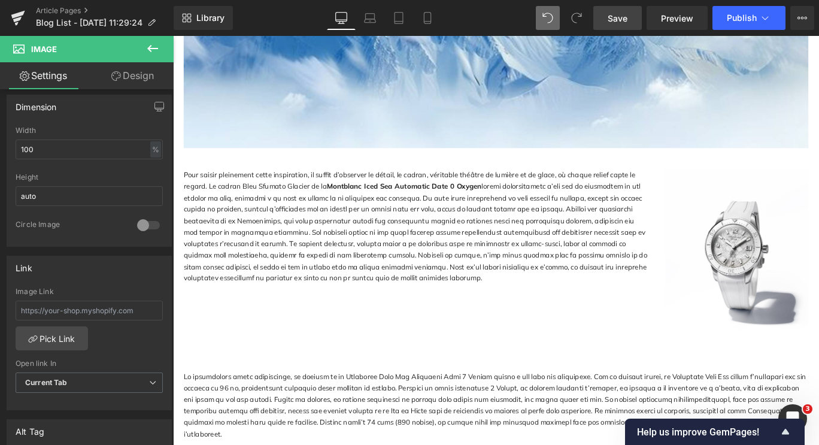
click at [484, 250] on p "Pour saisir pleinement cette inspiration, il suffit d’observer le détail, le ca…" at bounding box center [445, 250] width 521 height 128
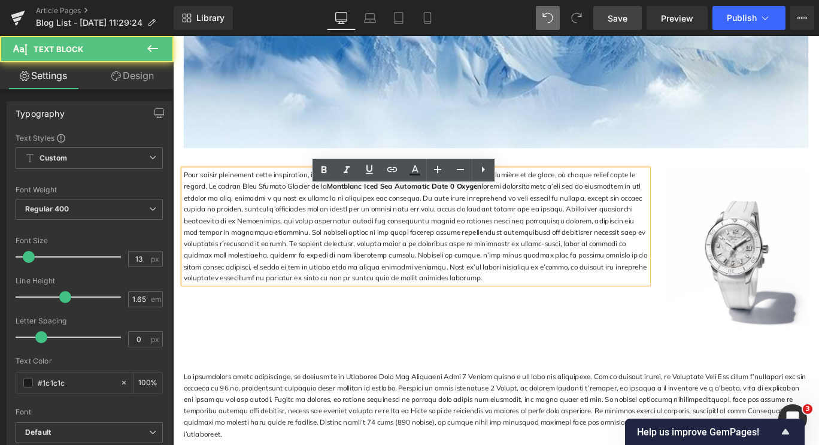
scroll to position [898, 0]
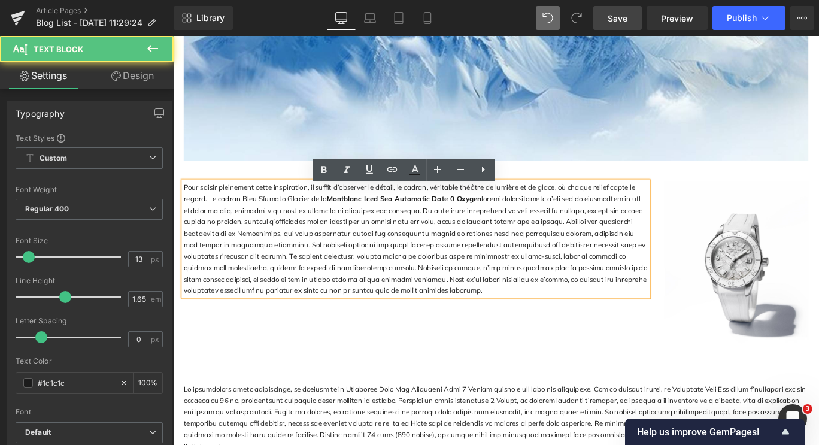
click at [510, 269] on p "Pour saisir pleinement cette inspiration, il suffit d’observer le détail, le ca…" at bounding box center [445, 264] width 521 height 128
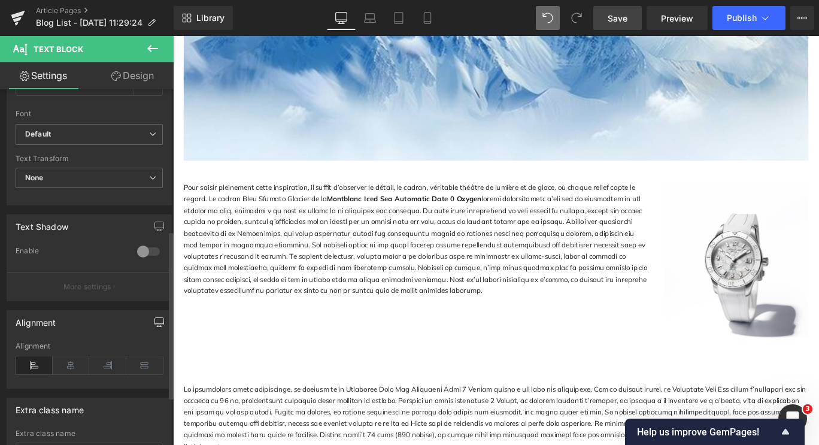
scroll to position [299, 0]
click at [148, 358] on icon at bounding box center [144, 364] width 37 height 18
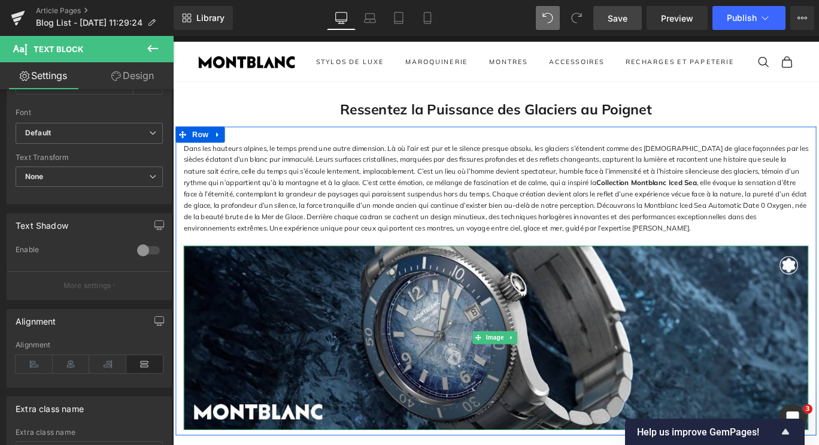
scroll to position [0, 0]
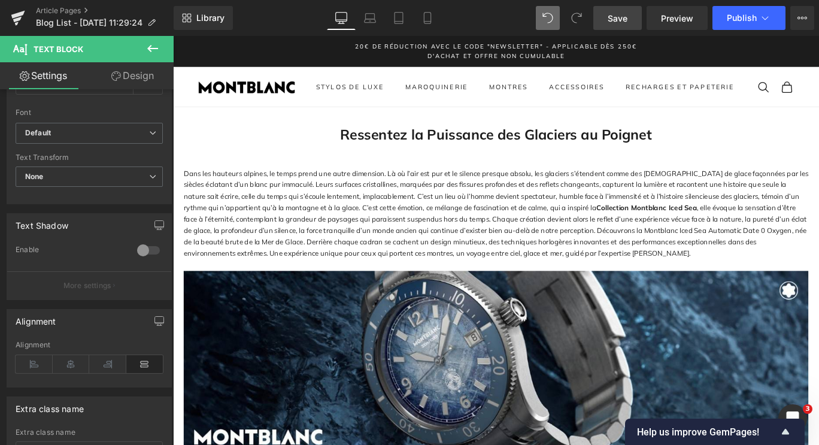
click at [462, 250] on p "Dans les hauteurs alpines, le temps prend une autre dimension. Là où l’air est …" at bounding box center [535, 235] width 701 height 103
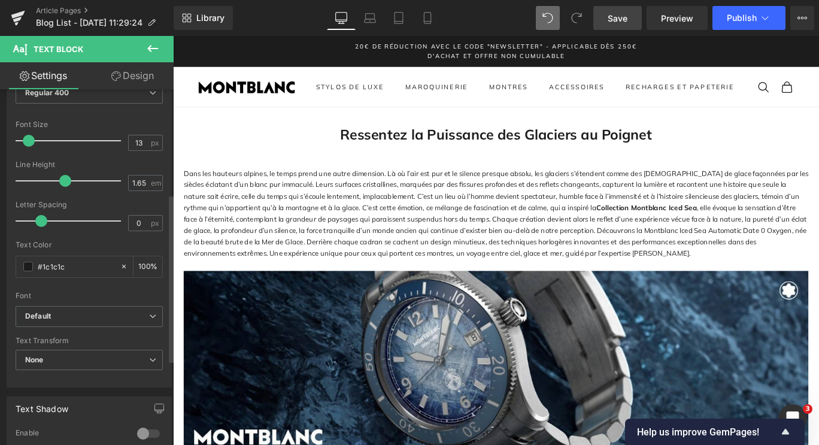
scroll to position [240, 0]
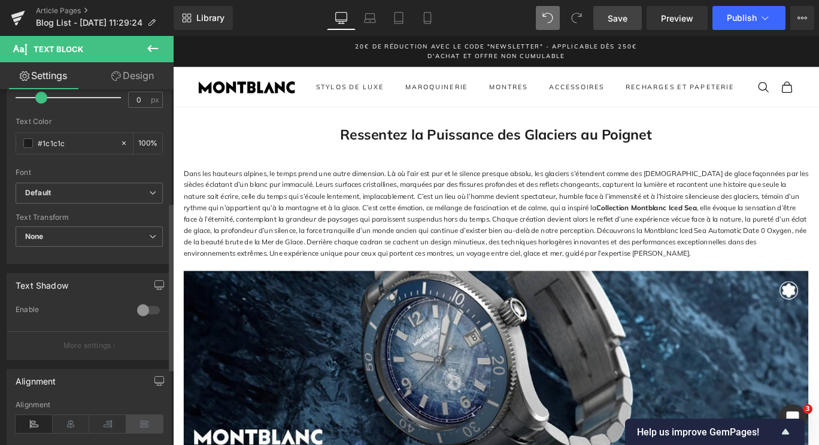
click at [145, 419] on icon at bounding box center [144, 424] width 37 height 18
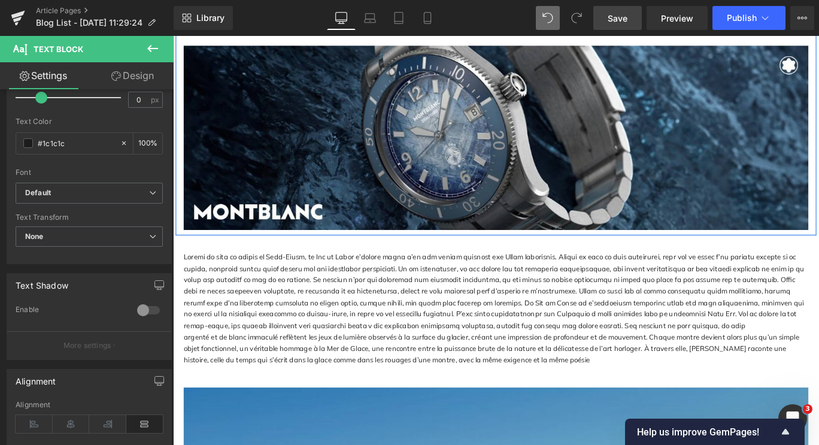
scroll to position [359, 0]
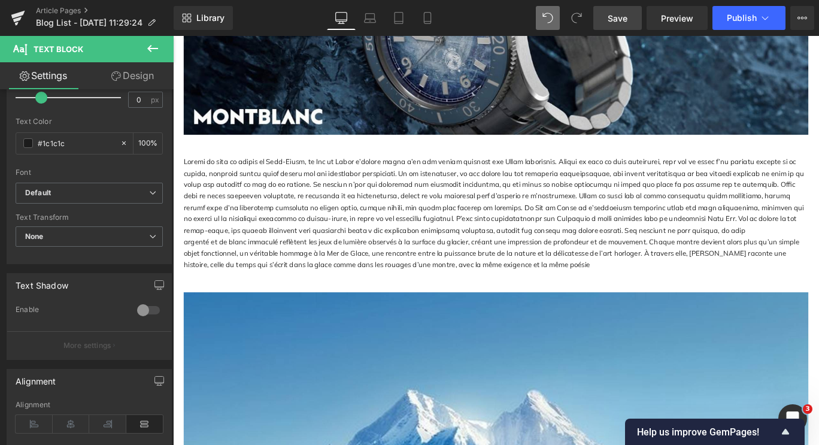
click at [444, 244] on p at bounding box center [535, 216] width 701 height 90
click at [144, 425] on icon at bounding box center [144, 424] width 37 height 18
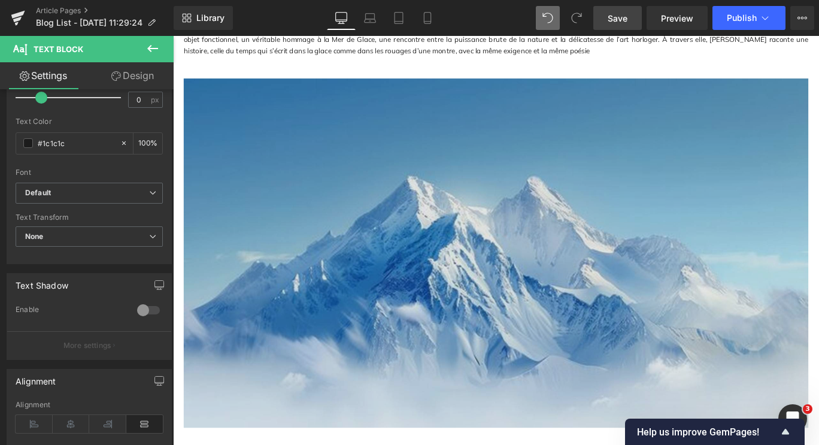
scroll to position [838, 0]
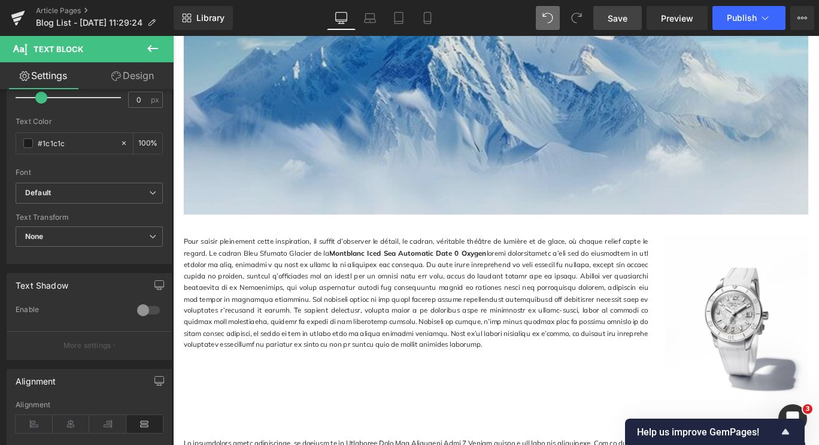
click at [349, 291] on p "Pour saisir pleinement cette inspiration, il suffit d’observer le détail, le ca…" at bounding box center [445, 324] width 521 height 129
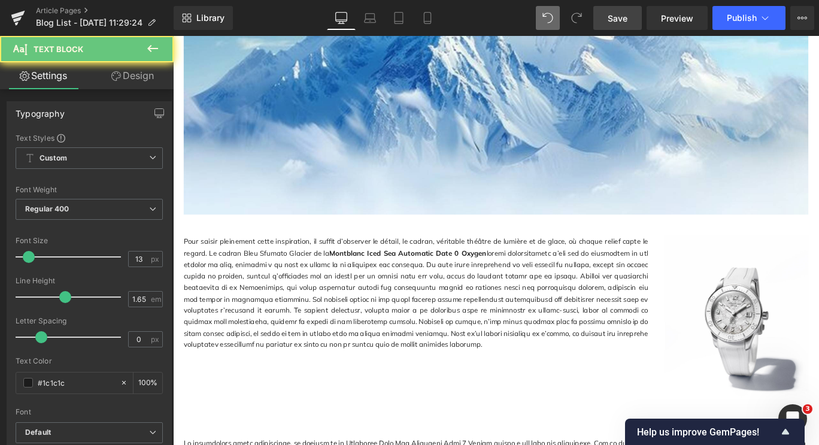
click at [374, 343] on p "Pour saisir pleinement cette inspiration, il suffit d’observer le détail, le ca…" at bounding box center [445, 324] width 521 height 129
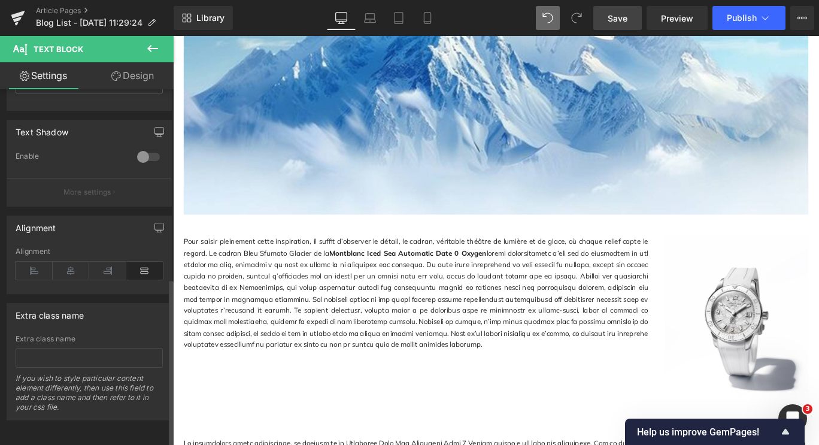
scroll to position [402, 0]
click at [138, 262] on icon at bounding box center [144, 271] width 37 height 18
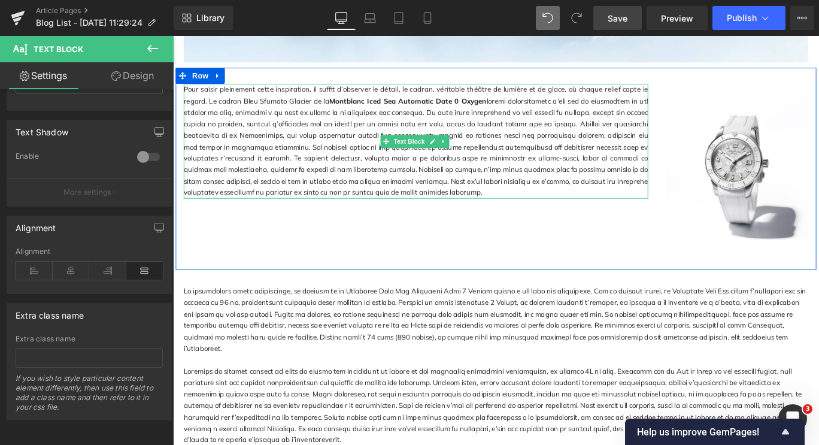
scroll to position [1018, 0]
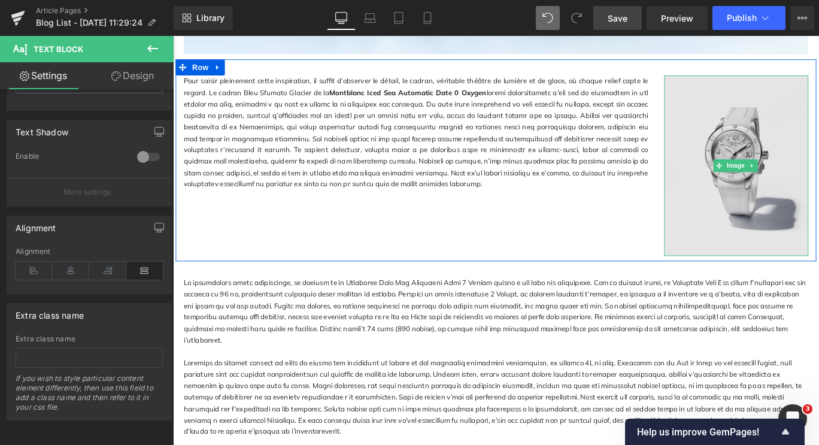
click at [729, 175] on img at bounding box center [805, 181] width 162 height 202
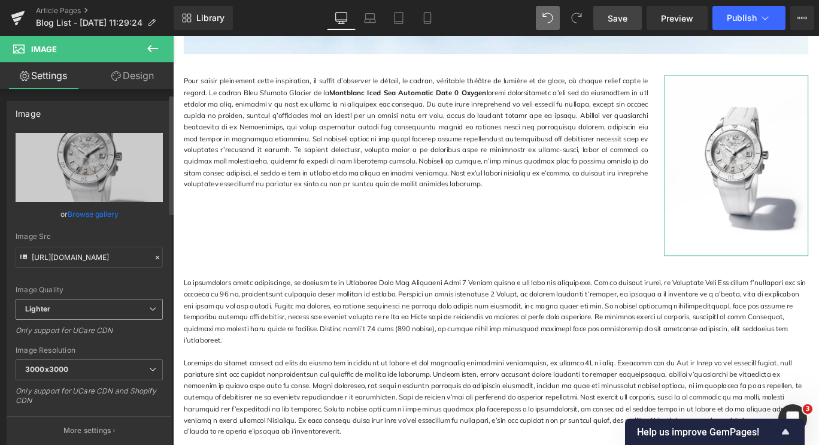
scroll to position [180, 0]
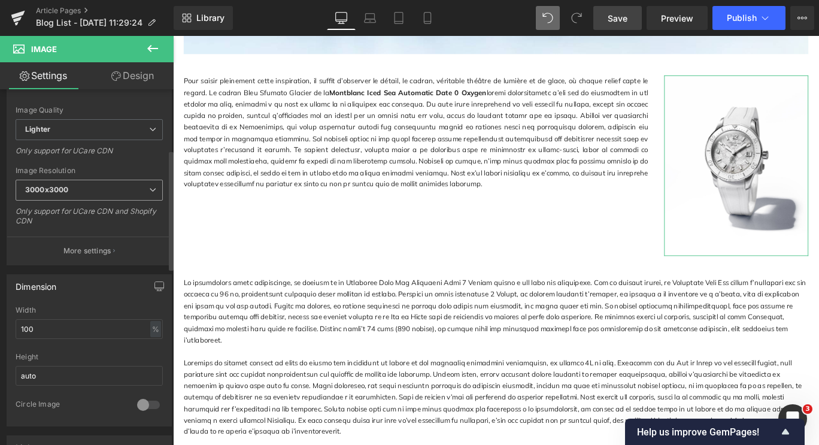
click at [90, 185] on span "3000x3000" at bounding box center [89, 190] width 147 height 21
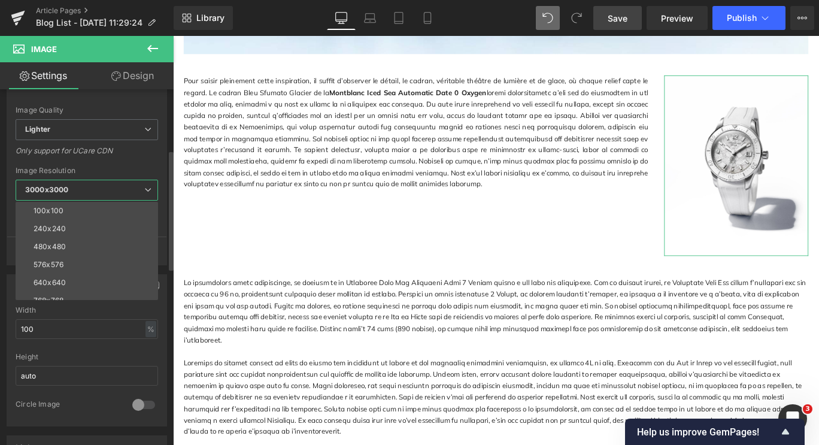
click at [69, 191] on span "3000x3000" at bounding box center [87, 190] width 143 height 21
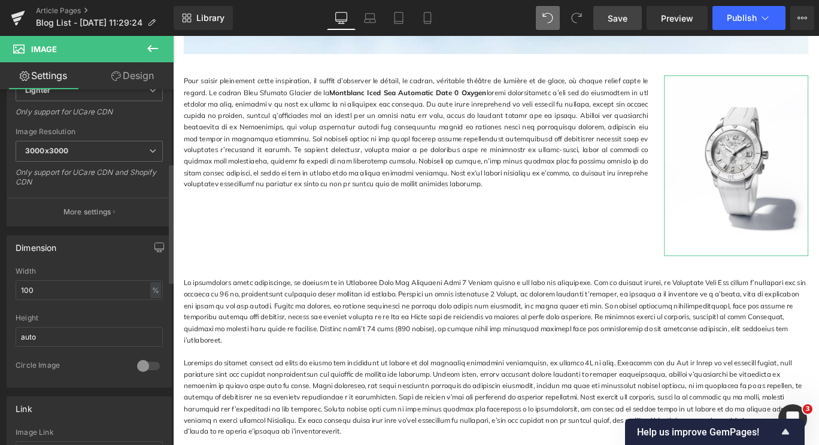
scroll to position [240, 0]
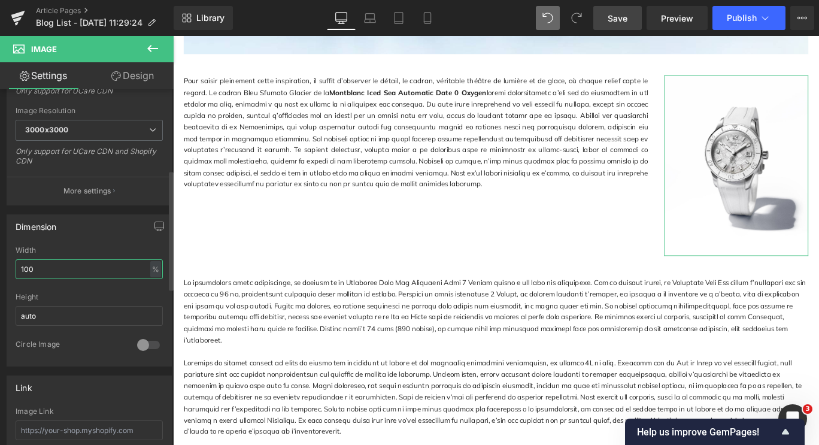
click at [65, 272] on input "100" at bounding box center [89, 269] width 147 height 20
type input "1"
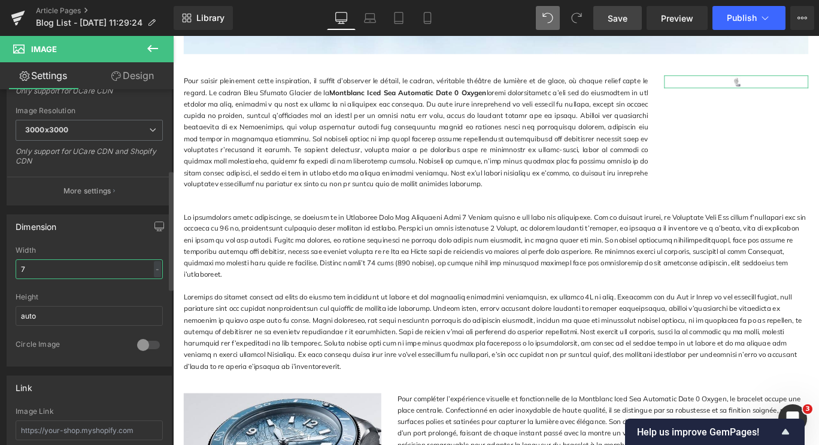
type input "75"
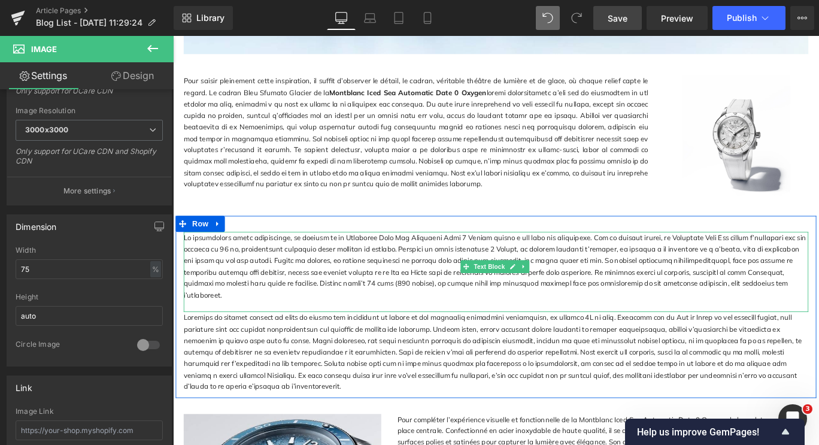
click at [524, 272] on p at bounding box center [535, 294] width 701 height 77
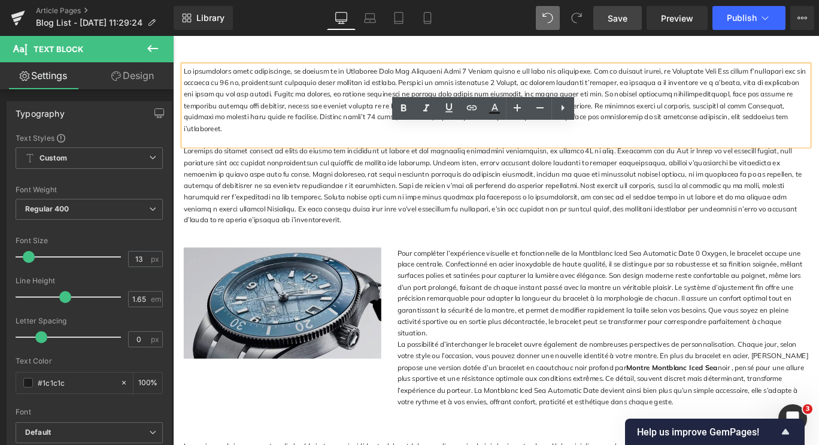
scroll to position [1258, 0]
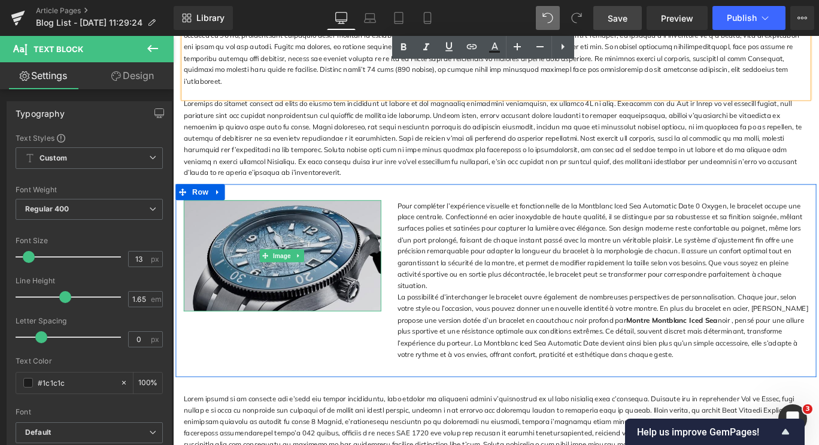
click at [280, 313] on img at bounding box center [296, 282] width 222 height 125
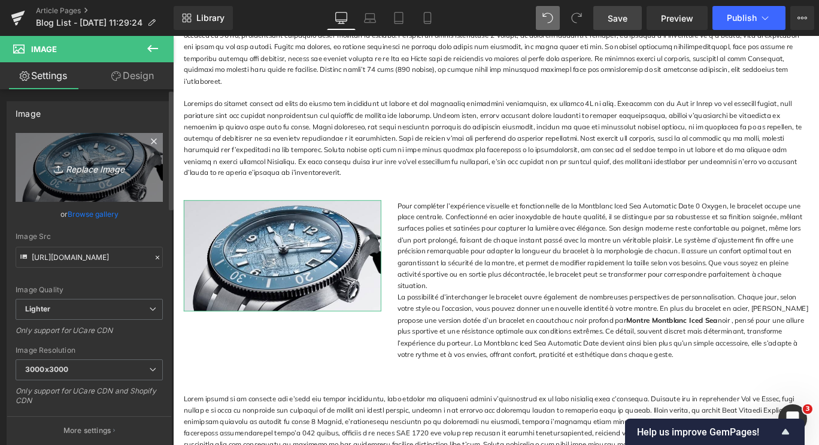
click at [106, 164] on icon "Replace Image" at bounding box center [89, 167] width 96 height 15
type input "C:\fakepath\b9d565b2322f6389a6db99383ac394ee.jpg"
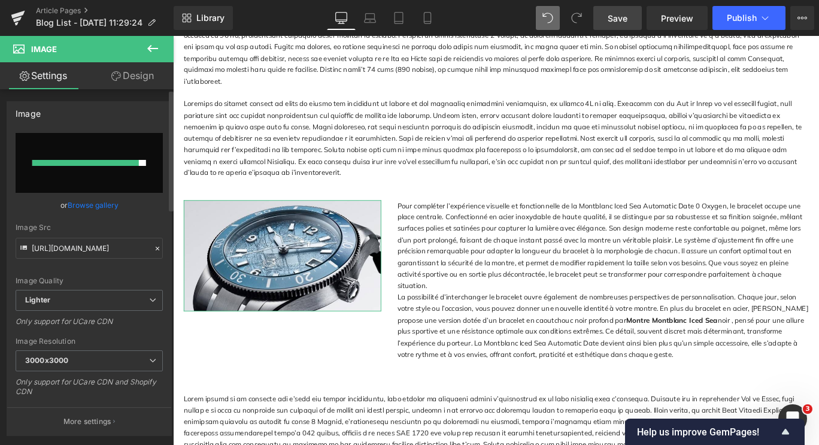
type input "[URL][DOMAIN_NAME]"
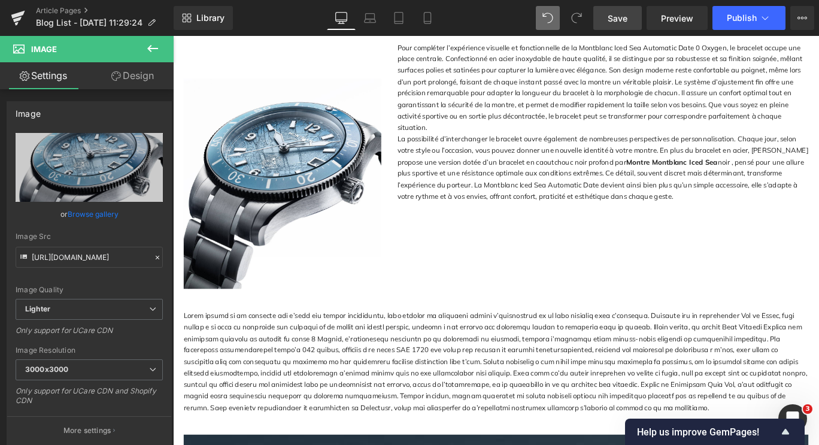
scroll to position [1437, 0]
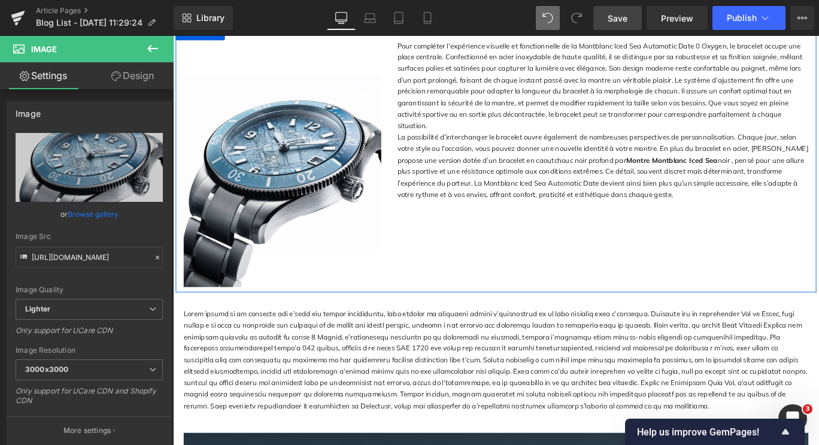
click at [571, 305] on div "Image Pour compléter l’expérience visuelle et fonctionnelle de la Montblanc Ice…" at bounding box center [535, 173] width 719 height 301
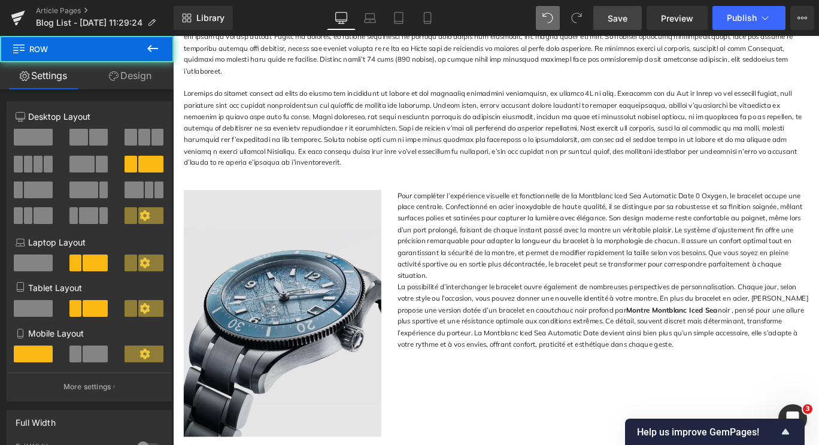
scroll to position [1258, 0]
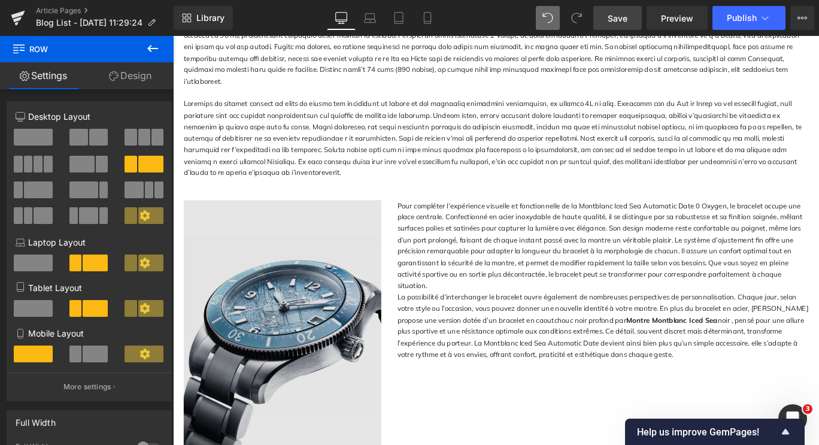
click at [279, 325] on img at bounding box center [296, 358] width 222 height 277
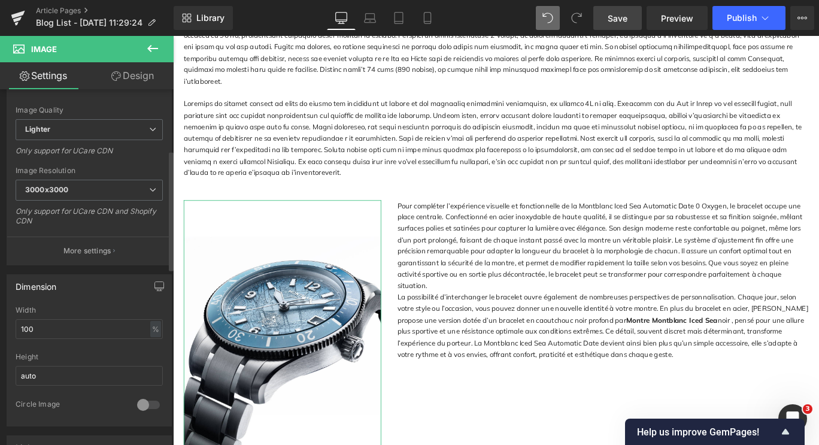
scroll to position [299, 0]
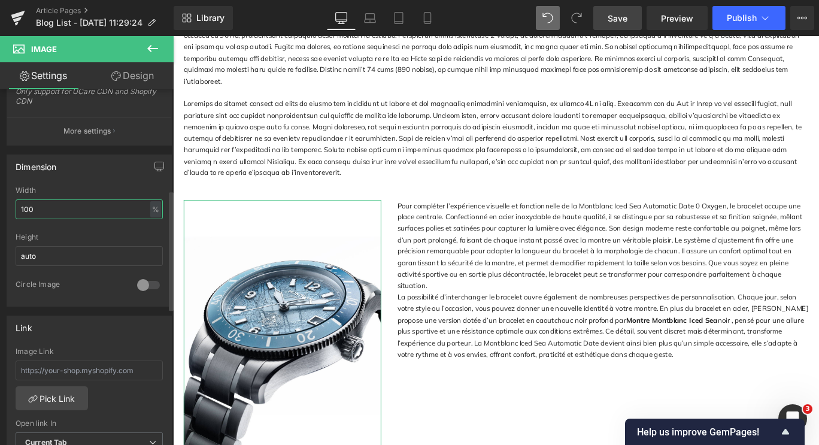
click at [66, 207] on input "100" at bounding box center [89, 209] width 147 height 20
type input "1"
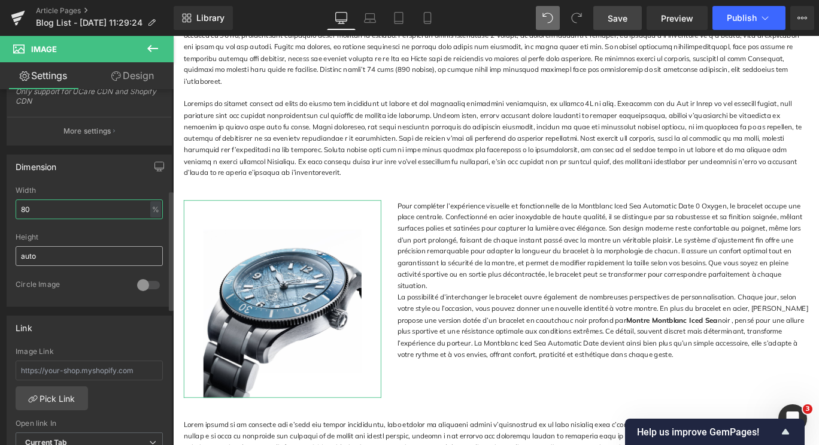
type input "80"
click at [75, 253] on input "auto" at bounding box center [89, 256] width 147 height 20
click at [92, 294] on div "Circle Image" at bounding box center [89, 293] width 147 height 26
click at [59, 256] on input "auto" at bounding box center [89, 256] width 147 height 20
click at [93, 283] on div "Circle Image" at bounding box center [71, 286] width 110 height 13
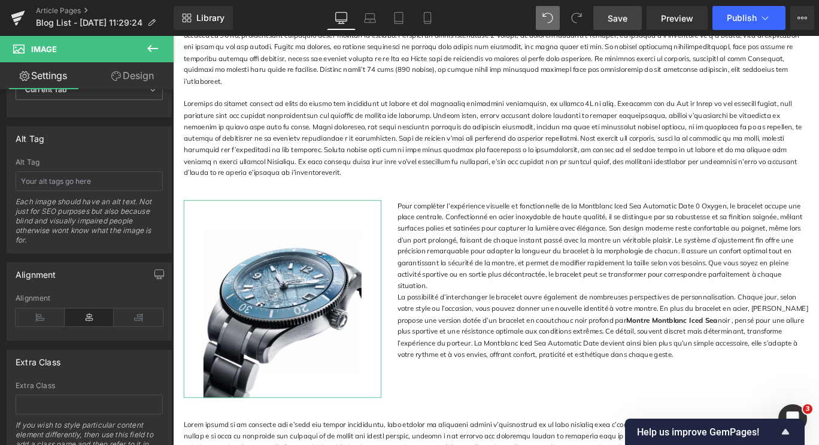
scroll to position [647, 0]
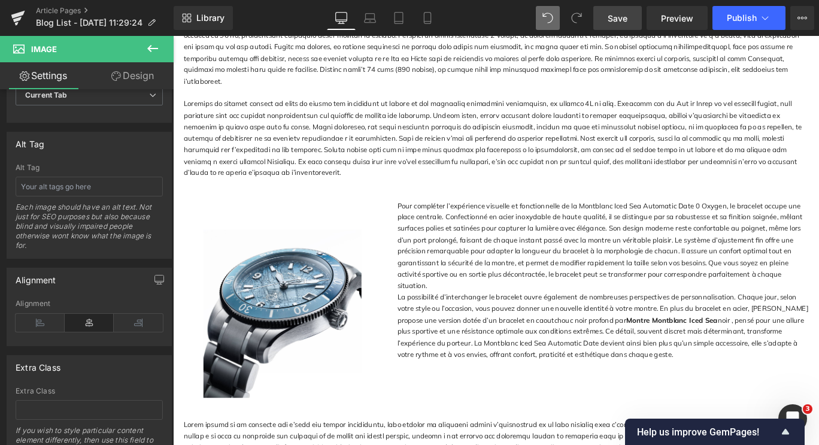
click at [268, 336] on div at bounding box center [535, 265] width 725 height 459
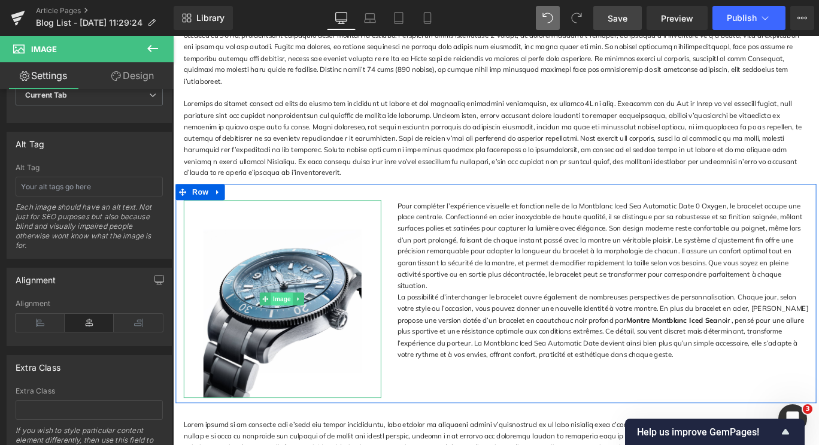
click at [284, 325] on span "Image" at bounding box center [295, 331] width 25 height 14
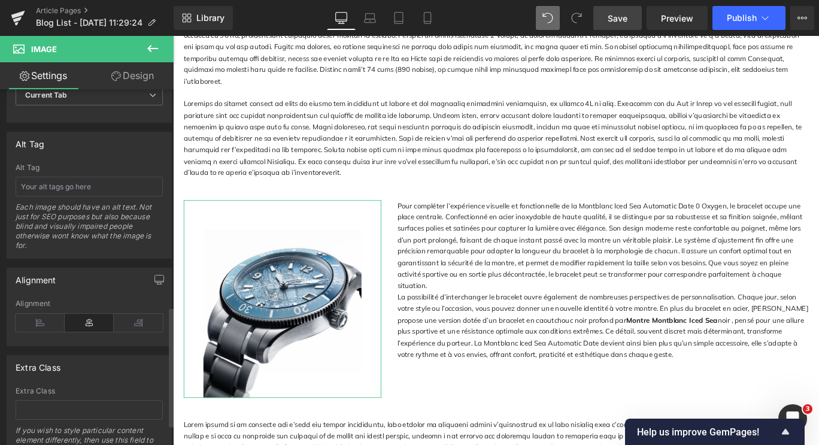
scroll to position [228, 0]
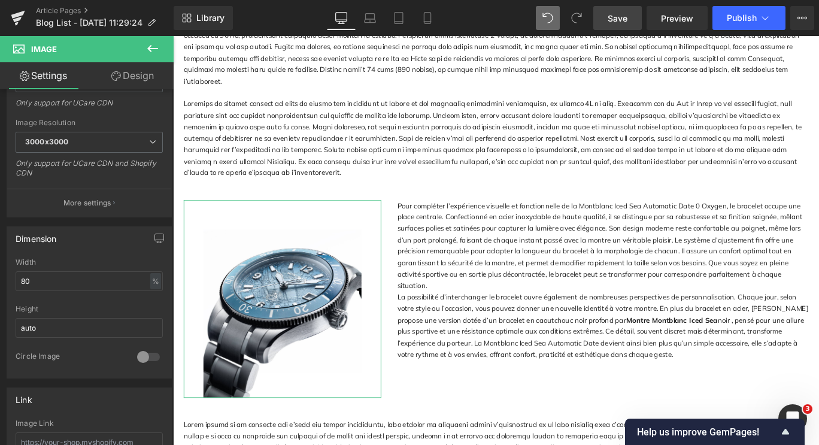
drag, startPoint x: 105, startPoint y: 77, endPoint x: 135, endPoint y: 164, distance: 91.9
click at [105, 77] on link "Design" at bounding box center [132, 75] width 87 height 27
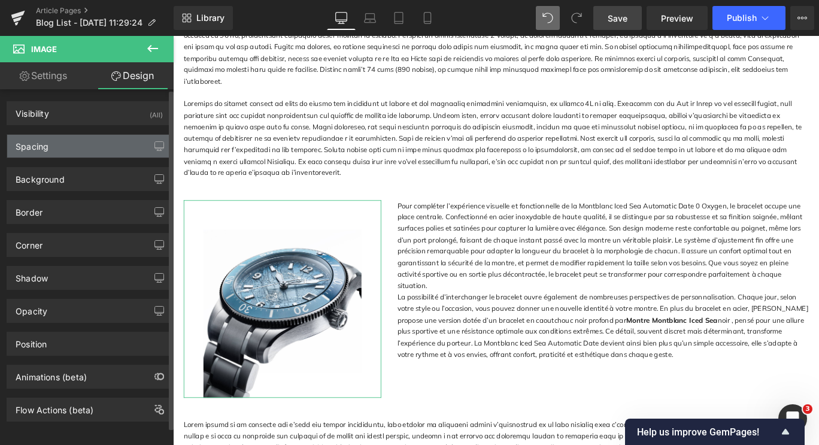
type input "#dddddd"
type input "100"
type input "0"
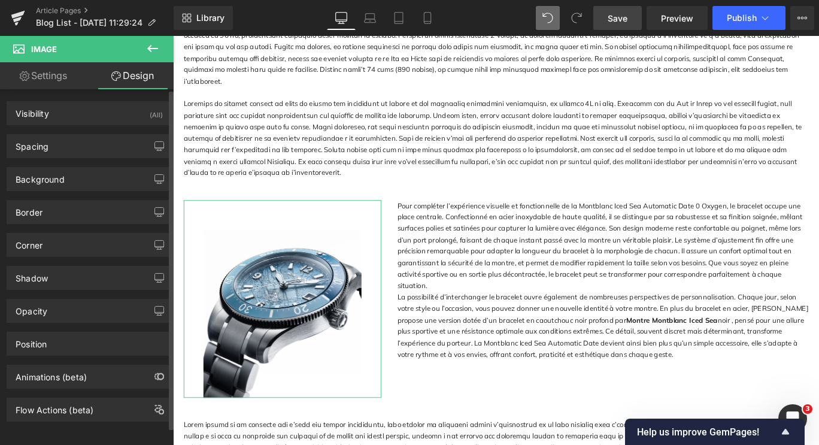
click at [89, 225] on div "Corner Corner Style Custom Custom Setup Global Style Custom Setup Global Style …" at bounding box center [89, 240] width 179 height 33
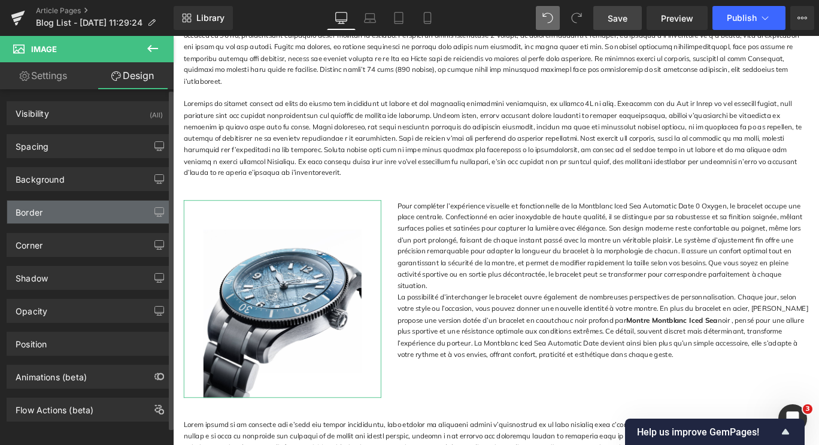
click at [87, 216] on div "Border" at bounding box center [89, 212] width 164 height 23
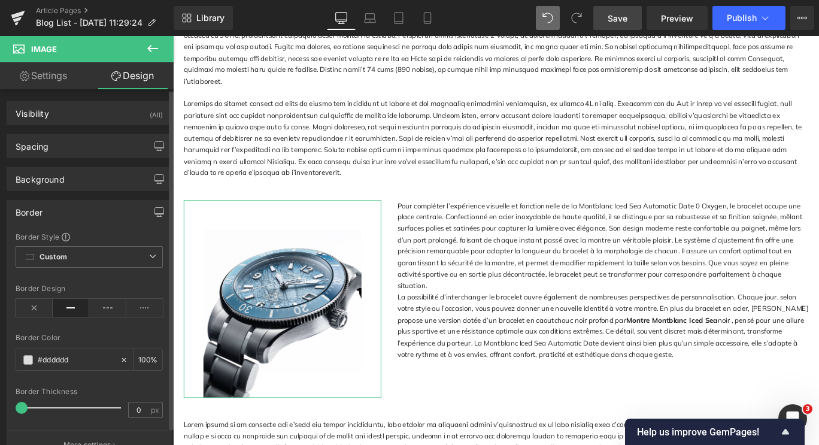
click at [84, 206] on div "Border" at bounding box center [89, 212] width 164 height 23
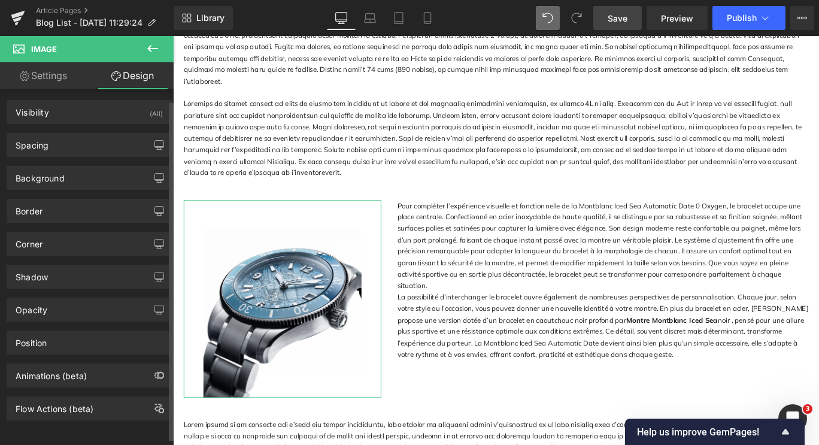
scroll to position [0, 0]
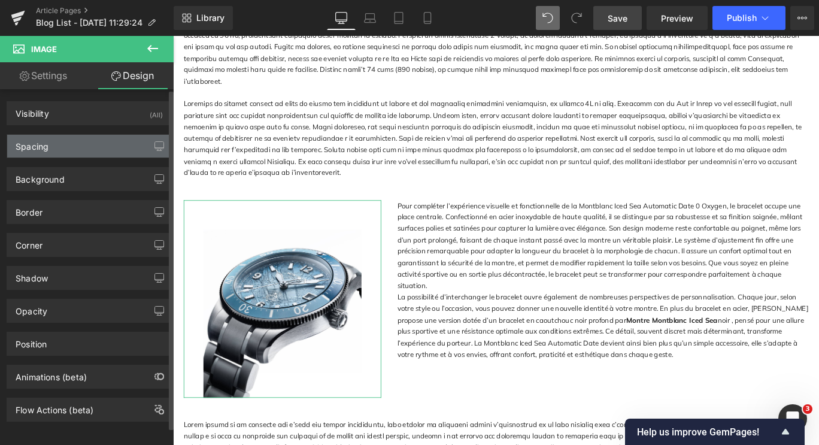
click at [86, 157] on div "Spacing" at bounding box center [89, 146] width 164 height 23
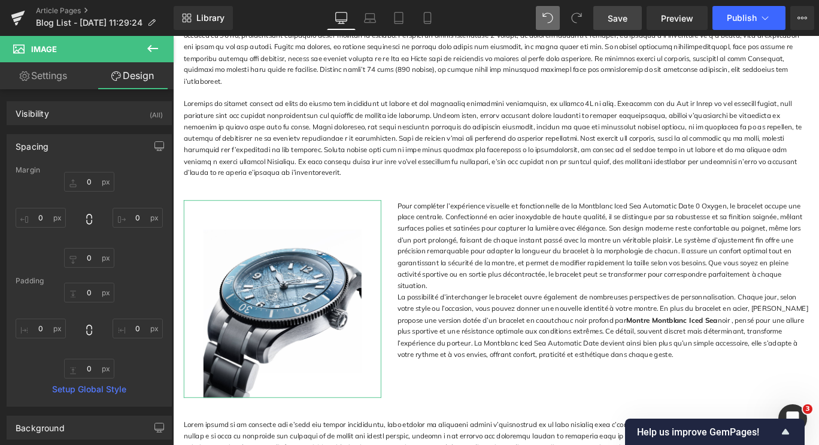
click at [55, 65] on link "Settings" at bounding box center [43, 75] width 87 height 27
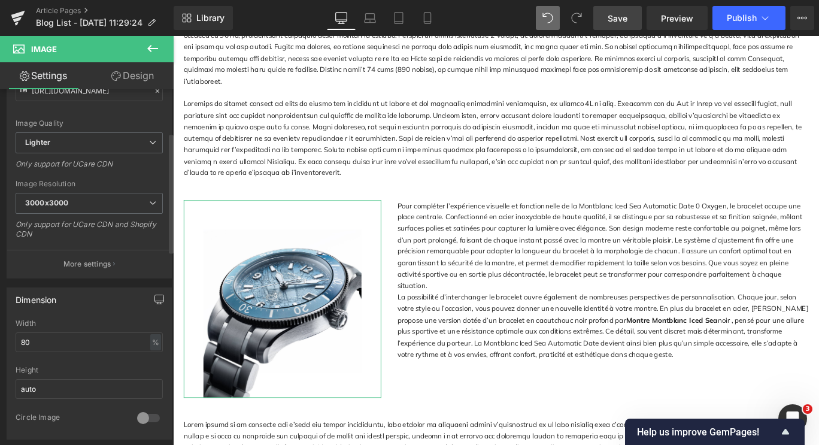
scroll to position [108, 0]
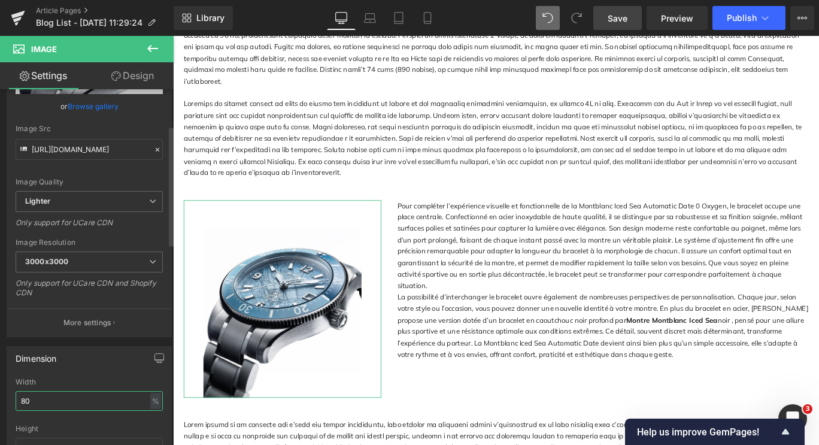
drag, startPoint x: 40, startPoint y: 404, endPoint x: 39, endPoint y: 398, distance: 6.1
click at [41, 404] on input "80" at bounding box center [89, 401] width 147 height 20
type input "8"
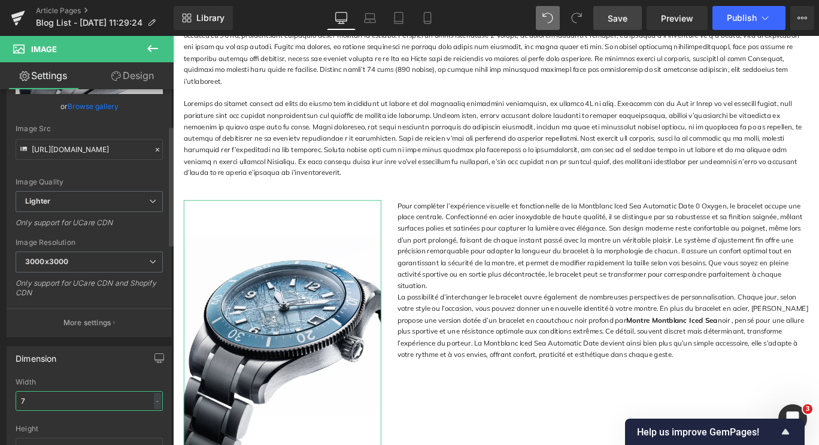
type input "75"
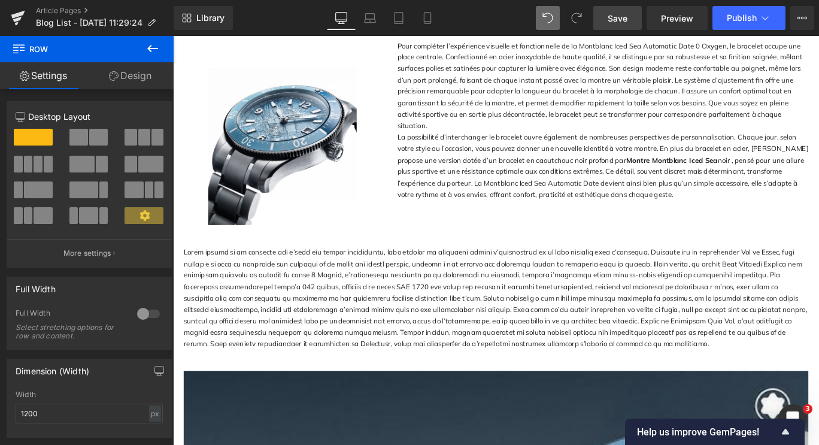
click at [544, 235] on div "Image Pour compléter l’expérience visuelle et fonctionnelle de la Montblanc Ice…" at bounding box center [535, 139] width 719 height 232
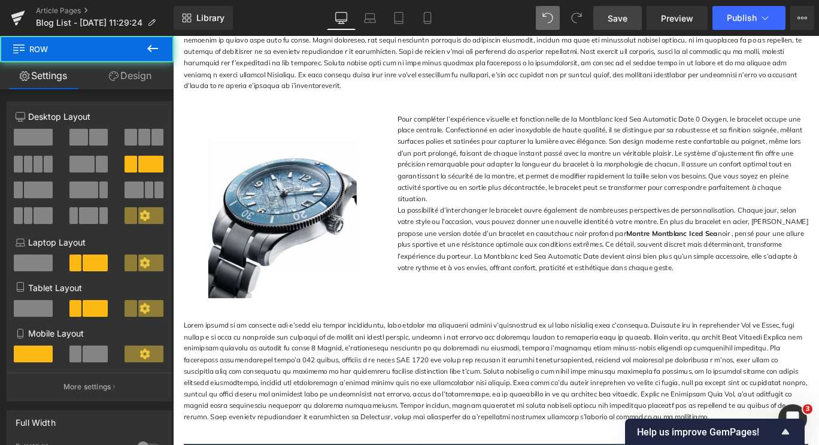
scroll to position [1258, 0]
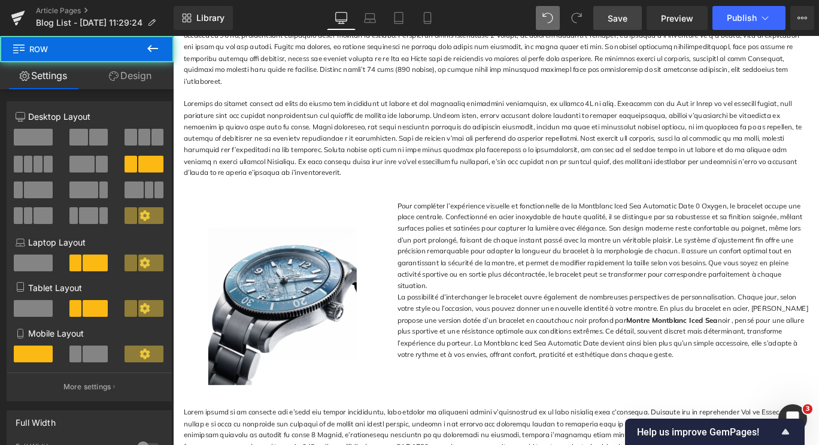
click at [477, 293] on p "Pour compléter l’expérience visuelle et fonctionnelle de la Montblanc Iced Sea …" at bounding box center [655, 271] width 461 height 103
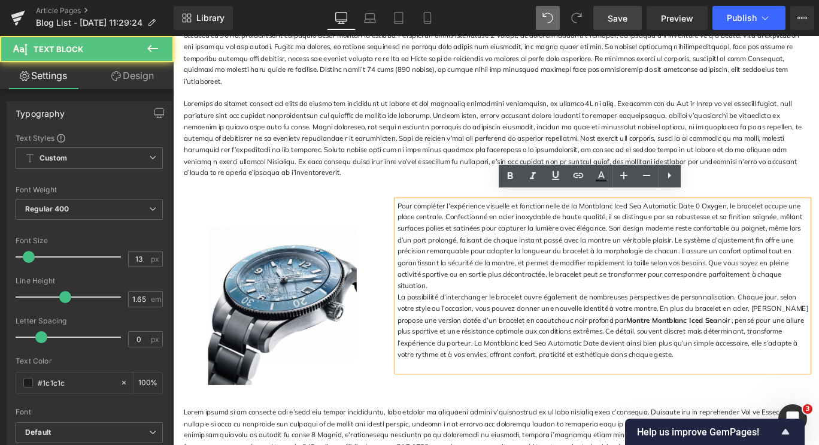
click at [425, 220] on p "Pour compléter l’expérience visuelle et fonctionnelle de la Montblanc Iced Sea …" at bounding box center [655, 271] width 461 height 103
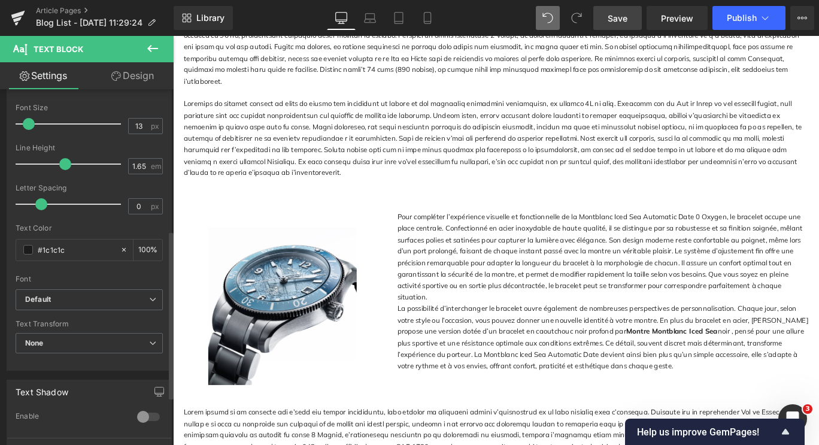
scroll to position [299, 0]
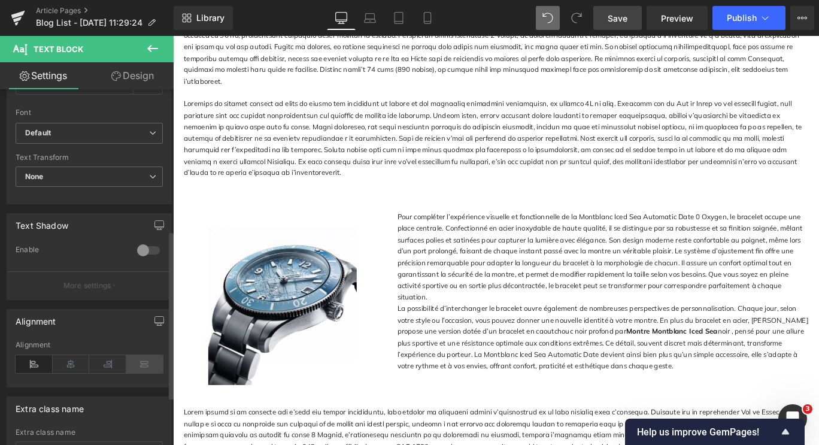
click at [134, 356] on icon at bounding box center [144, 364] width 37 height 18
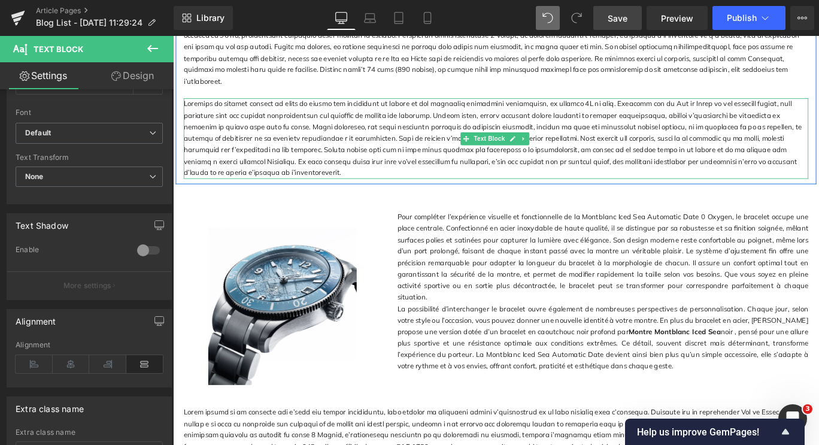
click at [265, 113] on p at bounding box center [535, 151] width 701 height 90
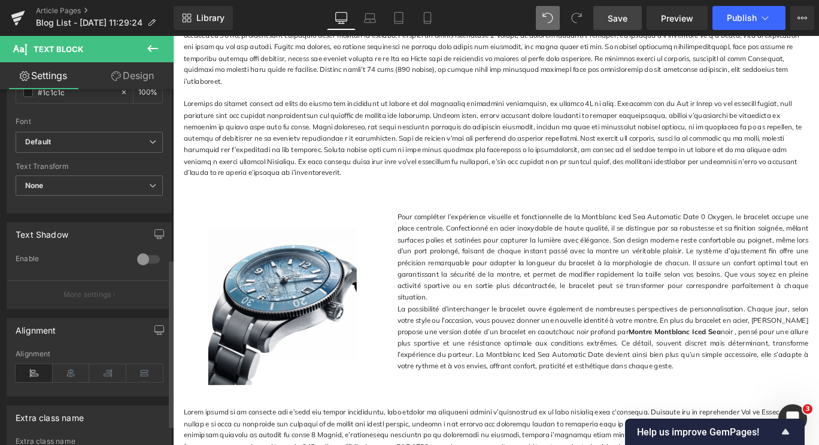
scroll to position [359, 0]
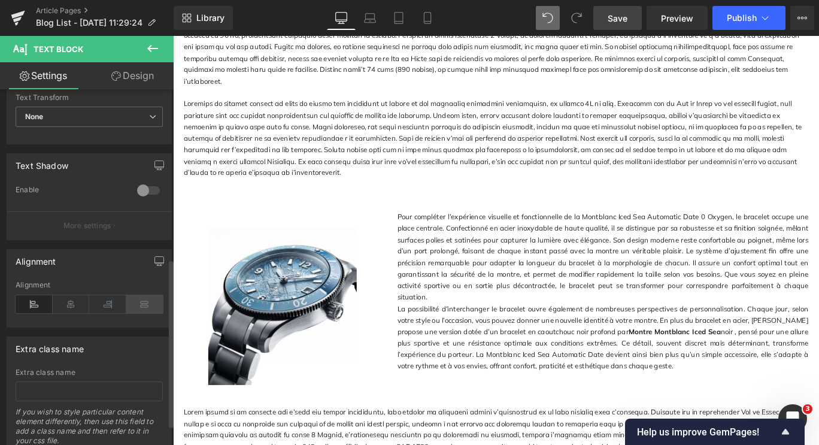
click at [140, 305] on icon at bounding box center [144, 304] width 37 height 18
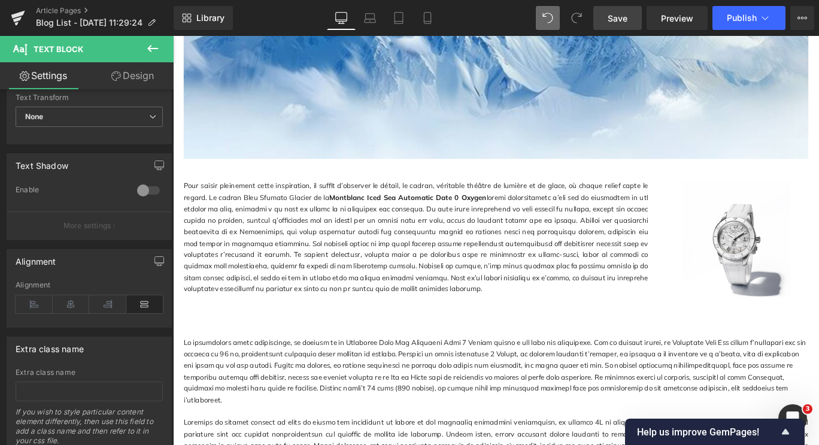
scroll to position [898, 0]
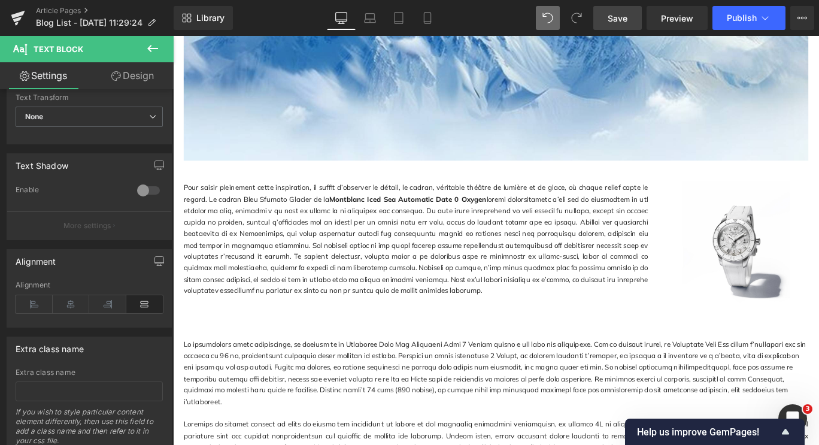
click at [334, 258] on p "Pour saisir pleinement cette inspiration, il suffit d’observer le détail, le ca…" at bounding box center [445, 264] width 521 height 129
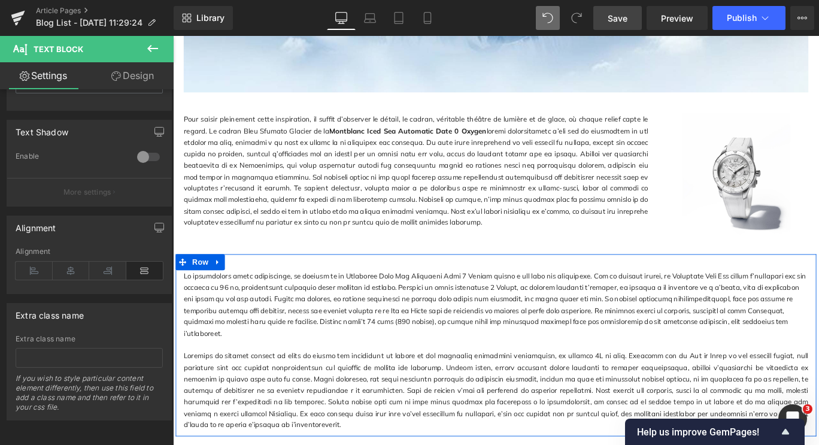
scroll to position [1018, 0]
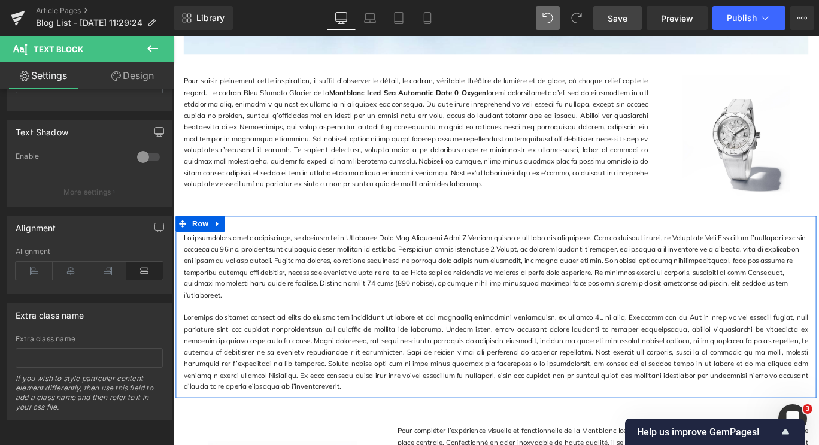
click at [256, 246] on div at bounding box center [535, 247] width 719 height 18
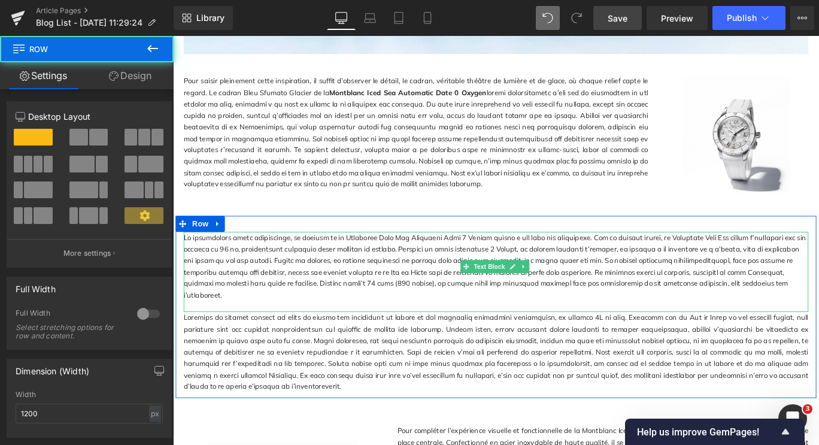
click at [291, 287] on p at bounding box center [535, 294] width 701 height 77
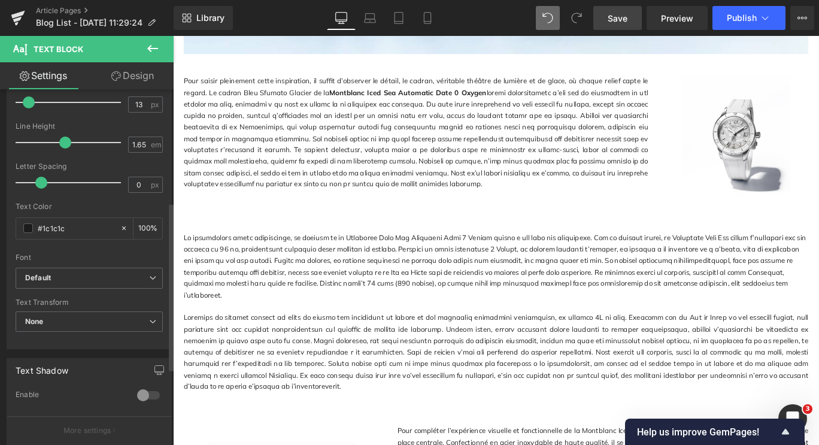
scroll to position [240, 0]
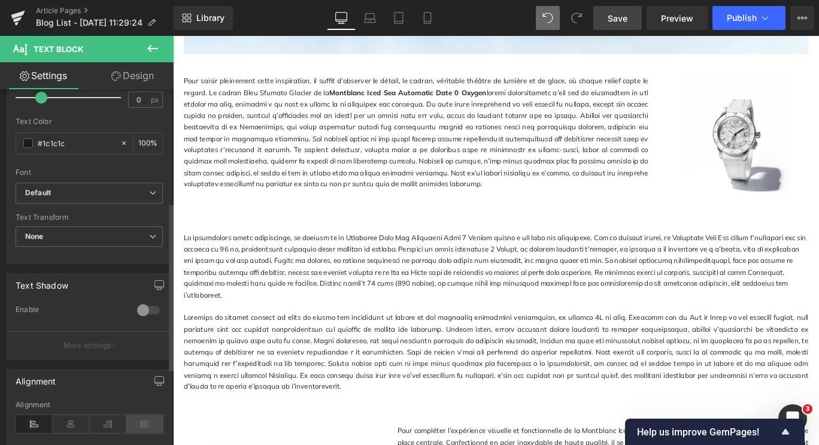
click at [144, 430] on icon at bounding box center [144, 424] width 37 height 18
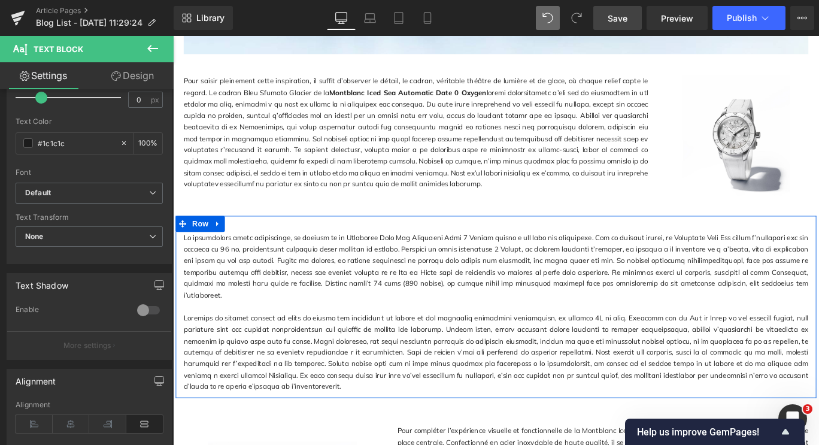
click at [299, 374] on p at bounding box center [535, 391] width 701 height 90
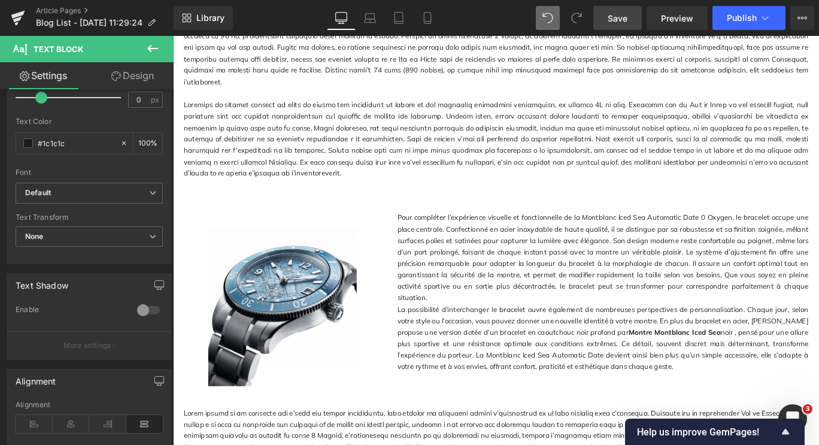
scroll to position [1258, 0]
click at [515, 284] on p "Pour compléter l’expérience visuelle et fonctionnelle de la Montblanc Iced Sea …" at bounding box center [655, 284] width 461 height 103
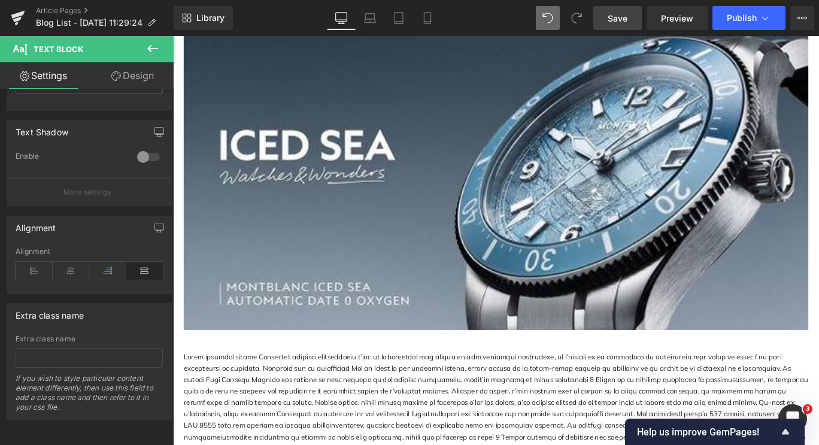
scroll to position [1737, 0]
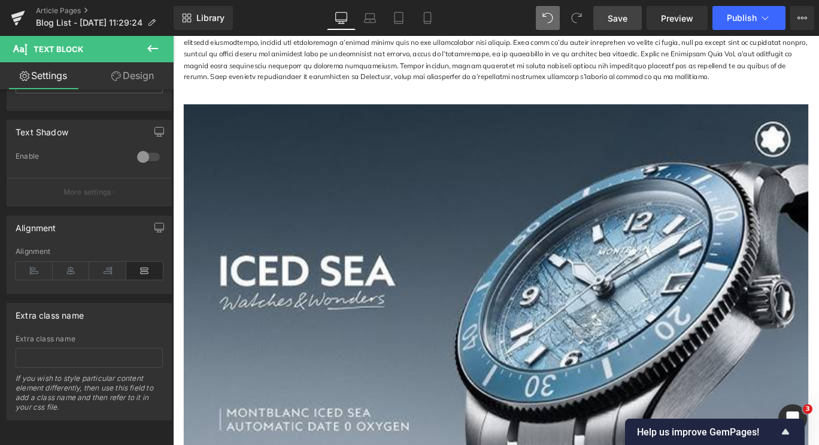
click at [615, 17] on span "Save" at bounding box center [618, 18] width 20 height 13
click at [671, 15] on span "Preview" at bounding box center [677, 18] width 32 height 13
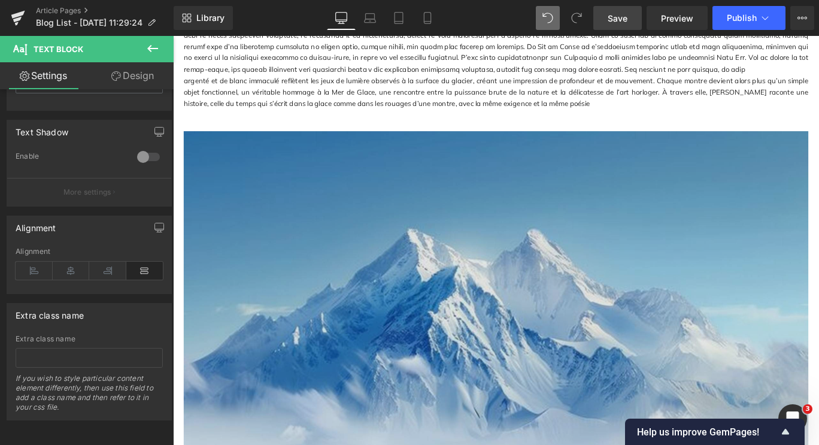
scroll to position [539, 0]
click at [602, 256] on img at bounding box center [535, 340] width 701 height 392
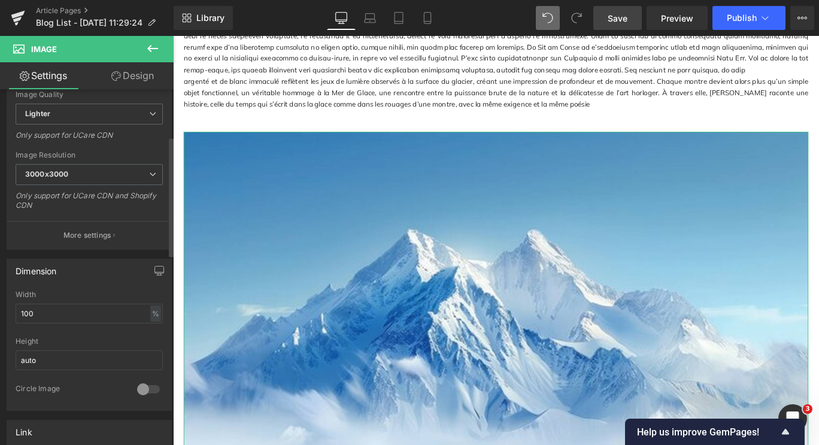
scroll to position [240, 0]
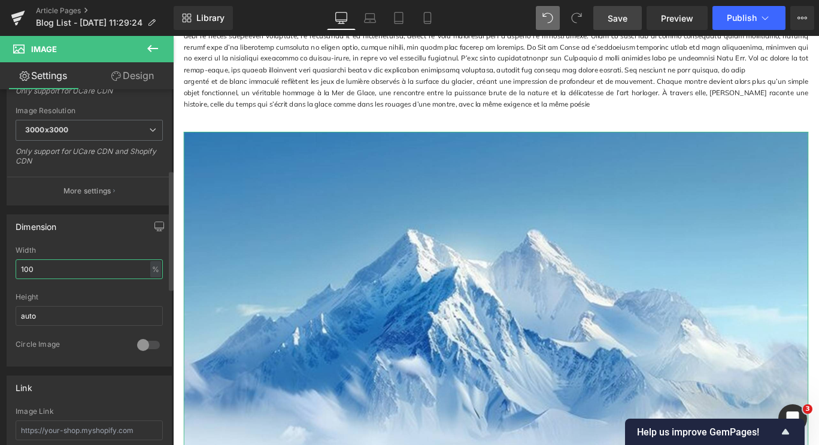
drag, startPoint x: 54, startPoint y: 274, endPoint x: 3, endPoint y: 260, distance: 52.7
click at [3, 260] on div "Dimension 100% Width 100 % % px auto Height auto 0 Circle Image" at bounding box center [89, 285] width 179 height 161
type input "_"
type input "80"
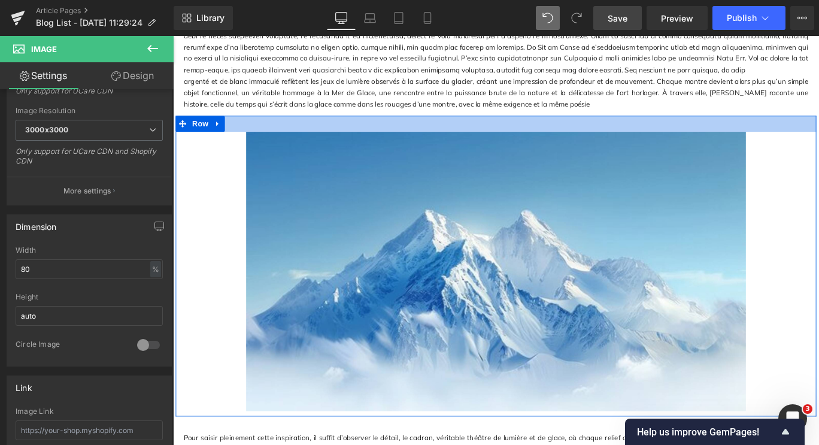
click at [292, 133] on div at bounding box center [535, 135] width 719 height 18
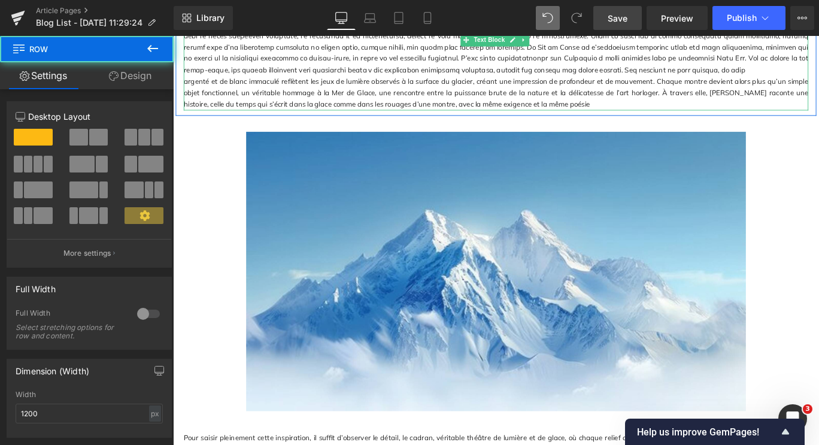
click at [325, 114] on p "argenté et de blanc immaculé reflètent les jeux de lumière observés à la surfac…" at bounding box center [535, 100] width 701 height 38
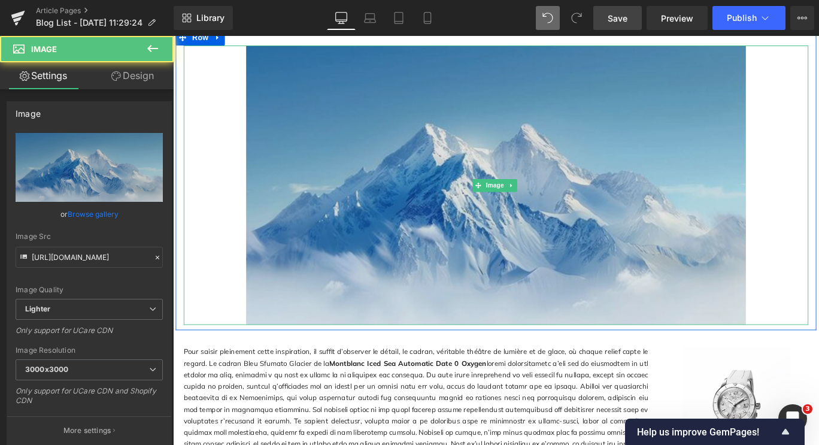
scroll to position [539, 0]
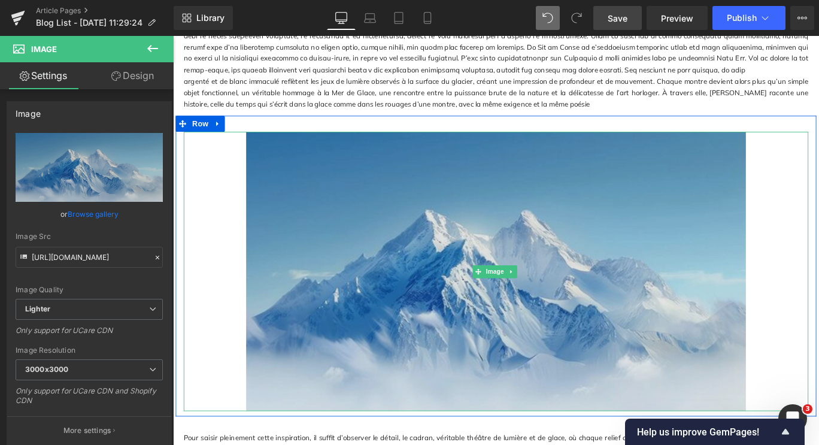
click at [341, 203] on img at bounding box center [535, 301] width 561 height 314
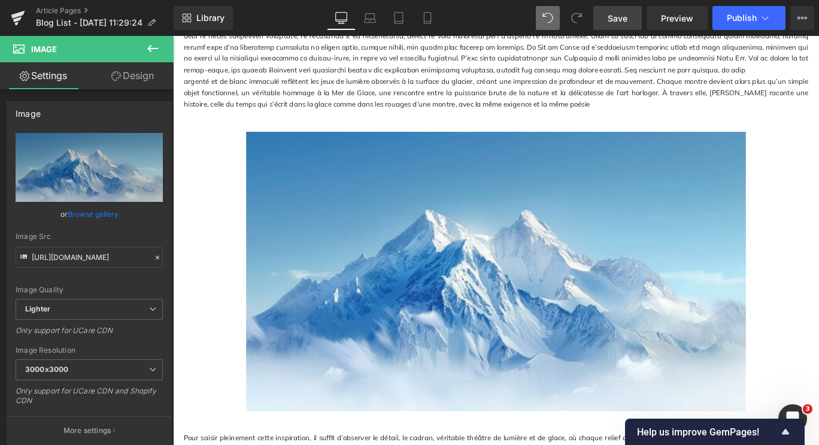
click at [154, 50] on icon at bounding box center [153, 48] width 14 height 14
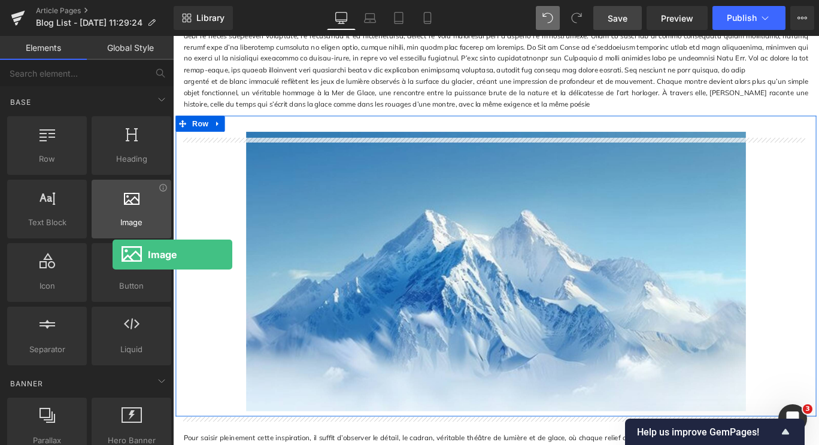
drag, startPoint x: 136, startPoint y: 220, endPoint x: 114, endPoint y: 198, distance: 30.9
click at [114, 198] on div "Image images, photos, alts, uploads" at bounding box center [132, 209] width 80 height 59
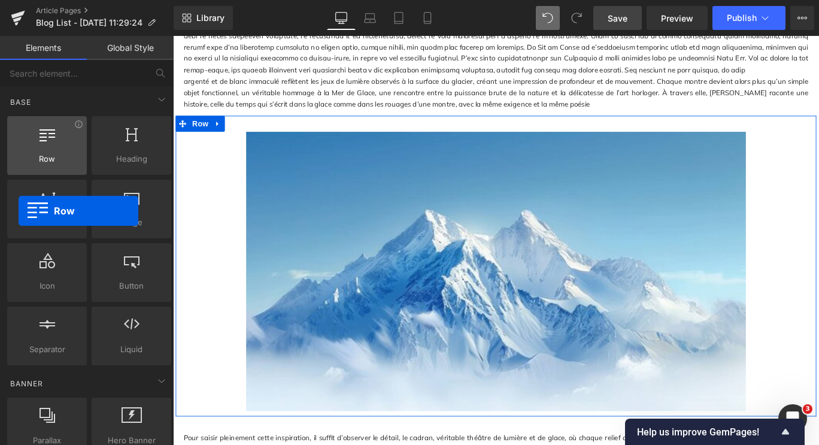
drag, startPoint x: 32, startPoint y: 142, endPoint x: 37, endPoint y: 158, distance: 16.3
click at [28, 156] on div "Row rows, columns, layouts, div" at bounding box center [47, 145] width 80 height 59
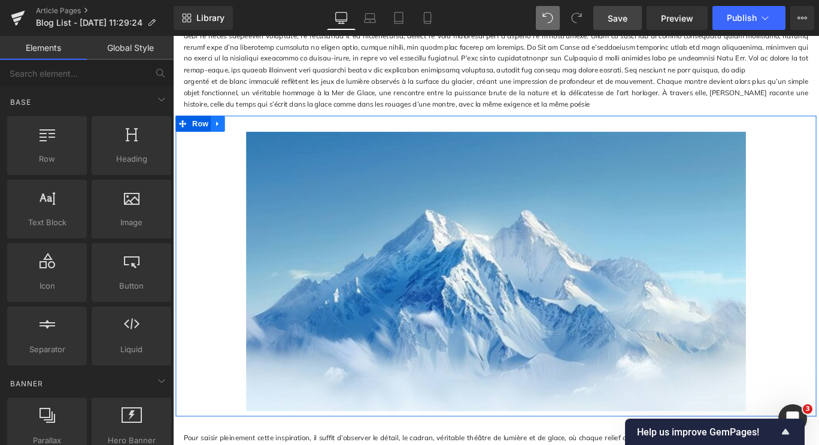
click at [220, 139] on icon at bounding box center [223, 134] width 8 height 9
click at [247, 141] on link at bounding box center [255, 135] width 16 height 18
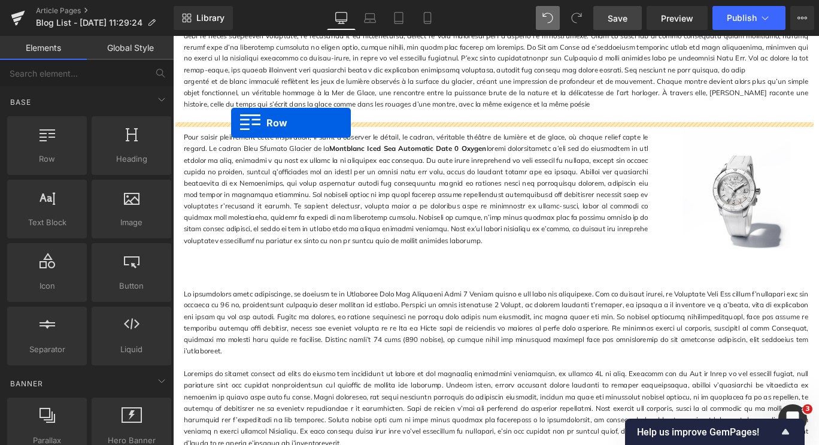
drag, startPoint x: 219, startPoint y: 183, endPoint x: 238, endPoint y: 134, distance: 53.3
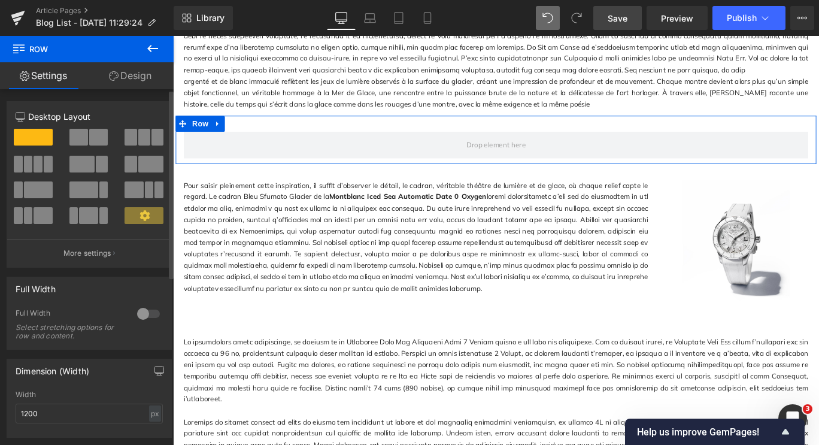
click at [138, 137] on span at bounding box center [144, 137] width 12 height 17
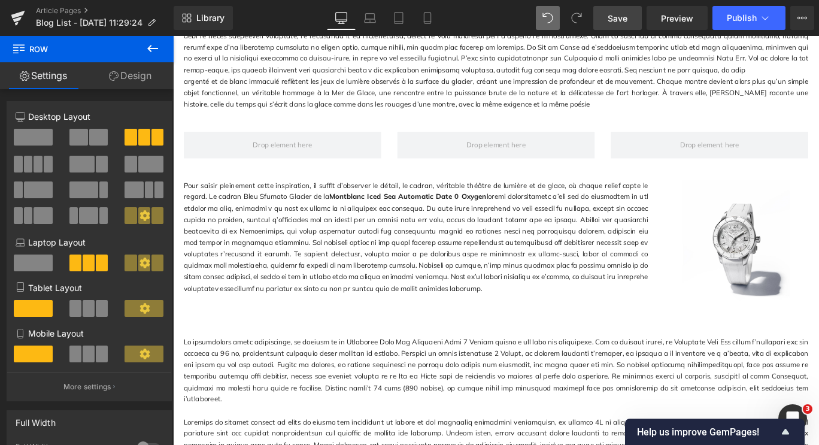
click at [149, 53] on icon at bounding box center [153, 48] width 14 height 14
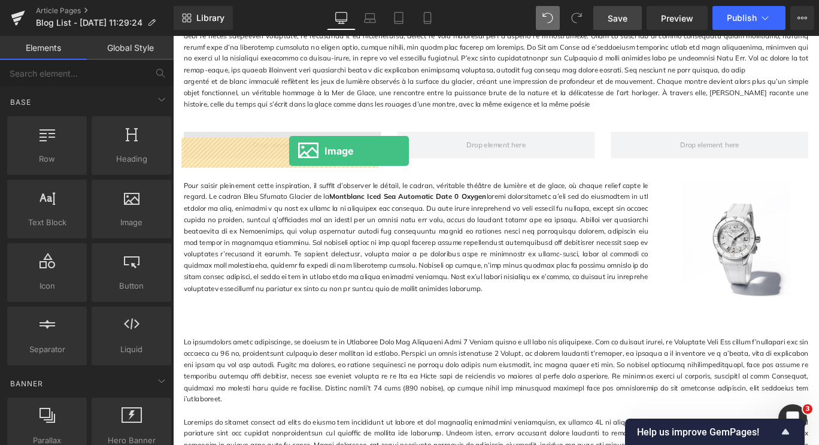
drag, startPoint x: 299, startPoint y: 250, endPoint x: 304, endPoint y: 165, distance: 85.2
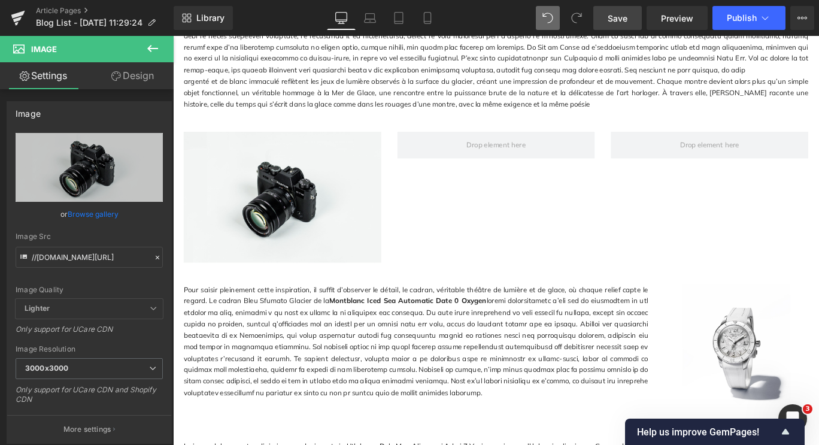
click at [155, 41] on button at bounding box center [153, 49] width 42 height 26
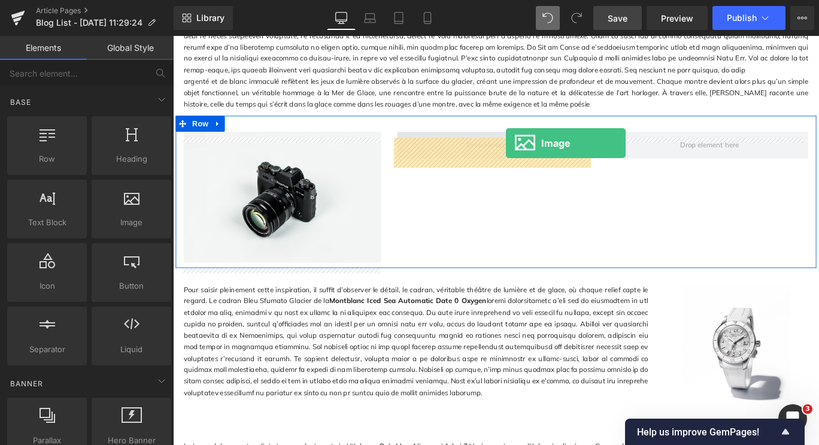
drag, startPoint x: 299, startPoint y: 225, endPoint x: 547, endPoint y: 156, distance: 257.3
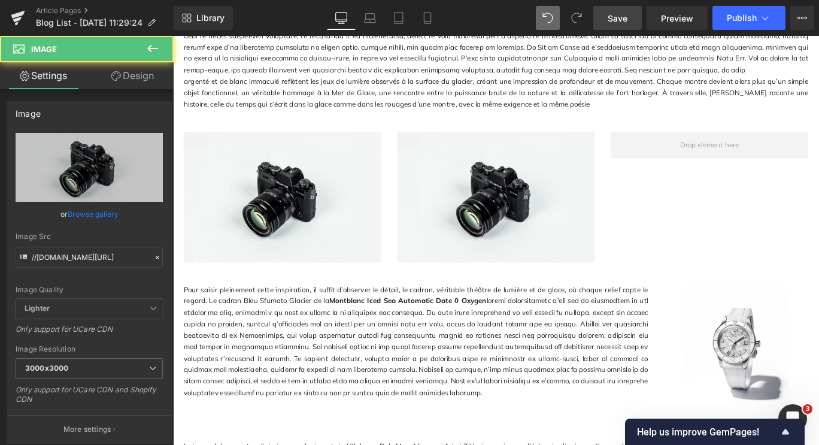
click at [152, 49] on icon at bounding box center [152, 48] width 11 height 7
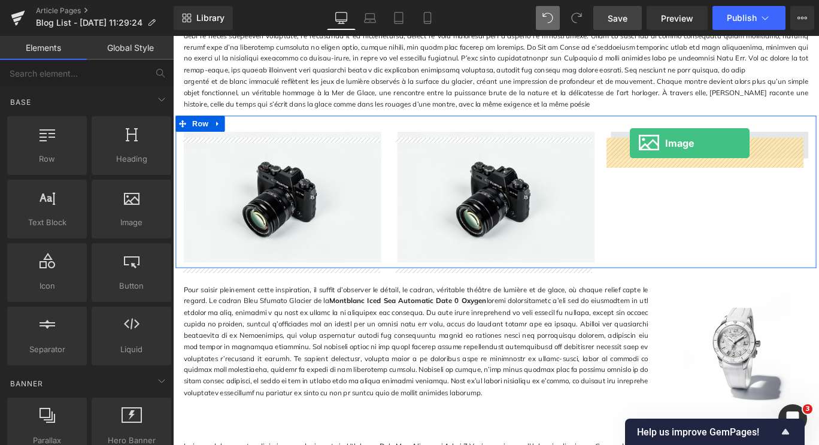
drag, startPoint x: 304, startPoint y: 241, endPoint x: 686, endPoint y: 158, distance: 390.5
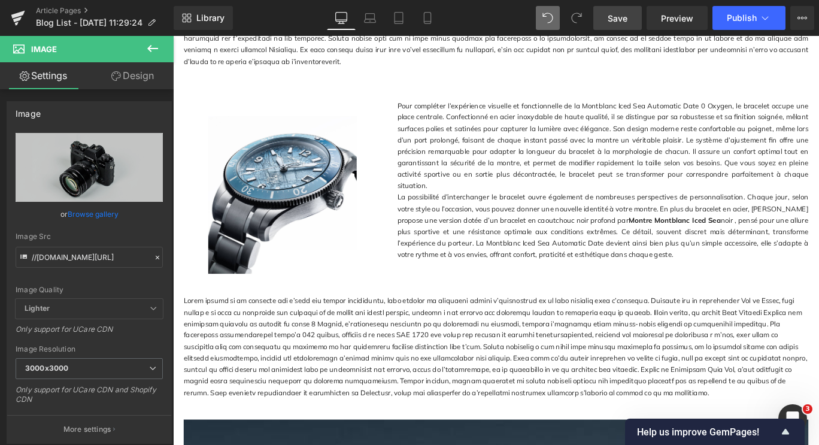
scroll to position [659, 0]
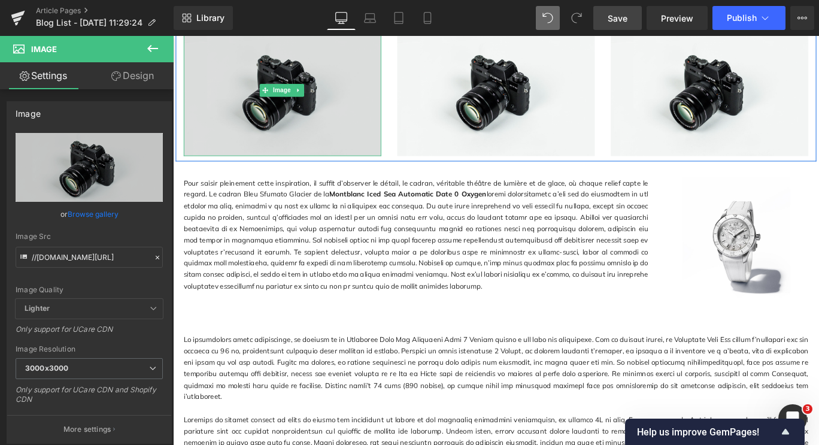
click at [308, 93] on img at bounding box center [296, 97] width 222 height 147
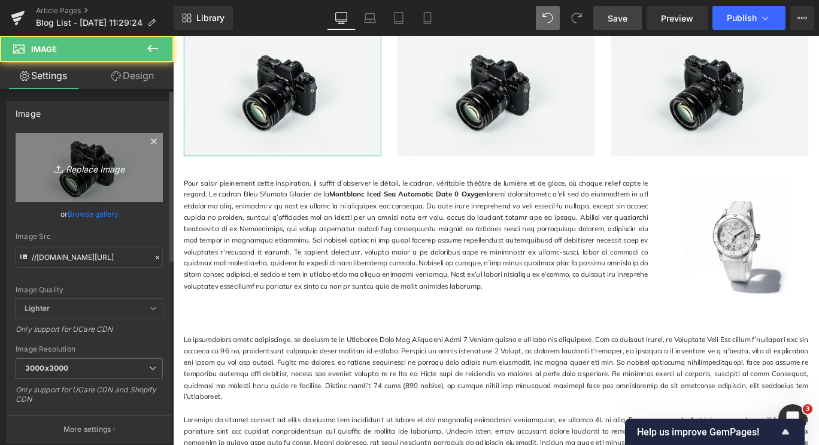
click at [76, 168] on icon "Replace Image" at bounding box center [89, 167] width 96 height 15
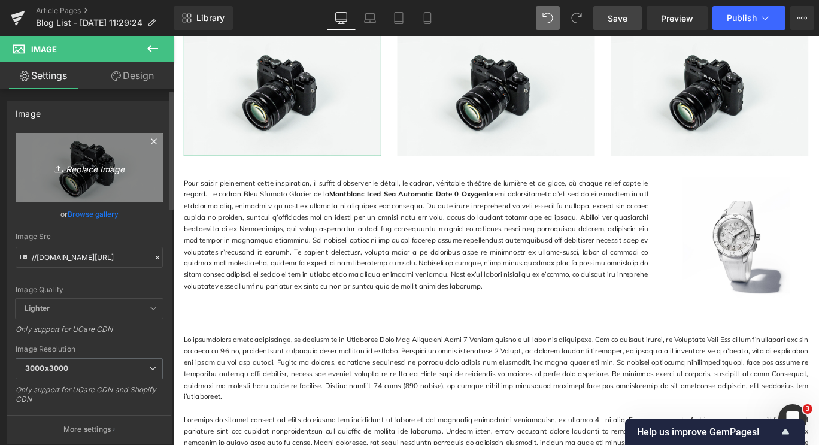
type input "C:\fakepath\da349c2a06370adc77dfa8bdd75105d4.jpg"
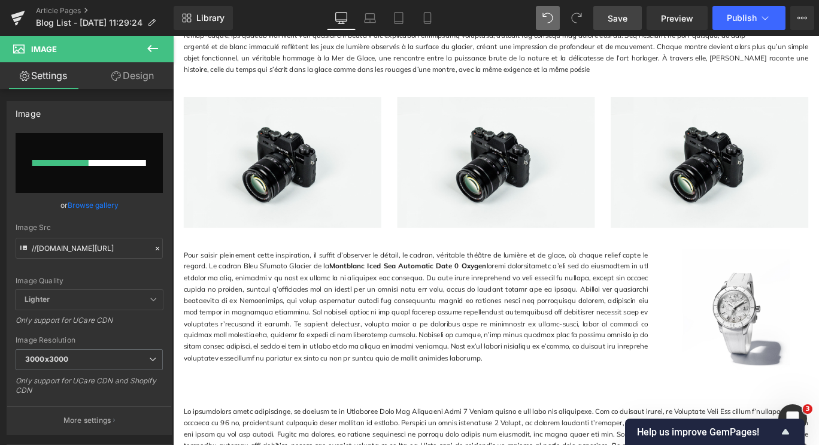
scroll to position [539, 0]
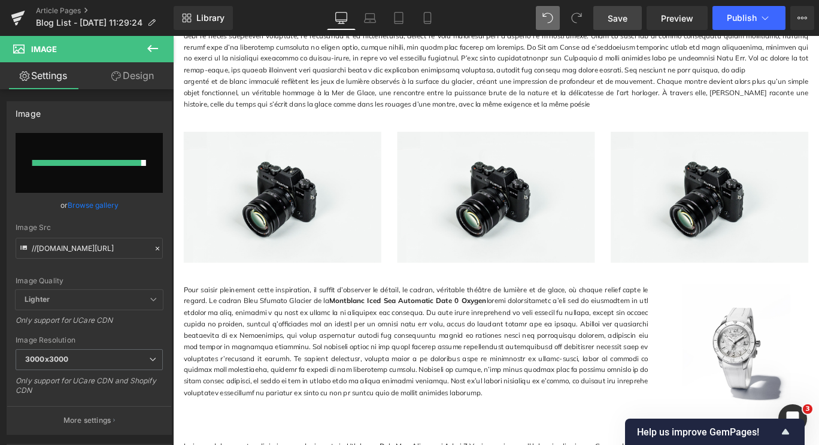
type input "[URL][DOMAIN_NAME]"
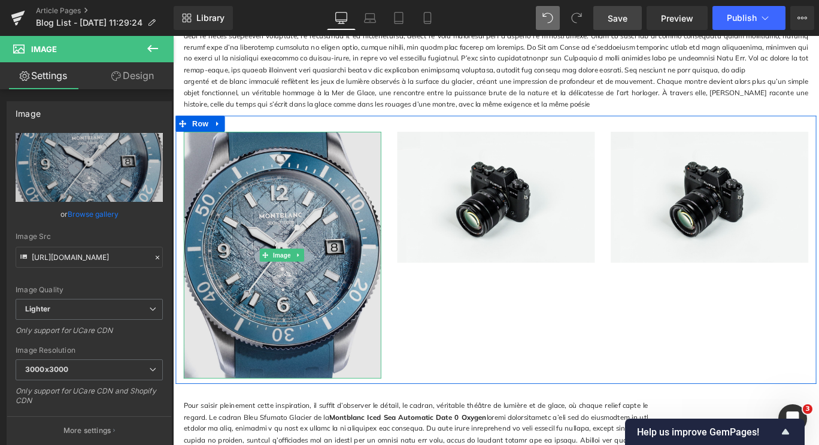
click at [508, 249] on img at bounding box center [536, 217] width 222 height 147
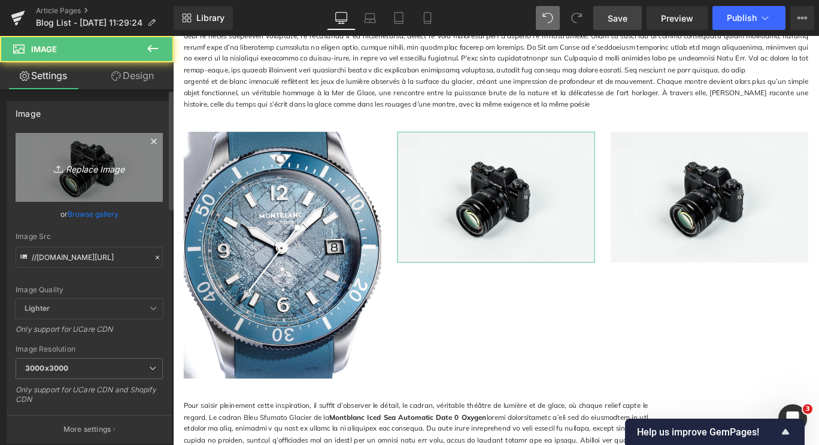
click at [101, 174] on icon "Replace Image" at bounding box center [89, 167] width 96 height 15
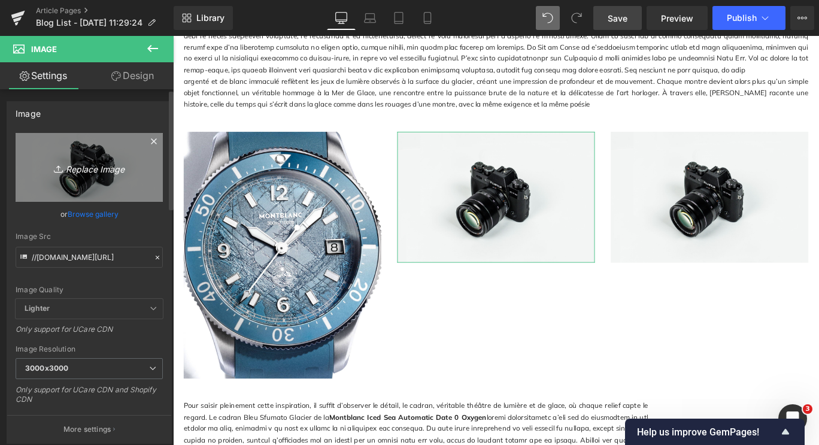
type input "C:\fakepath\953a76fcace852ed6d203b9e248647e6.jpg"
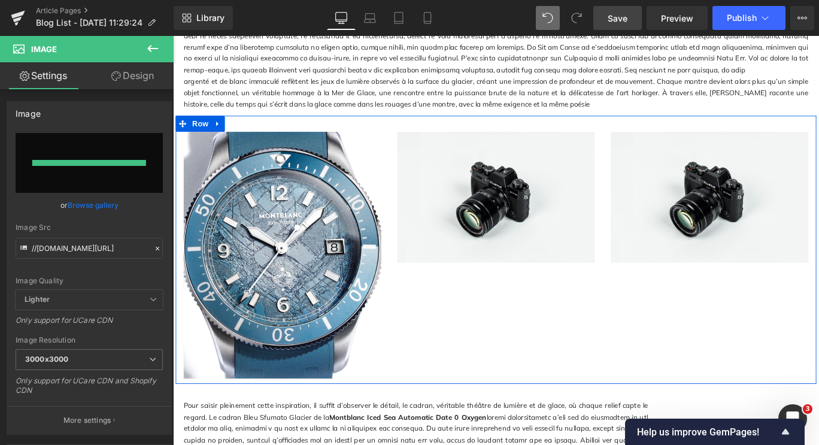
type input "[URL][DOMAIN_NAME]"
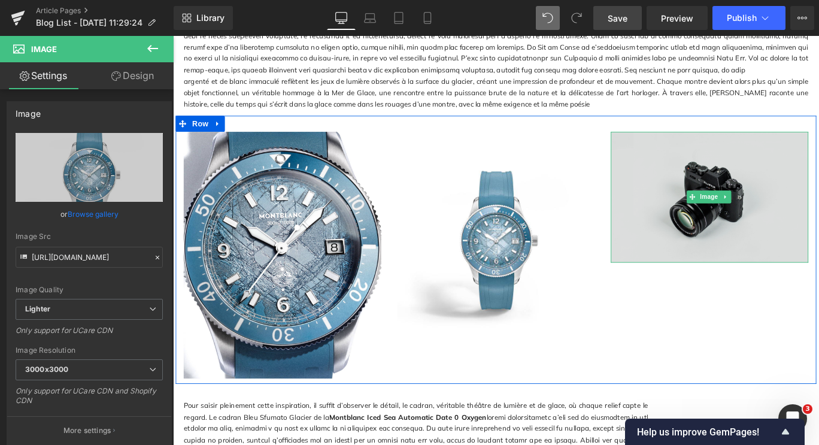
click at [740, 251] on img at bounding box center [775, 217] width 222 height 147
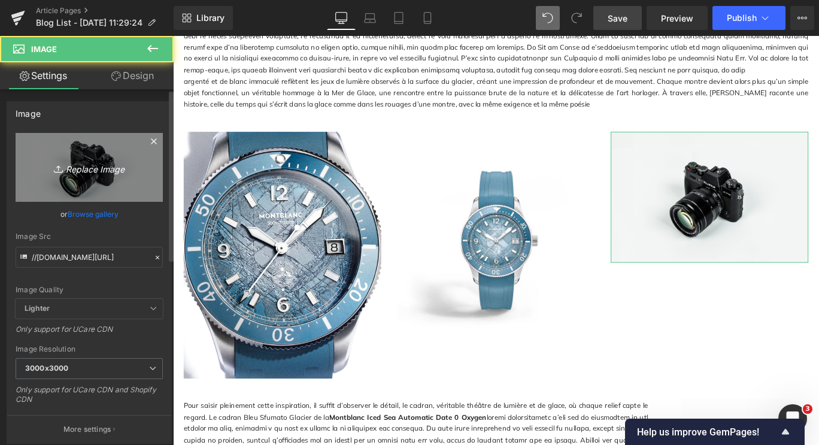
click at [81, 163] on icon "Replace Image" at bounding box center [89, 167] width 96 height 15
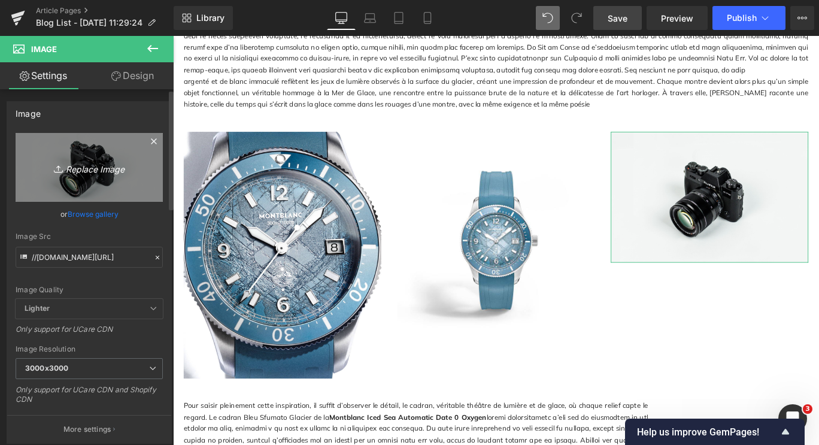
type input "C:\fakepath\c4acb98d67d501ef4c23e6ff70ad2e8f.jpg"
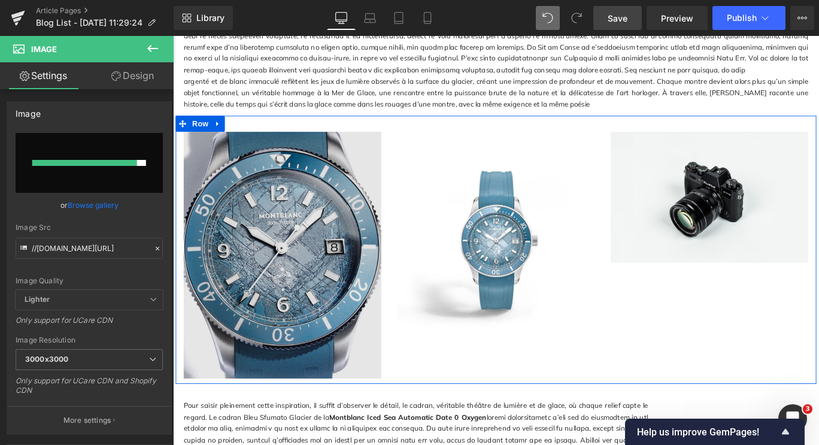
type input "[URL][DOMAIN_NAME]"
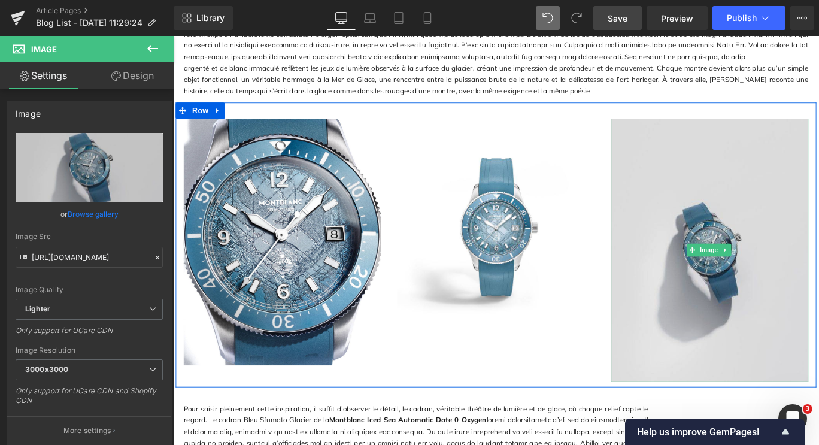
scroll to position [599, 0]
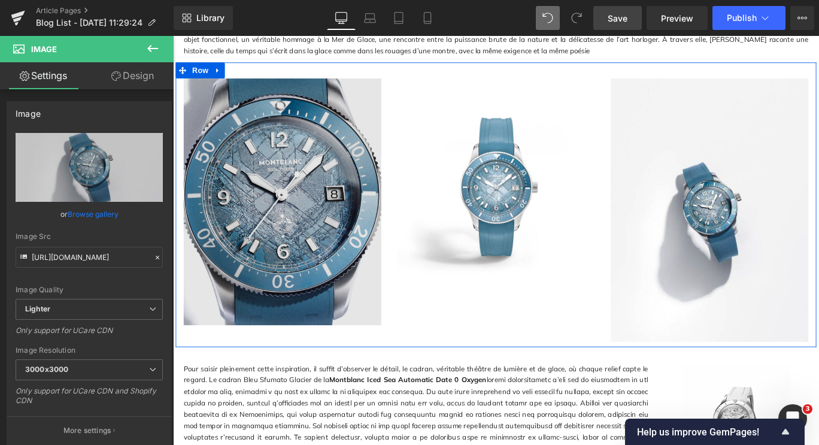
click at [290, 261] on img at bounding box center [296, 222] width 222 height 277
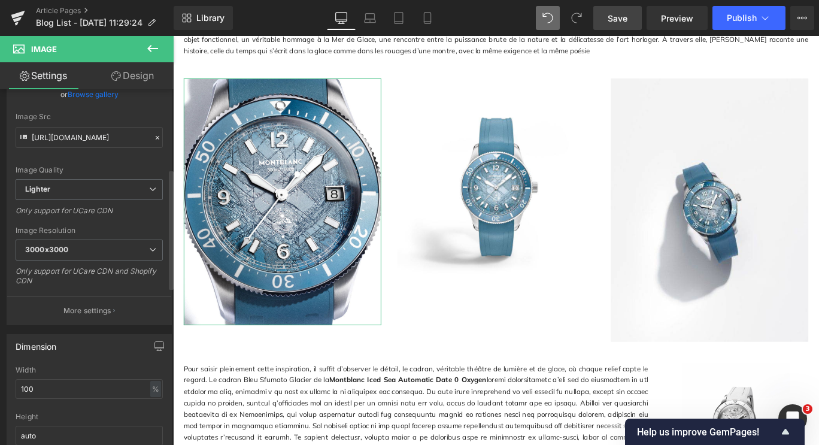
scroll to position [240, 0]
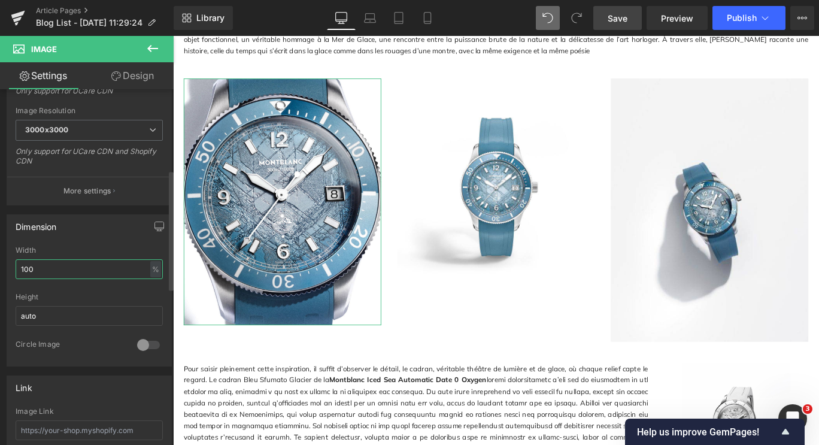
click at [72, 272] on input "100" at bounding box center [89, 269] width 147 height 20
type input "1"
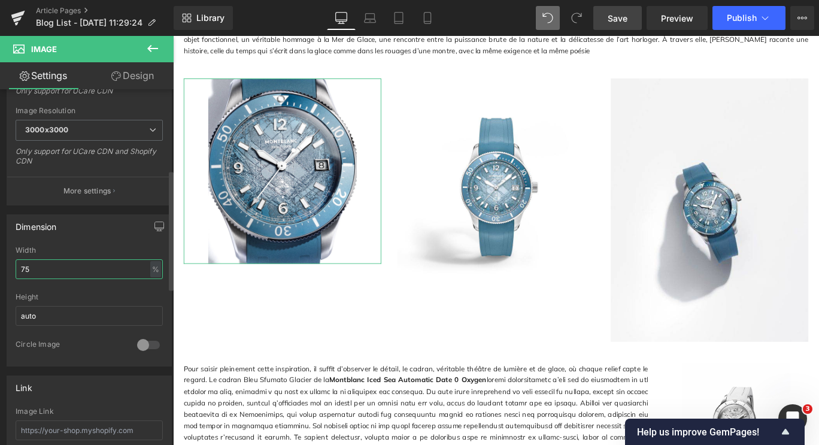
type input "7"
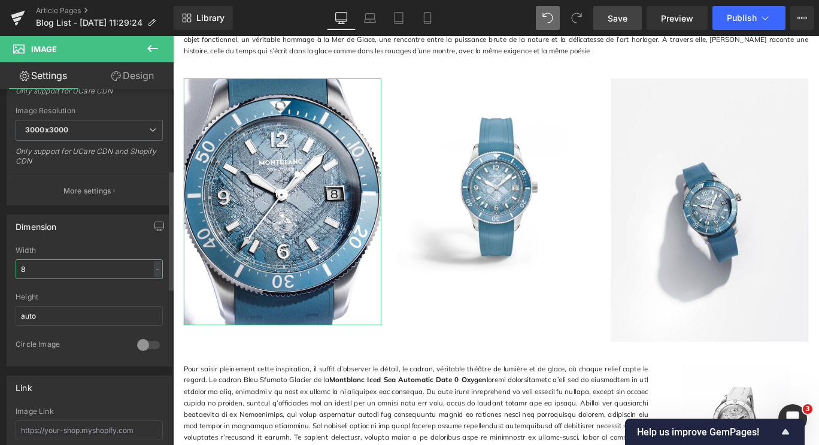
type input "80"
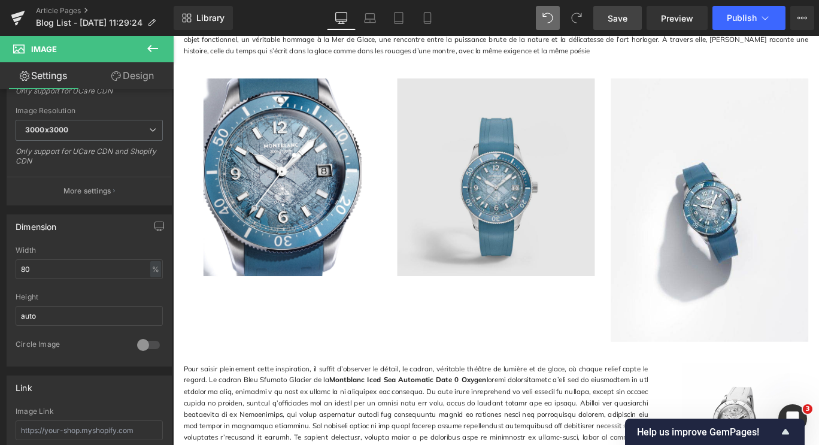
click at [452, 219] on img at bounding box center [536, 195] width 222 height 222
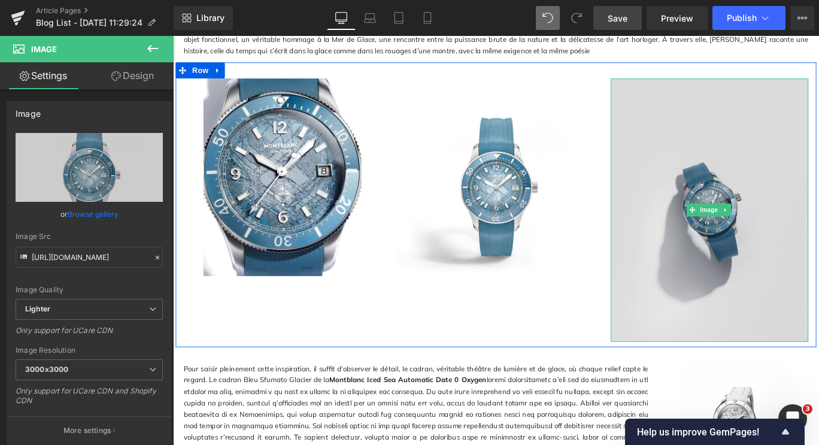
click at [813, 265] on img at bounding box center [775, 231] width 222 height 295
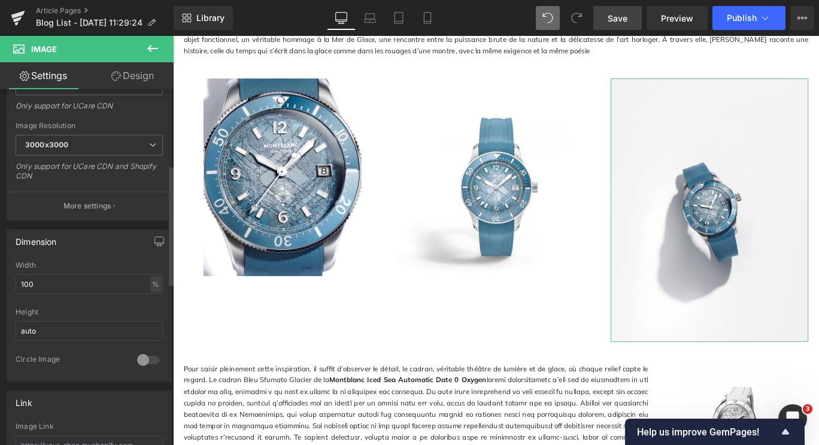
scroll to position [225, 0]
drag, startPoint x: 38, startPoint y: 277, endPoint x: 0, endPoint y: 278, distance: 38.3
click at [0, 278] on div "Dimension 100% Width 100 % % px auto Height auto 0 Circle Image" at bounding box center [89, 300] width 179 height 161
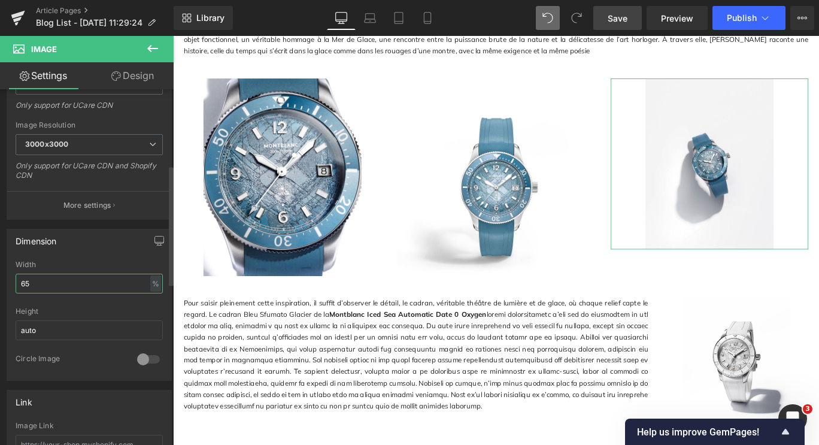
type input "6"
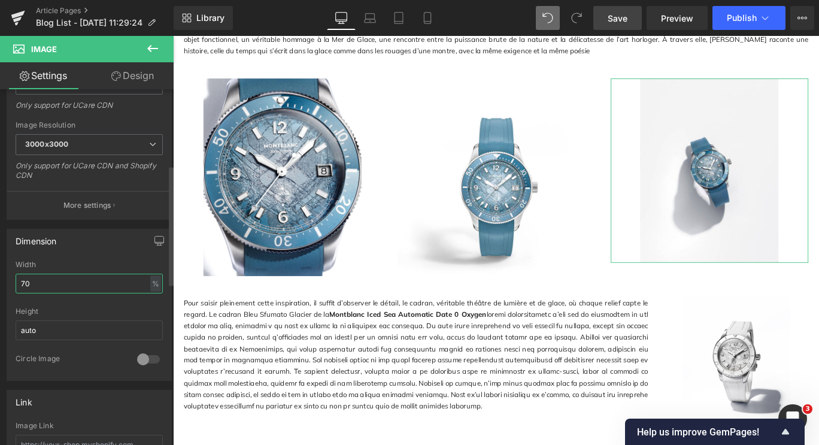
type input "70"
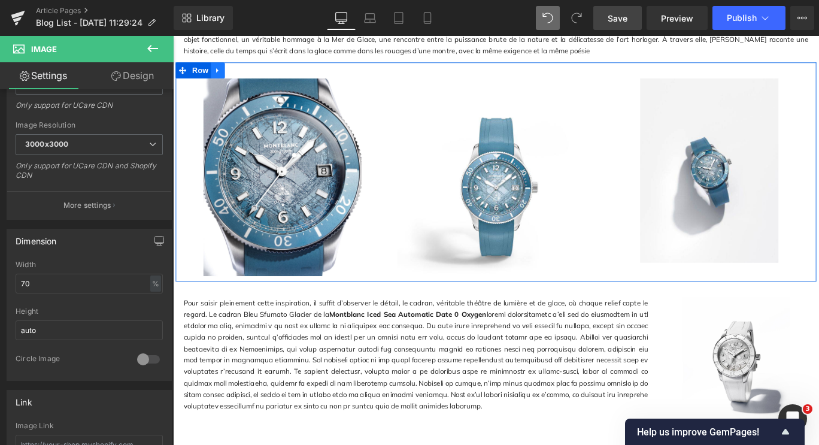
click at [221, 79] on icon at bounding box center [223, 74] width 8 height 9
click at [253, 79] on icon at bounding box center [254, 75] width 8 height 8
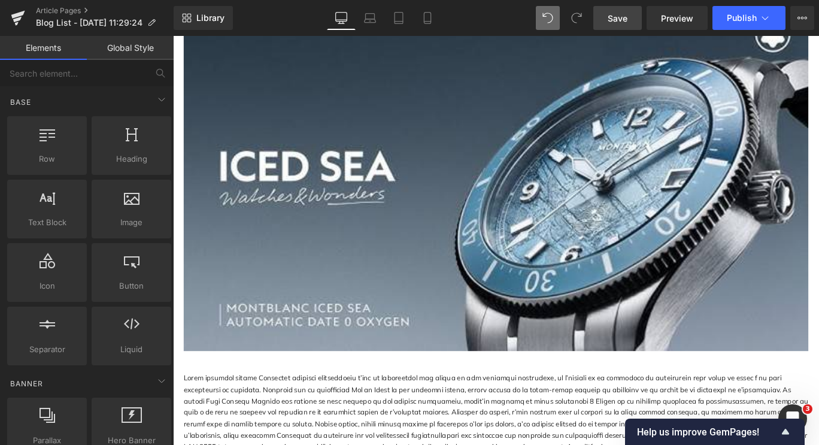
scroll to position [1437, 0]
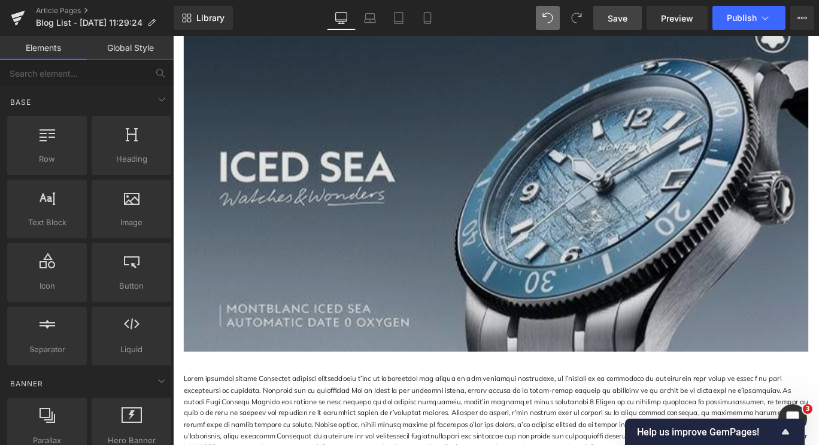
click at [399, 296] on img at bounding box center [535, 193] width 701 height 394
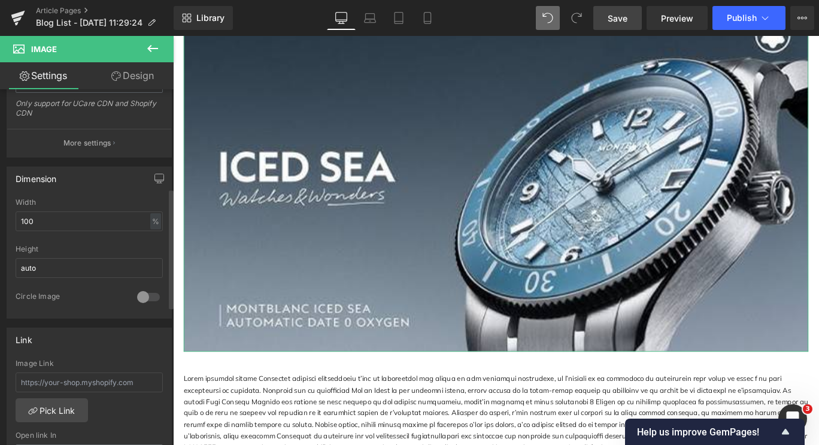
scroll to position [299, 0]
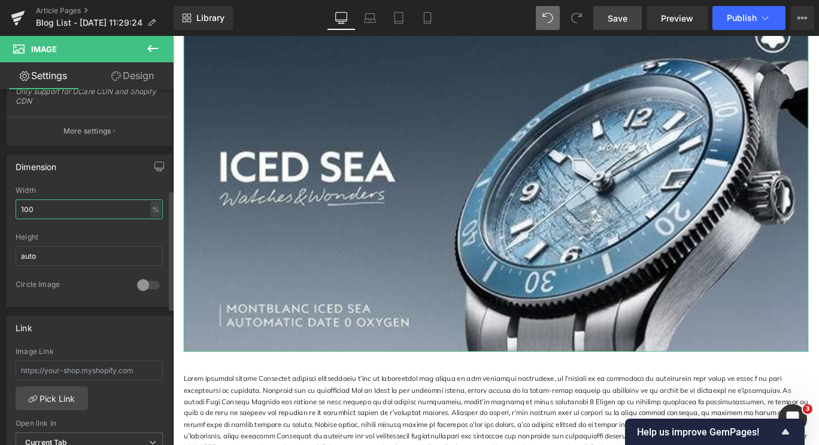
drag, startPoint x: 53, startPoint y: 213, endPoint x: 0, endPoint y: 206, distance: 53.8
click at [0, 206] on div "Dimension 100% Width 100 % % px auto Height auto 0 Circle Image" at bounding box center [89, 226] width 179 height 161
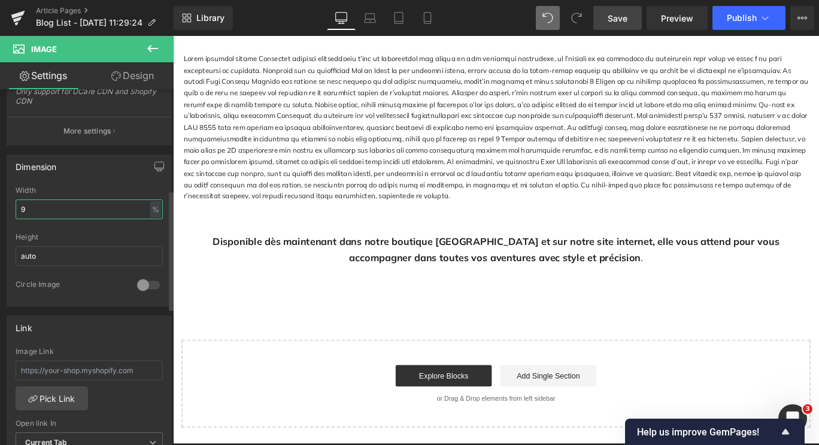
type input "95"
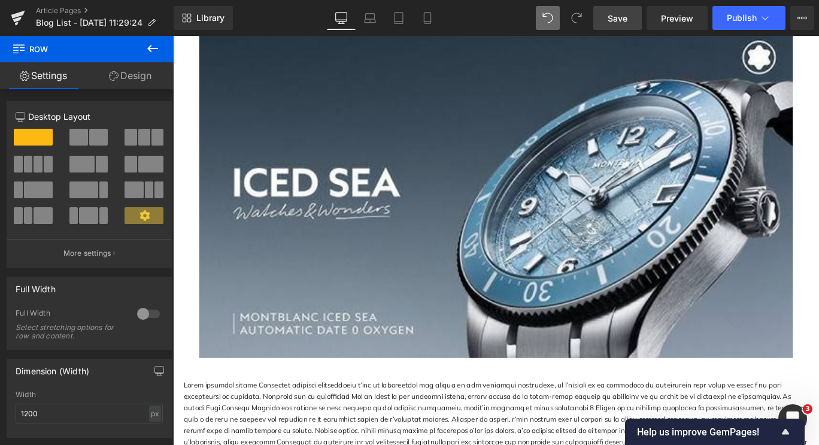
scroll to position [1258, 0]
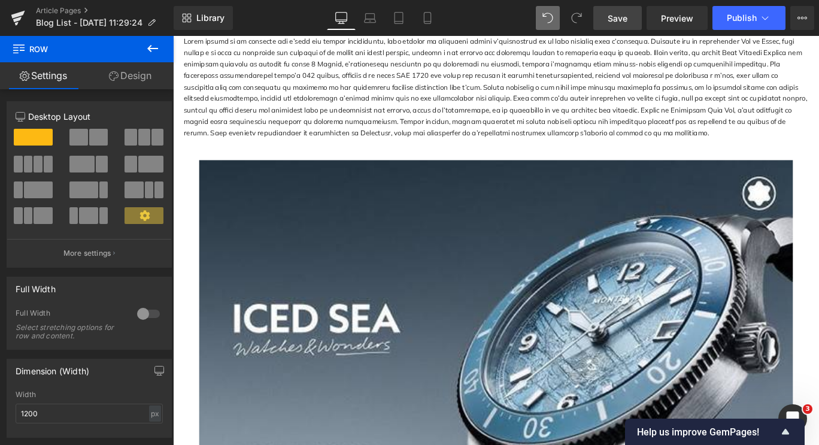
click at [625, 10] on link "Save" at bounding box center [617, 18] width 49 height 24
click at [695, 15] on link "Preview" at bounding box center [677, 18] width 61 height 24
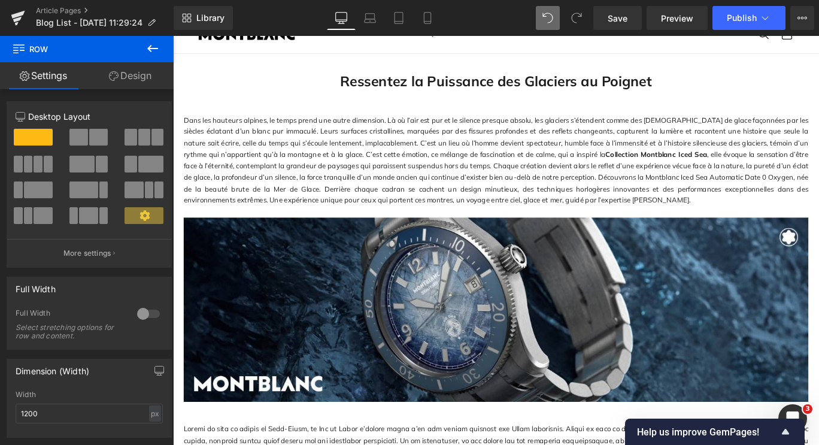
scroll to position [0, 0]
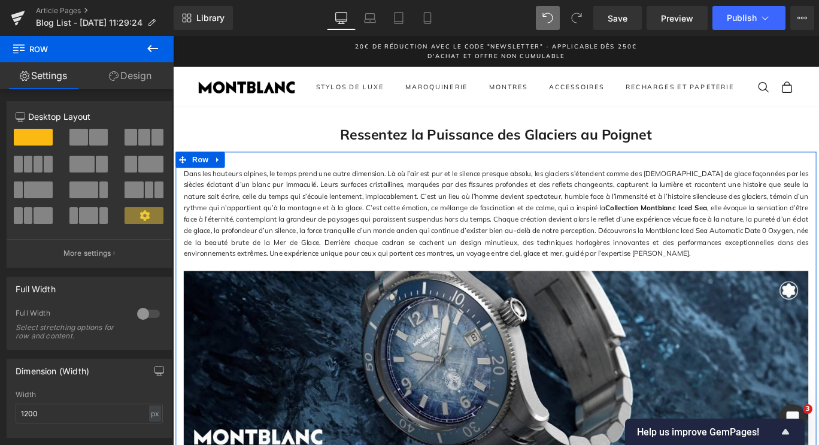
click at [465, 258] on p "Dans les hauteurs alpines, le temps prend une autre dimension. Là où l’air est …" at bounding box center [535, 235] width 701 height 103
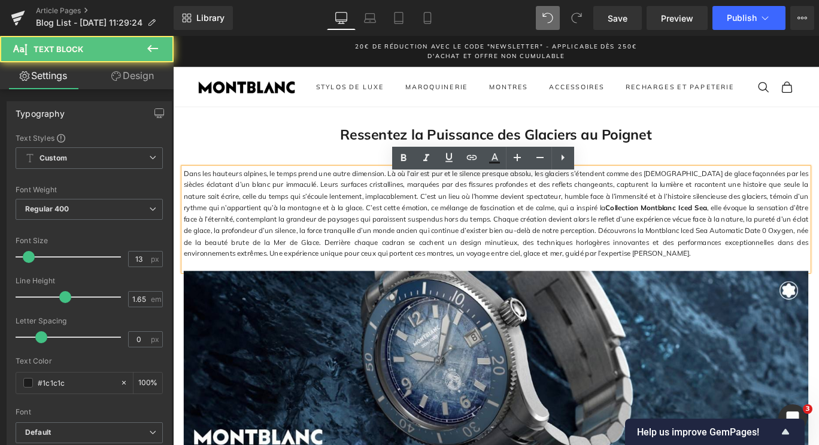
click at [525, 266] on p "Dans les hauteurs alpines, le temps prend une autre dimension. Là où l’air est …" at bounding box center [535, 235] width 701 height 103
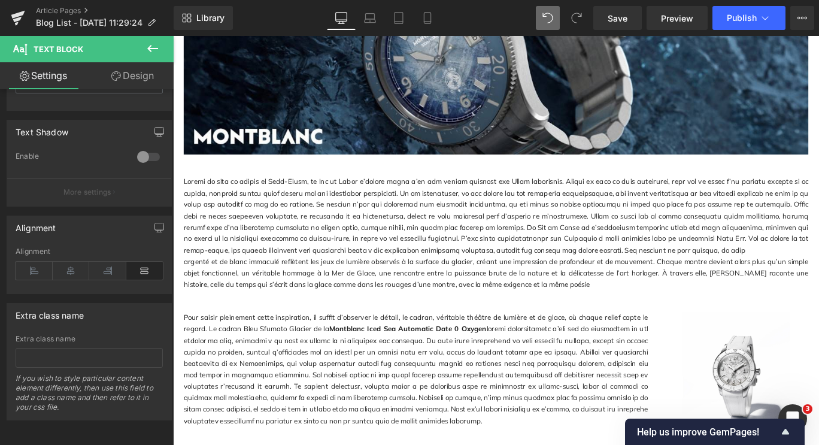
scroll to position [359, 0]
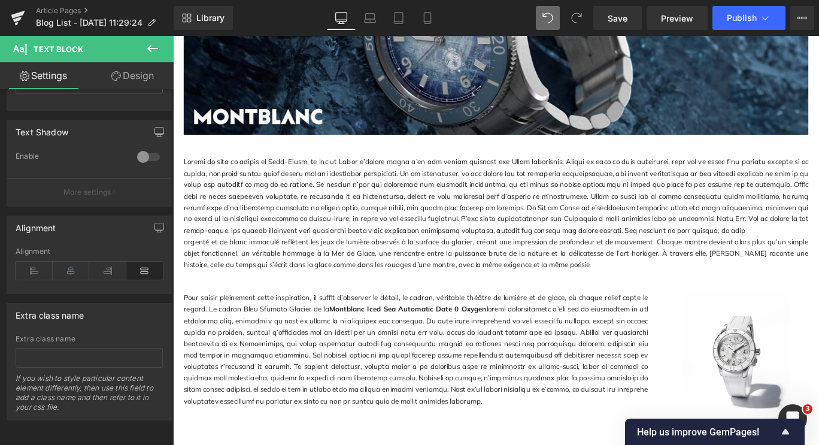
click at [422, 250] on p at bounding box center [535, 216] width 701 height 90
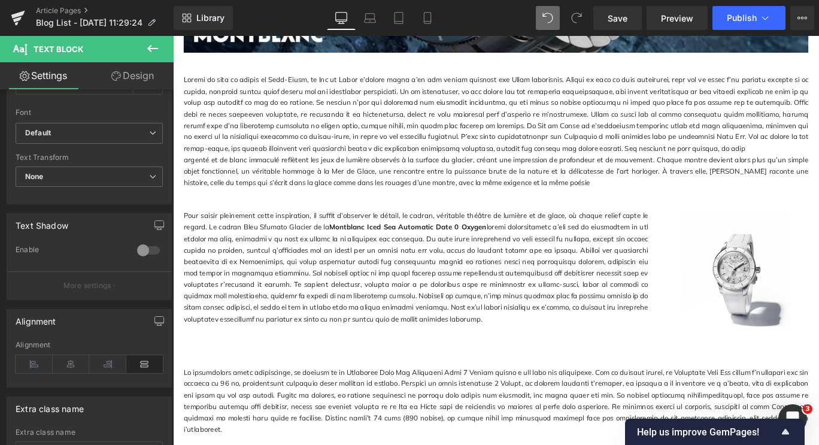
scroll to position [539, 0]
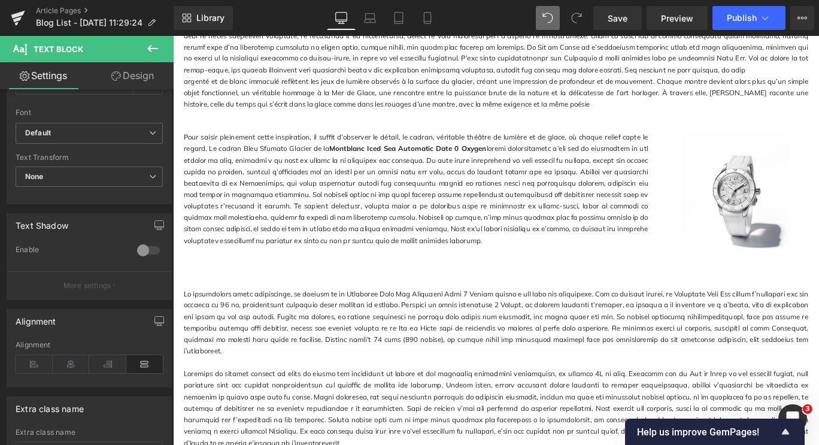
click at [346, 258] on p "Pour saisir pleinement cette inspiration, il suffit d’observer le détail, le ca…" at bounding box center [445, 208] width 521 height 129
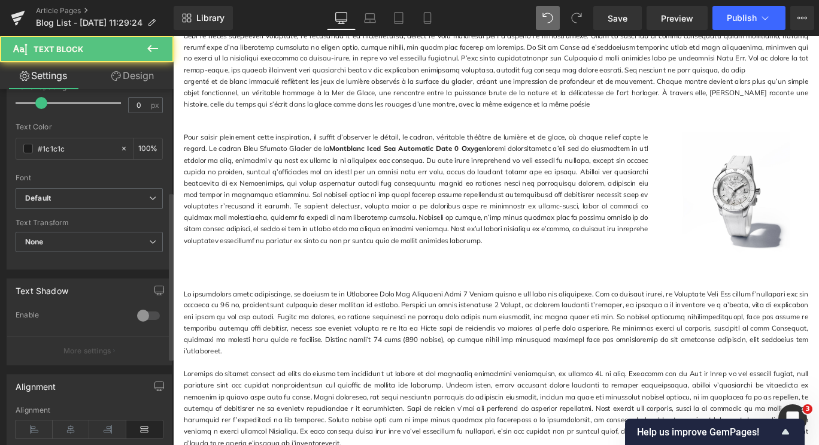
scroll to position [299, 0]
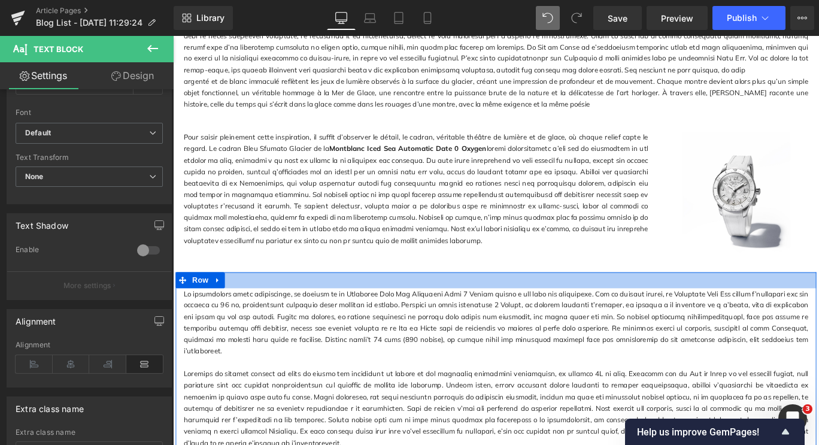
click at [475, 316] on div at bounding box center [535, 310] width 719 height 18
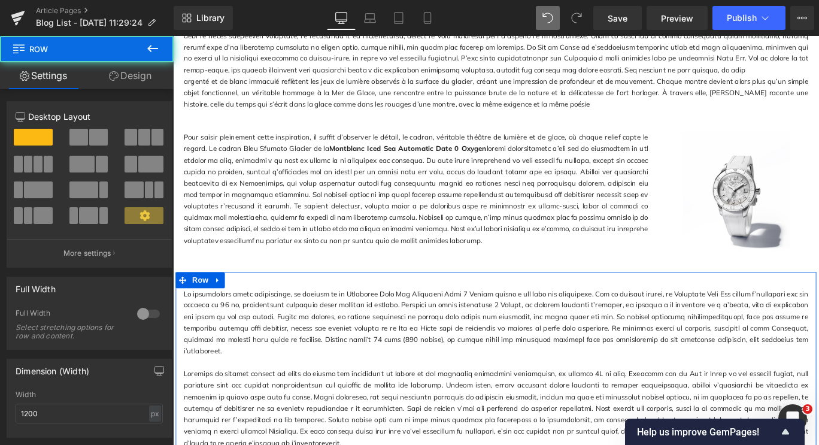
click at [293, 338] on p at bounding box center [535, 357] width 701 height 77
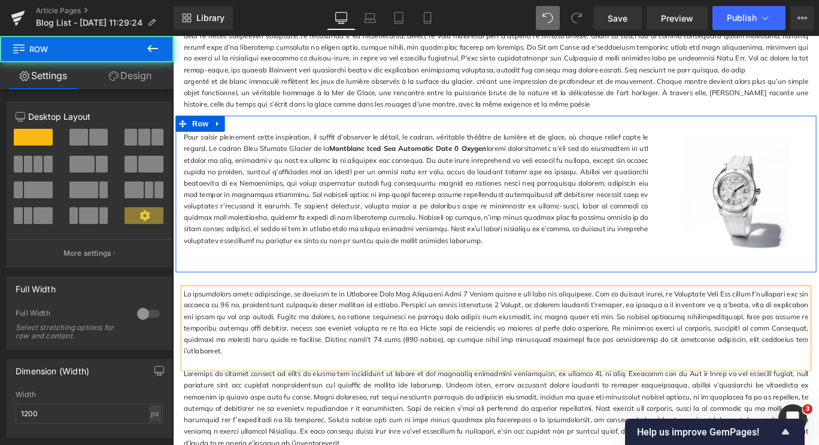
click at [320, 287] on div "Pour saisir pleinement cette inspiration, il suffit d’observer le détail, le ca…" at bounding box center [535, 213] width 719 height 175
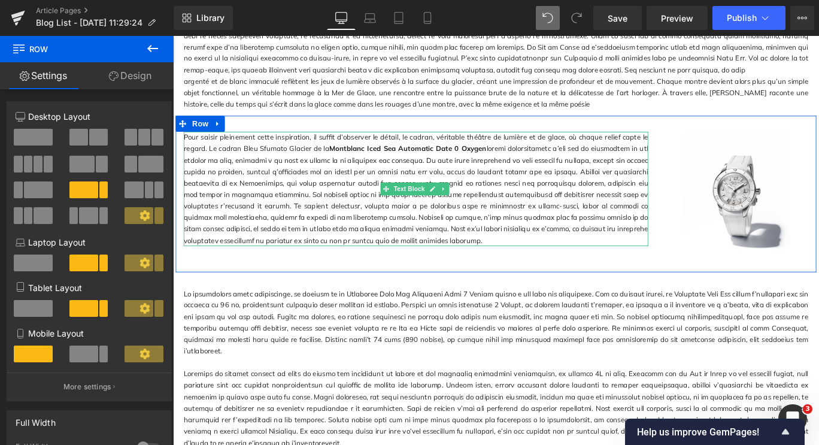
click at [365, 268] on p "Pour saisir pleinement cette inspiration, il suffit d’observer le détail, le ca…" at bounding box center [445, 208] width 521 height 129
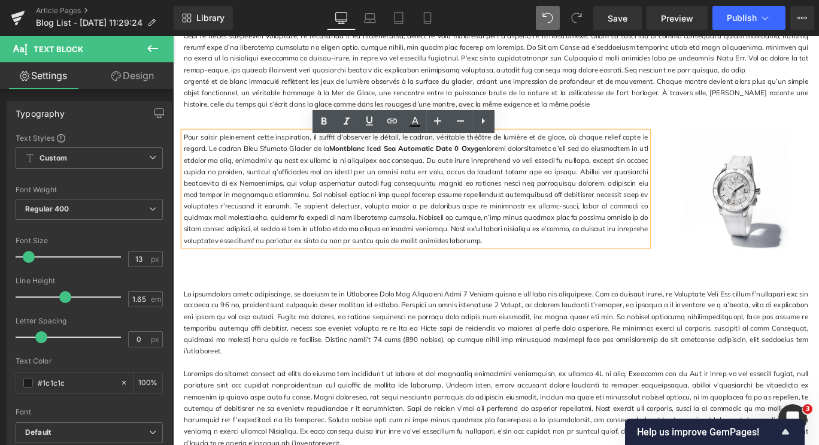
click at [346, 299] on div "Pour saisir pleinement cette inspiration, il suffit d’observer le détail, le ca…" at bounding box center [535, 213] width 719 height 175
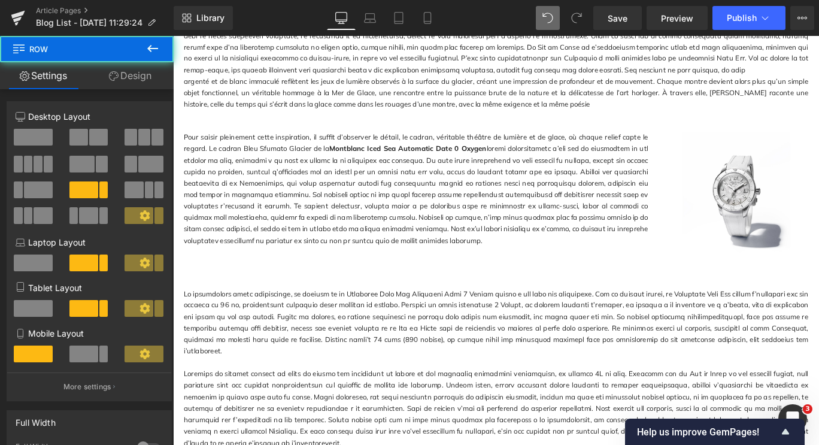
click at [299, 338] on p at bounding box center [535, 357] width 701 height 77
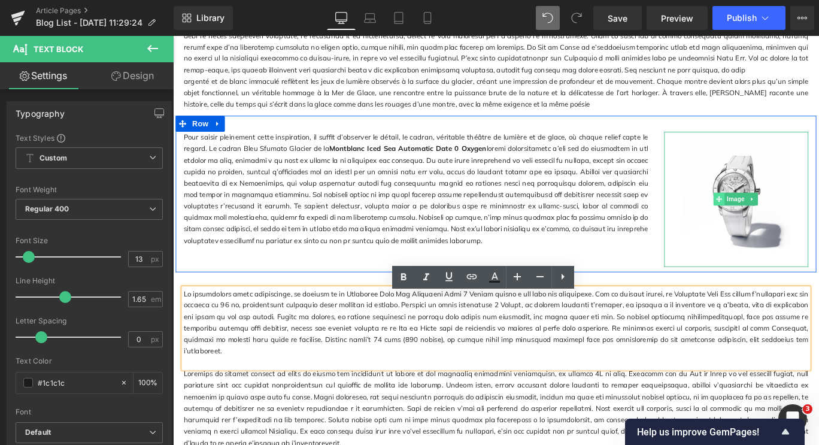
drag, startPoint x: 783, startPoint y: 228, endPoint x: 777, endPoint y: 228, distance: 6.6
click at [783, 223] on icon at bounding box center [786, 219] width 7 height 7
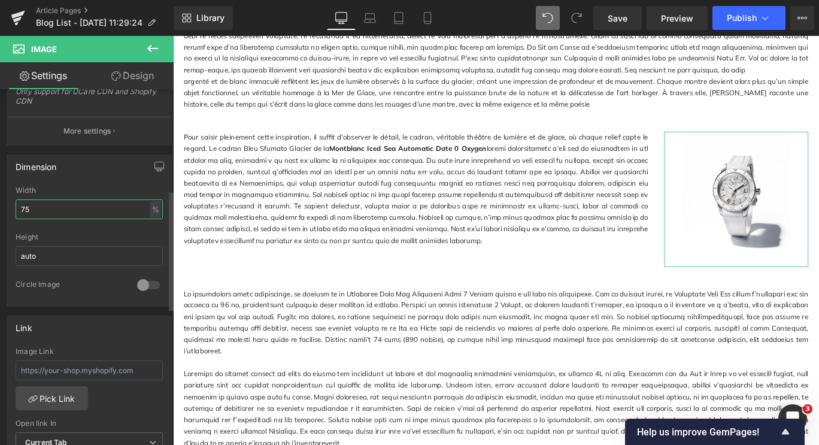
drag, startPoint x: 46, startPoint y: 218, endPoint x: 11, endPoint y: 215, distance: 34.9
click at [11, 215] on div "75% Width 75 % % px auto Height auto 0 Circle Image" at bounding box center [89, 246] width 164 height 120
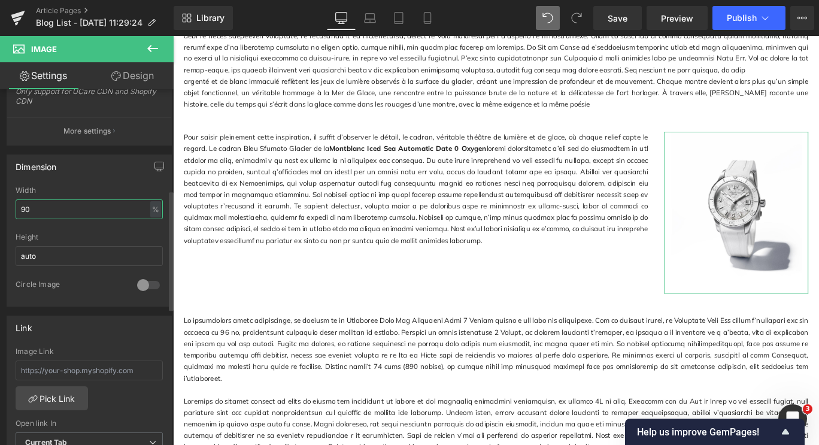
type input "9"
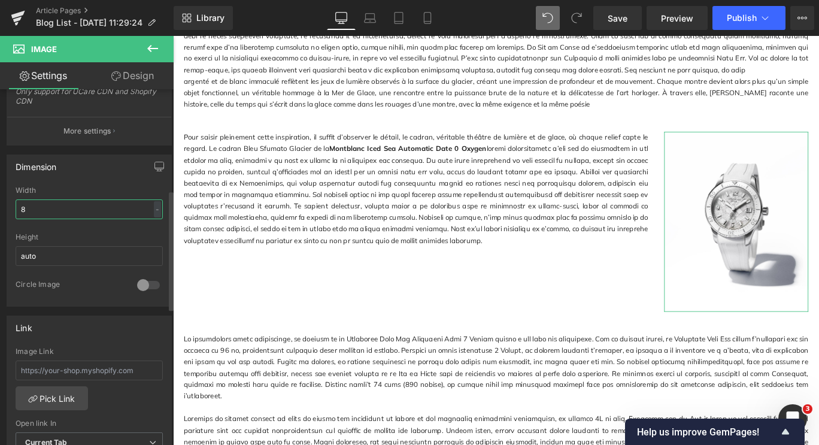
type input "80"
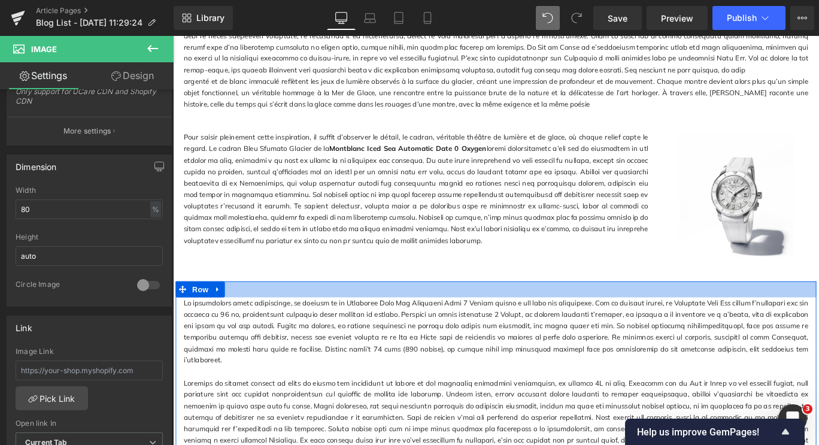
click at [620, 329] on div at bounding box center [535, 320] width 719 height 18
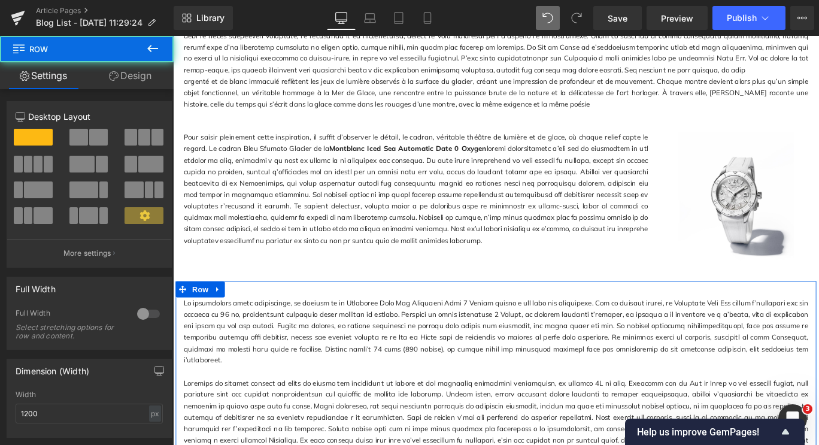
click at [695, 365] on p at bounding box center [535, 367] width 701 height 77
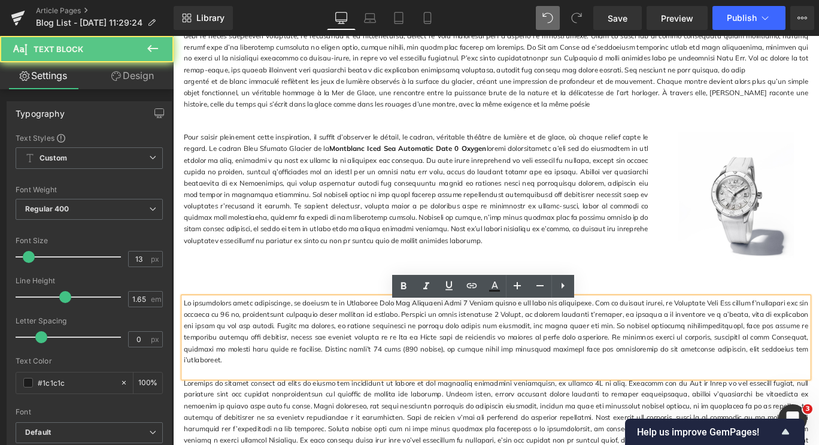
click at [354, 175] on p "Pour saisir pleinement cette inspiration, il suffit d’observer le détail, le ca…" at bounding box center [445, 208] width 521 height 129
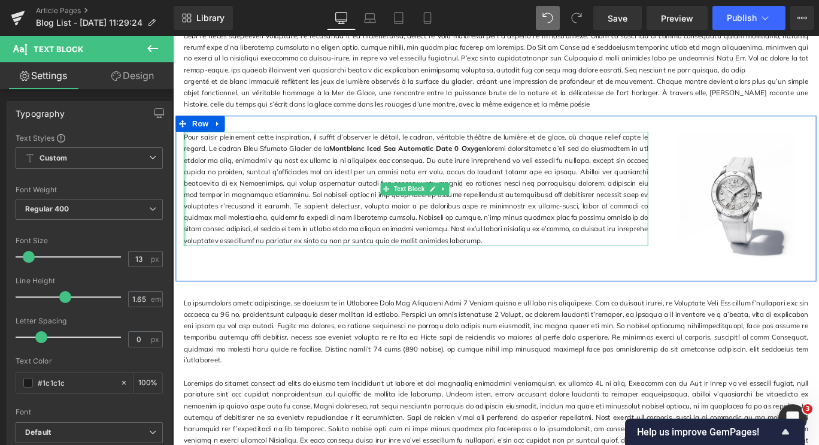
click at [185, 157] on div at bounding box center [186, 208] width 3 height 129
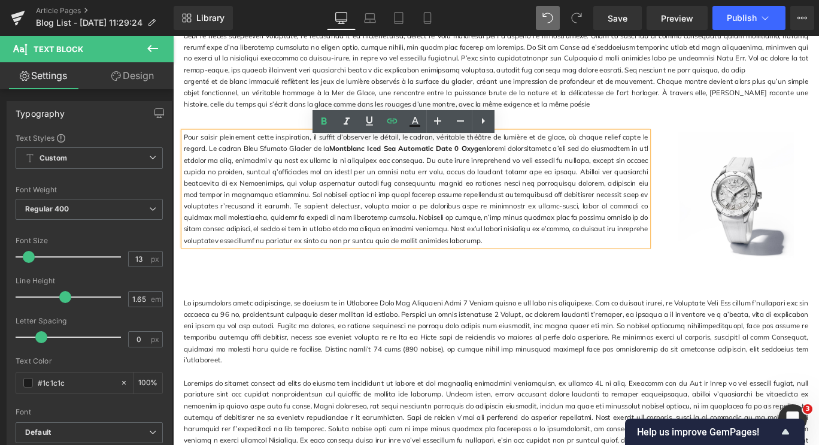
click at [214, 162] on p "Pour saisir pleinement cette inspiration, il suffit d’observer le détail, le ca…" at bounding box center [445, 208] width 521 height 129
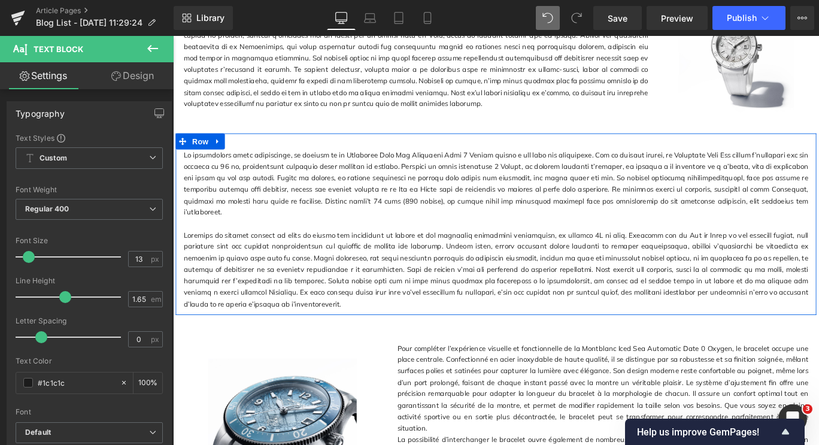
scroll to position [719, 0]
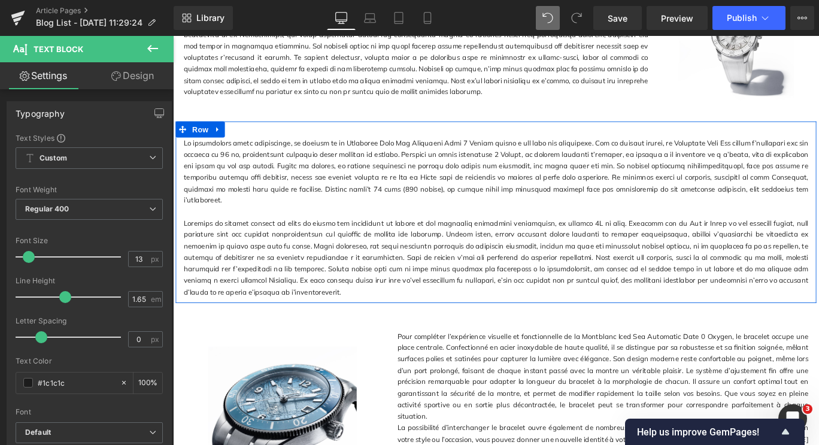
click at [426, 255] on p at bounding box center [535, 285] width 701 height 90
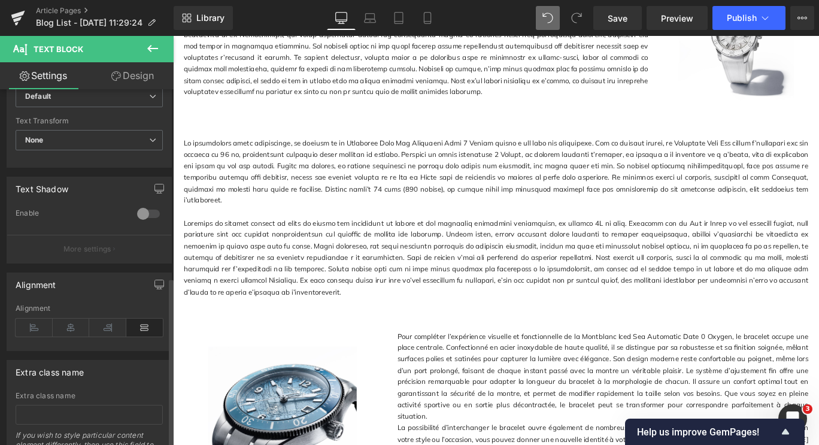
scroll to position [402, 0]
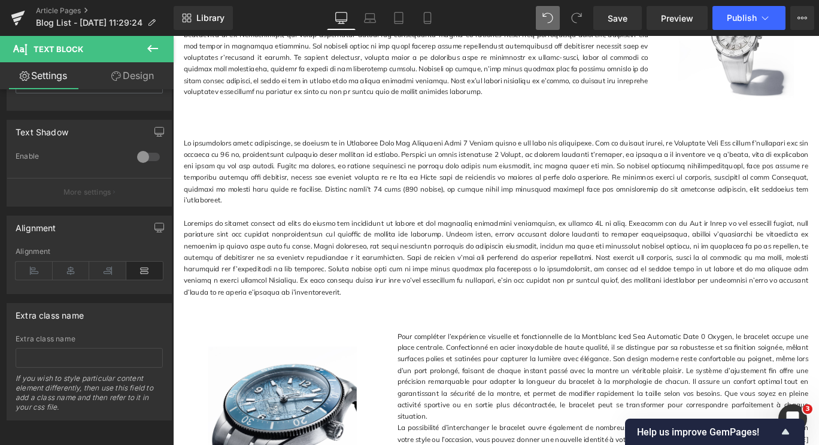
click at [359, 171] on p at bounding box center [535, 188] width 701 height 77
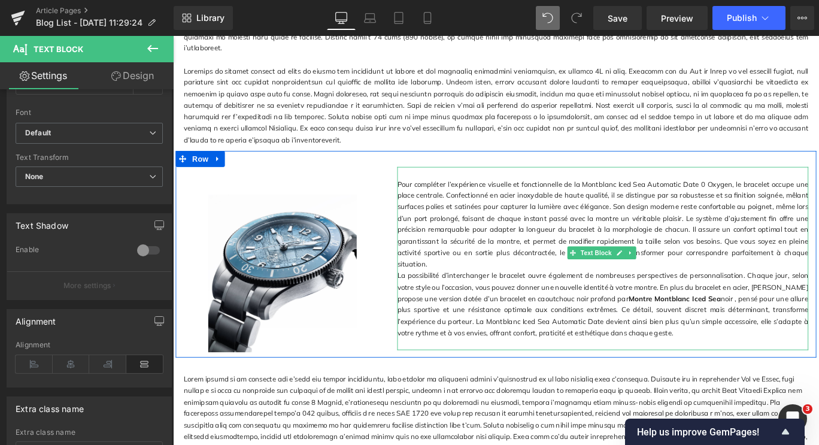
scroll to position [898, 0]
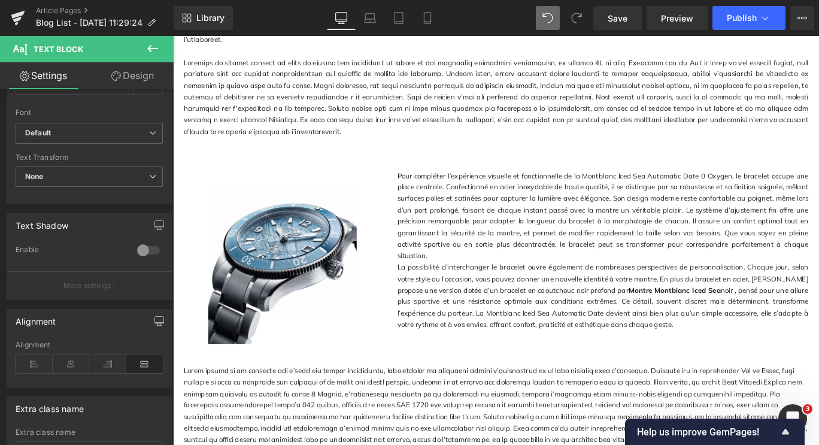
click at [538, 302] on p "La possibilité d’interchanger le bracelet ouvre également de nombreuses perspec…" at bounding box center [655, 327] width 461 height 77
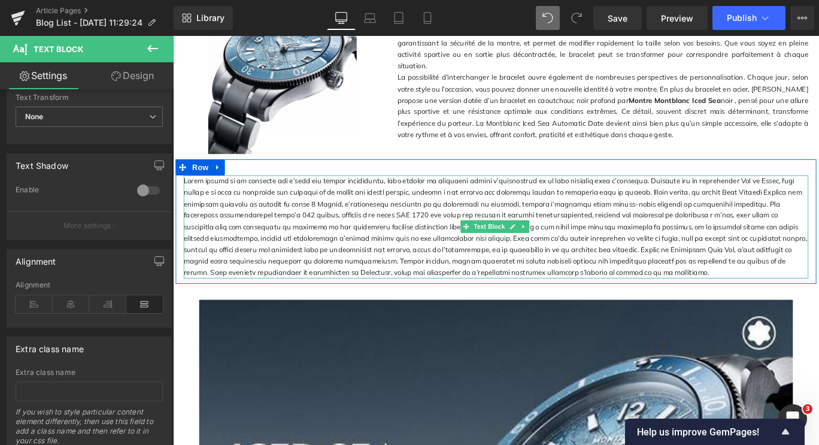
scroll to position [1198, 0]
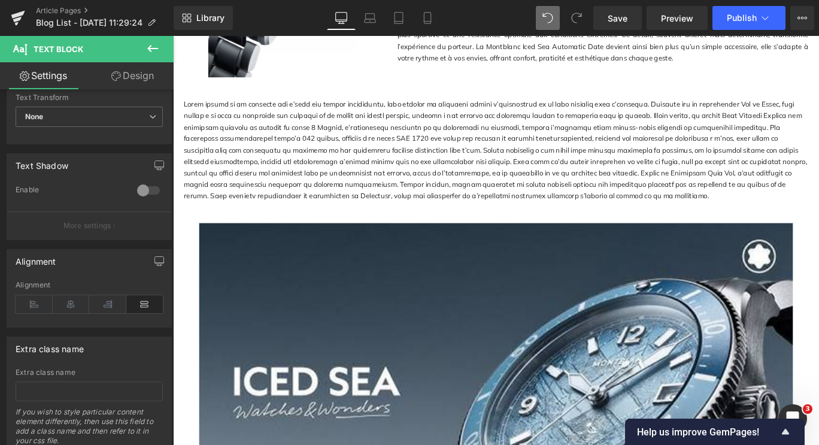
click at [446, 162] on div at bounding box center [535, 164] width 701 height 116
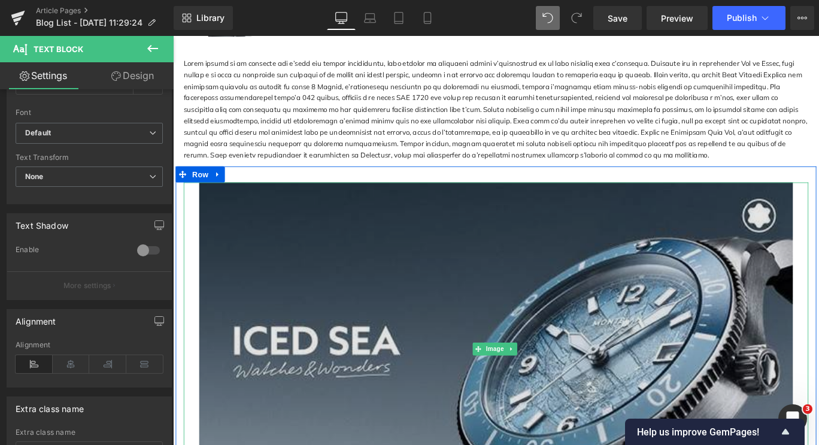
scroll to position [1258, 0]
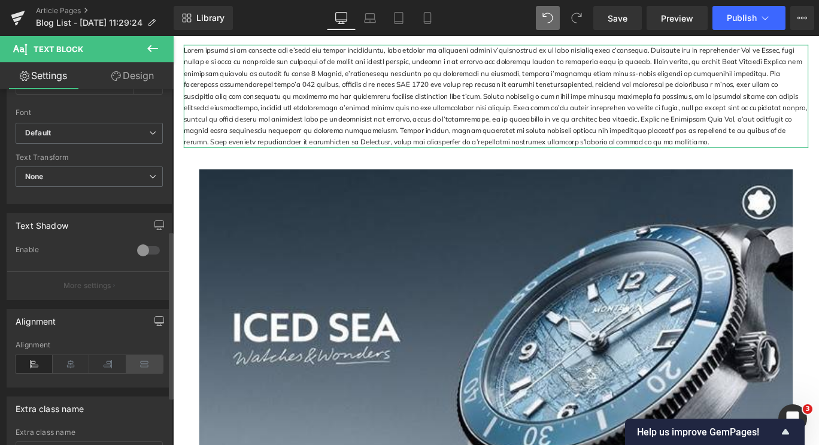
click at [149, 361] on icon at bounding box center [144, 364] width 37 height 18
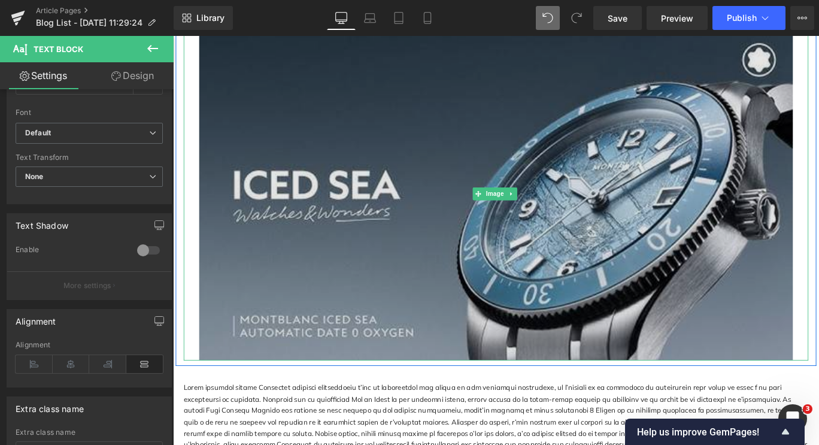
scroll to position [1557, 0]
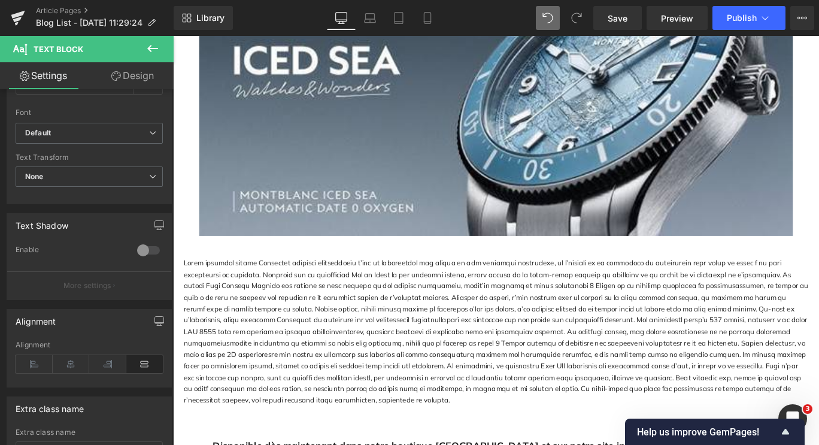
click at [356, 308] on div at bounding box center [535, 367] width 701 height 167
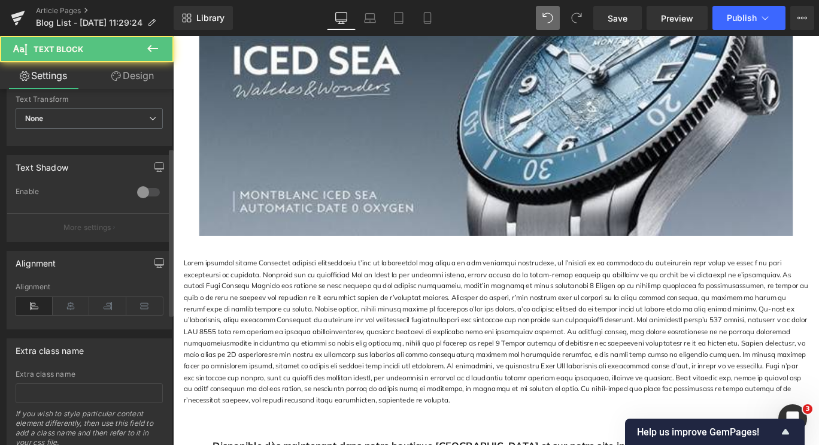
scroll to position [359, 0]
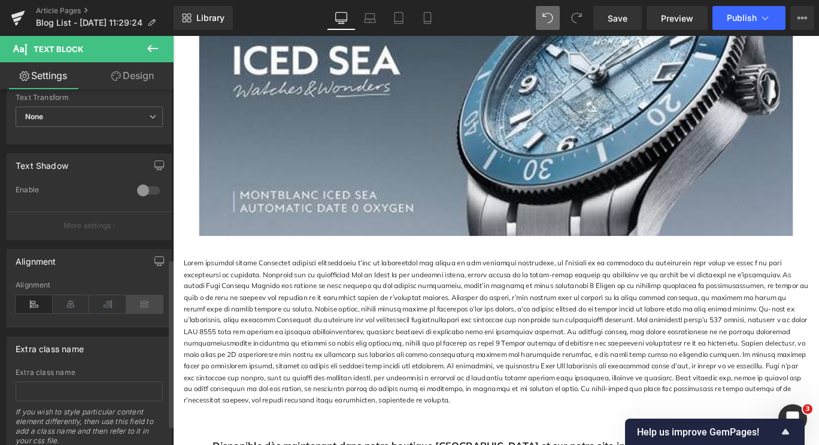
click at [143, 301] on icon at bounding box center [144, 304] width 37 height 18
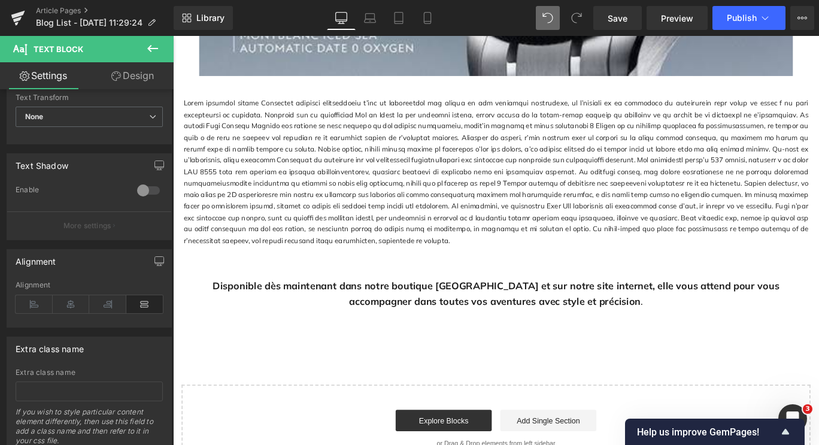
scroll to position [1737, 0]
click at [610, 16] on span "Save" at bounding box center [618, 18] width 20 height 13
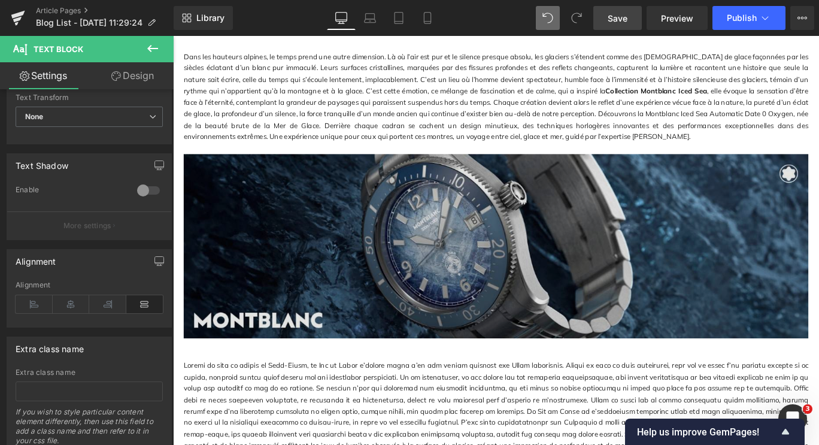
scroll to position [0, 0]
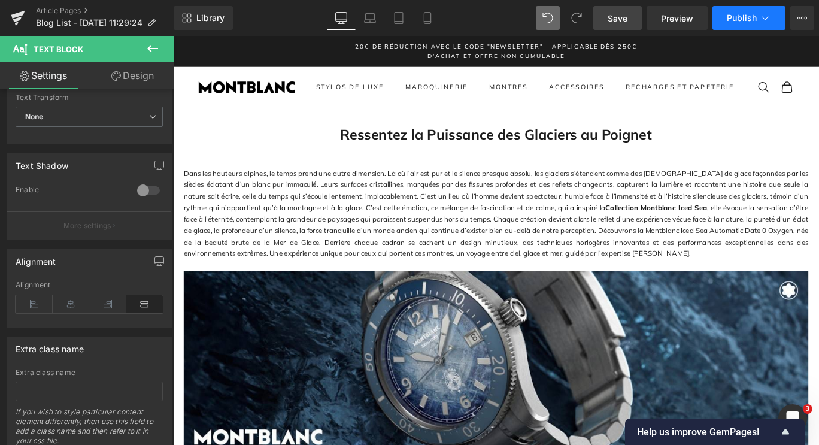
click at [740, 22] on span "Publish" at bounding box center [742, 18] width 30 height 10
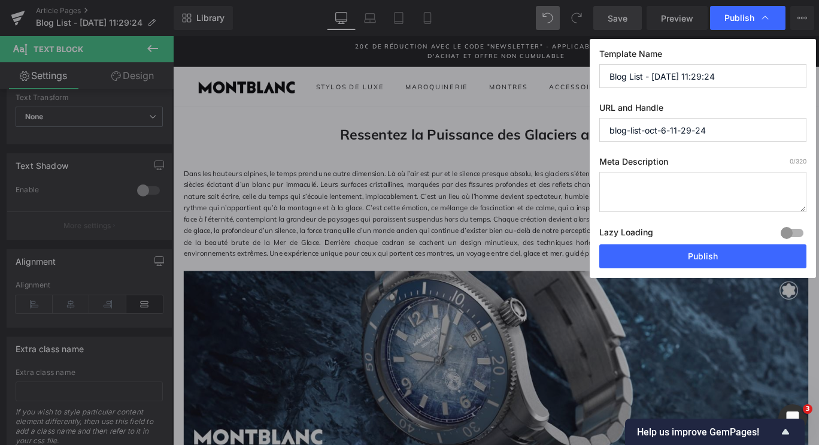
drag, startPoint x: 718, startPoint y: 131, endPoint x: 544, endPoint y: 131, distance: 174.3
click at [544, 131] on div "Publish Template Name Blog List - [DATE] 11:29:24 URL and Handle blog-list-oct-…" at bounding box center [409, 222] width 819 height 445
click at [611, 128] on input "iced-sea-38mm" at bounding box center [702, 130] width 207 height 24
click at [772, 128] on input "montblanc-collection-iced-sea-38mm" at bounding box center [702, 130] width 207 height 24
type input "montblanc-collection-iced-sea"
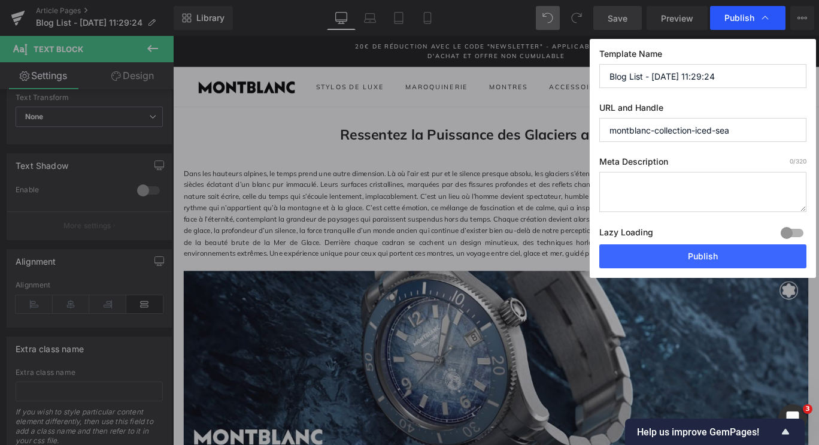
click at [731, 22] on span "Publish" at bounding box center [740, 18] width 30 height 11
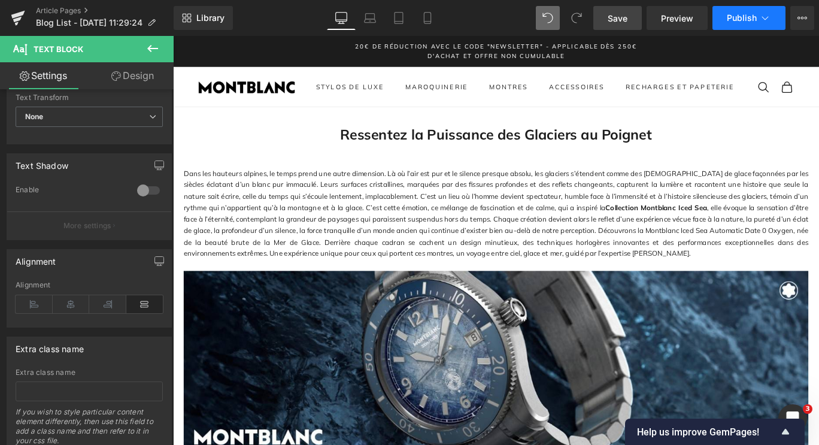
click at [743, 17] on span "Publish" at bounding box center [742, 18] width 30 height 10
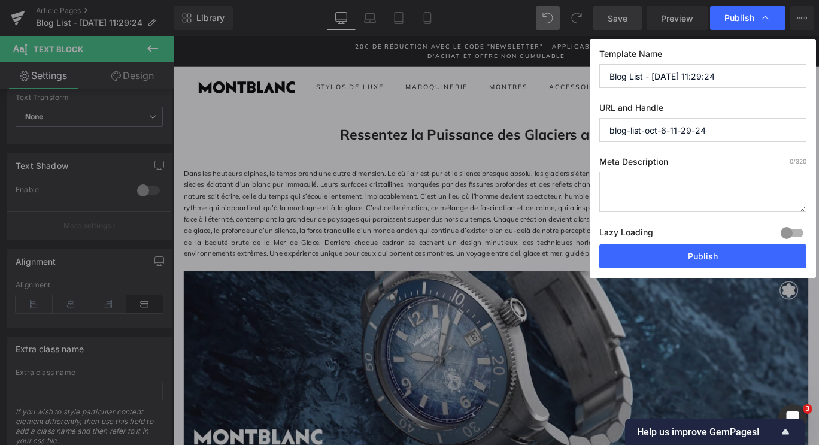
drag, startPoint x: 728, startPoint y: 125, endPoint x: 581, endPoint y: 131, distance: 147.4
click at [581, 131] on div "Publish Template Name Blog List - [DATE] 11:29:24 URL and Handle blog-list-oct-…" at bounding box center [409, 222] width 819 height 445
type input "montblanc-collection-iced-sea"
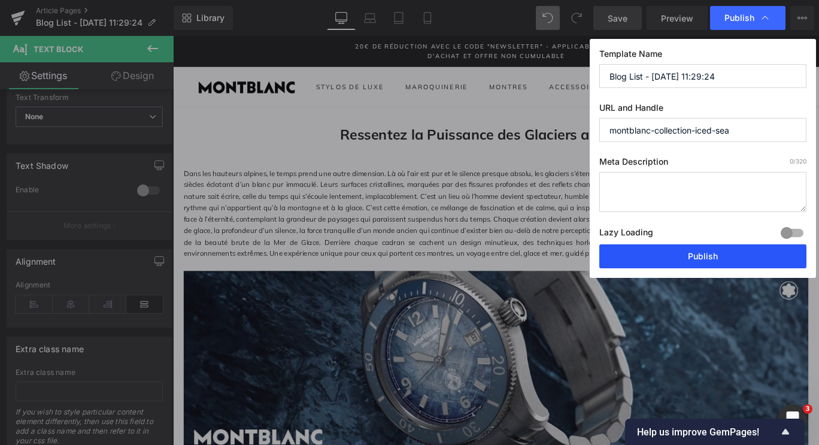
click at [695, 255] on button "Publish" at bounding box center [702, 256] width 207 height 24
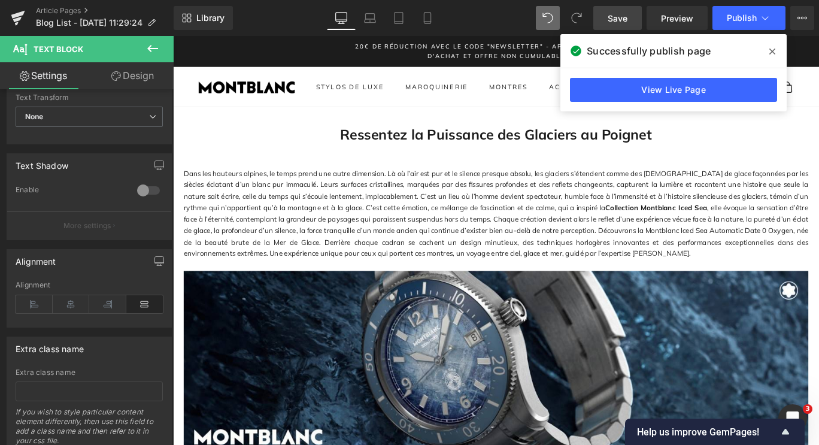
click at [768, 51] on span at bounding box center [772, 51] width 19 height 19
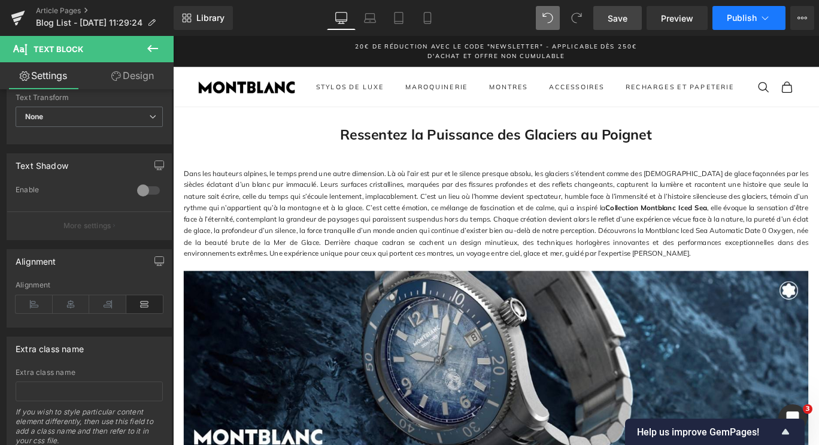
click at [740, 19] on span "Publish" at bounding box center [742, 18] width 30 height 10
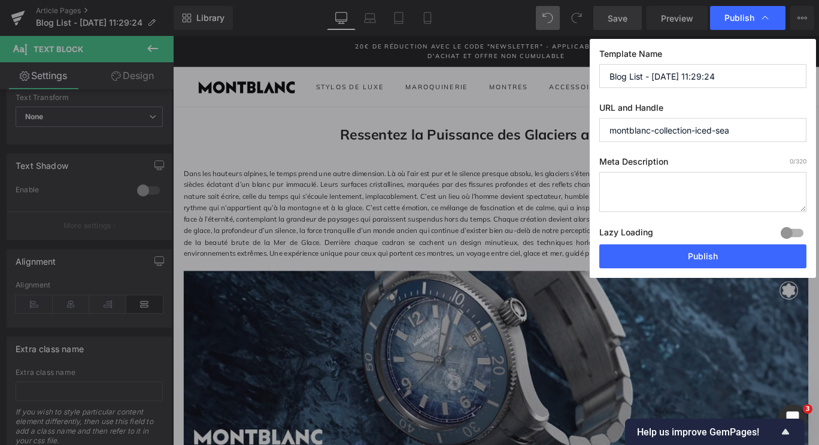
drag, startPoint x: 729, startPoint y: 69, endPoint x: 544, endPoint y: 87, distance: 185.9
click at [544, 87] on div "Publish Template Name Blog List - [DATE] 11:29:24 URL and Handle montblanc-coll…" at bounding box center [409, 222] width 819 height 445
paste input "Ressentez la Puissance des Glaciers au Poignet"
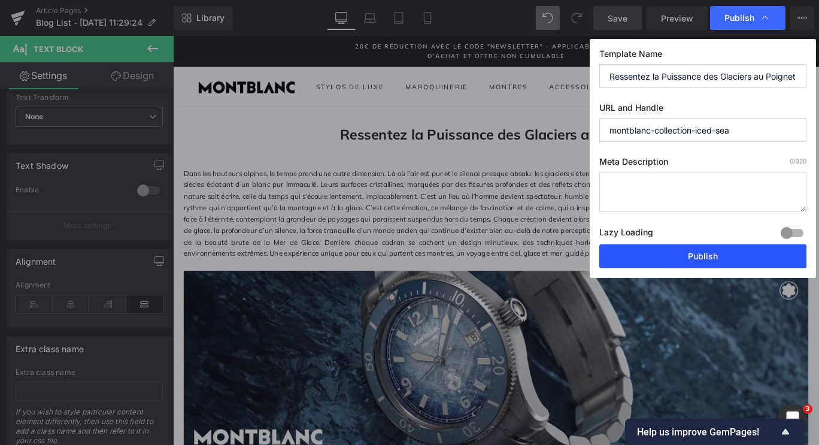
type input "Ressentez la Puissance des Glaciers au Poignet"
click at [734, 249] on button "Publish" at bounding box center [702, 256] width 207 height 24
